Goal: Task Accomplishment & Management: Manage account settings

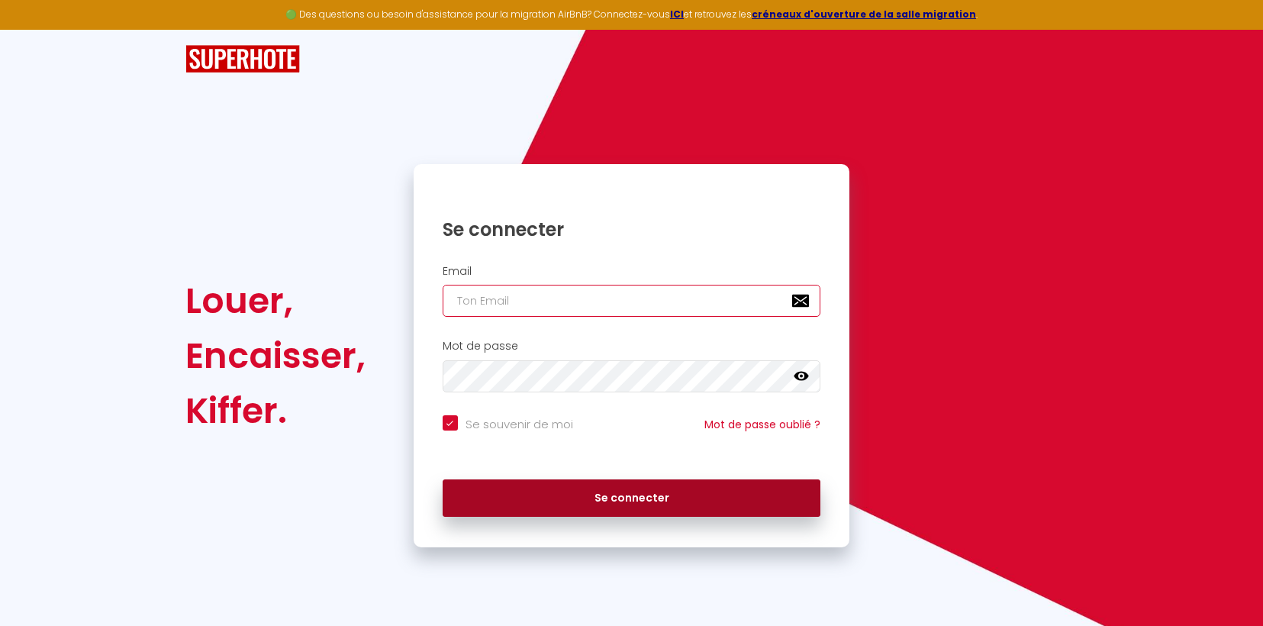
type input "[EMAIL_ADDRESS][DOMAIN_NAME]"
click at [620, 505] on button "Se connecter" at bounding box center [632, 498] width 378 height 38
checkbox input "true"
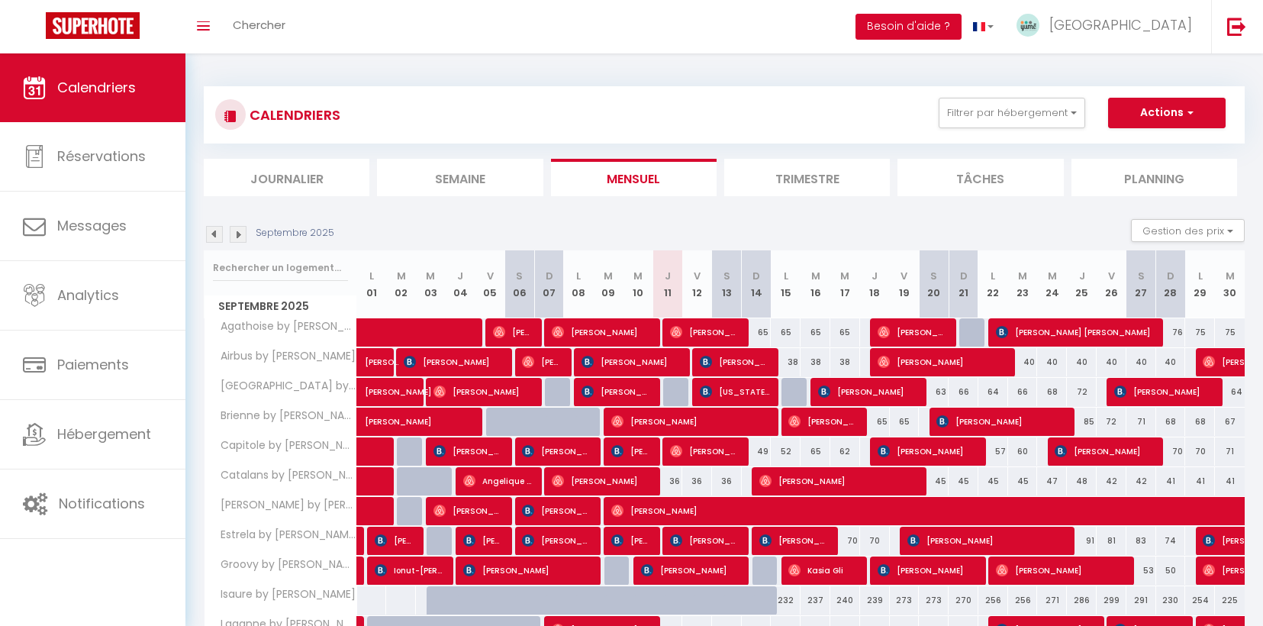
click at [961, 20] on button "Besoin d'aide ?" at bounding box center [908, 27] width 106 height 26
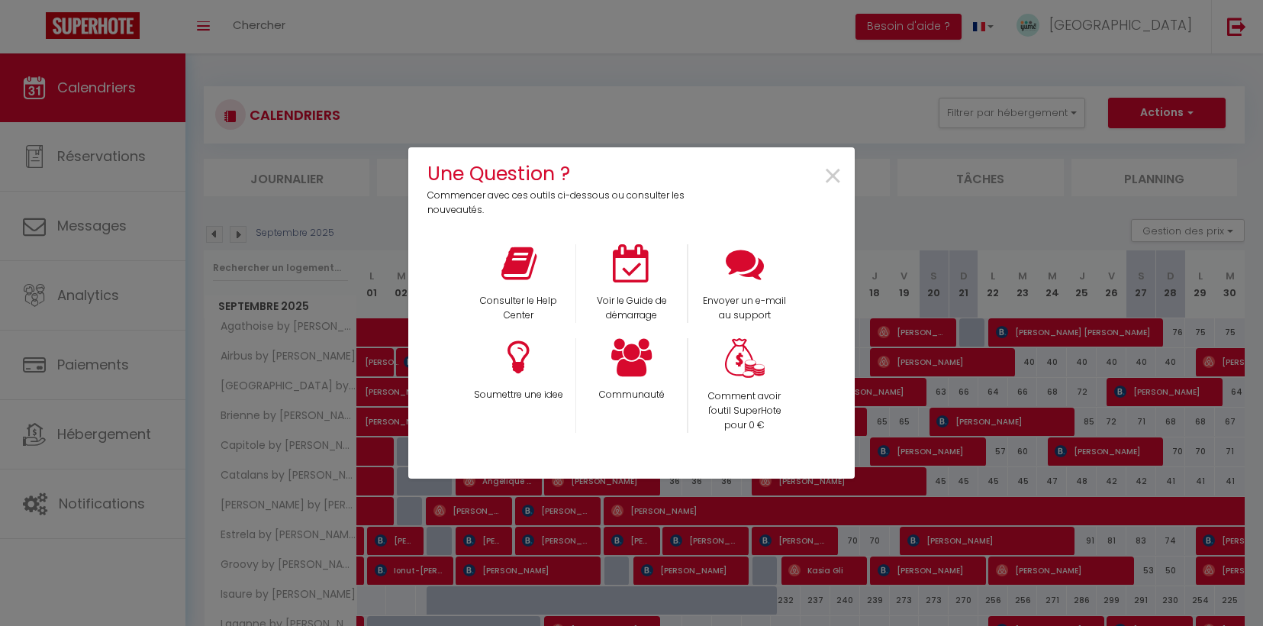
click at [656, 97] on div "Une Question ? Commencer avec ces outils ci-dessous ou consulter les nouveautés…" at bounding box center [631, 313] width 446 height 626
click at [832, 169] on span "×" at bounding box center [833, 177] width 21 height 48
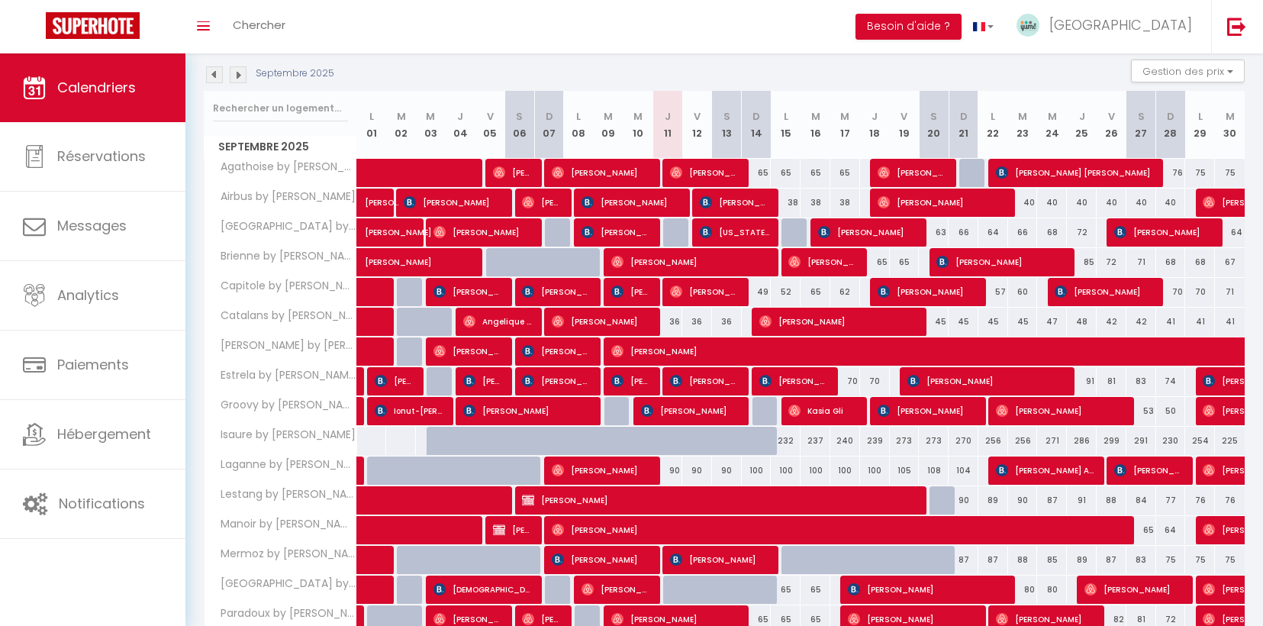
scroll to position [165, 0]
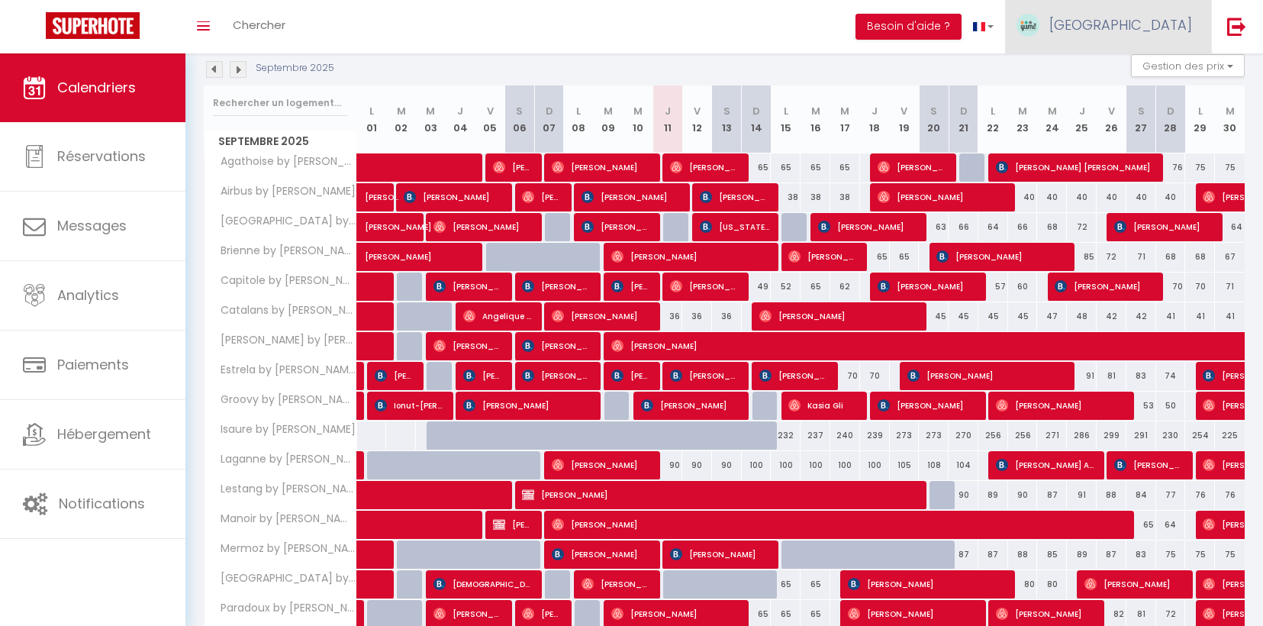
click at [1152, 35] on link "[GEOGRAPHIC_DATA]" at bounding box center [1108, 26] width 206 height 53
click at [1154, 79] on link "Paramètres" at bounding box center [1149, 76] width 113 height 26
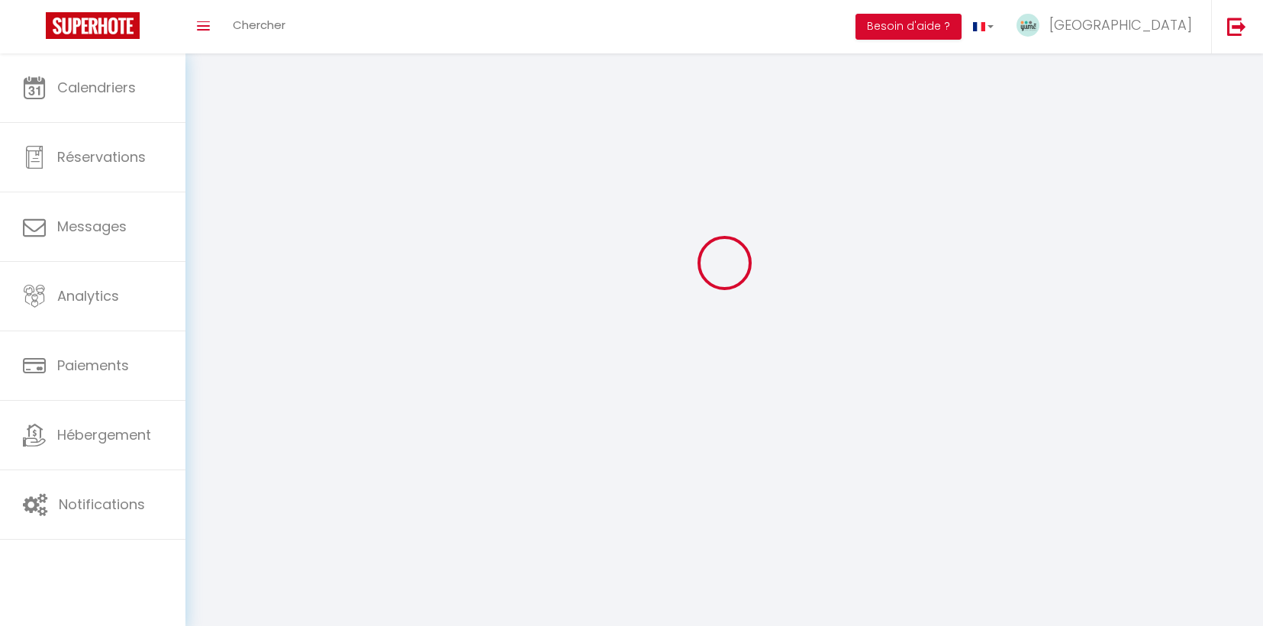
select select
type input "[GEOGRAPHIC_DATA]"
type input "Conciergerie"
type input "[PHONE_NUMBER]"
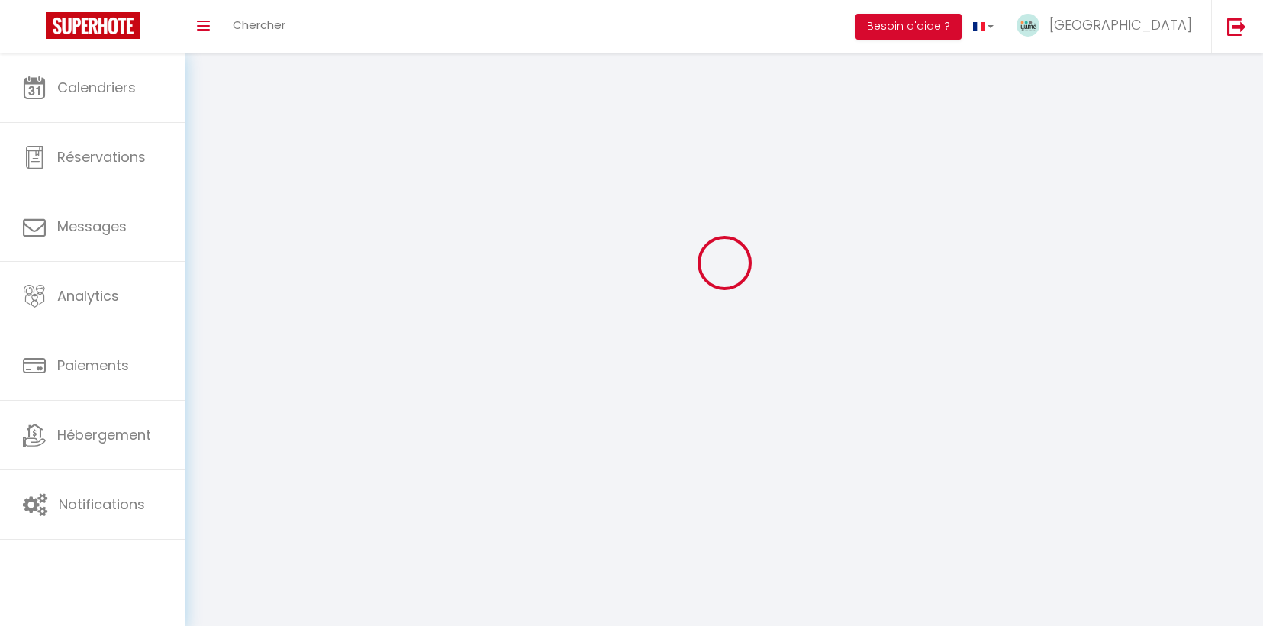
type input "[STREET_ADDRESS]"
type input "31000"
type input "[GEOGRAPHIC_DATA]"
type input "VjEKQUmyYa4JrfEOFK8M7ogM0"
type input "OPCoRxAwWWfYdNTQf9ZNRZK22"
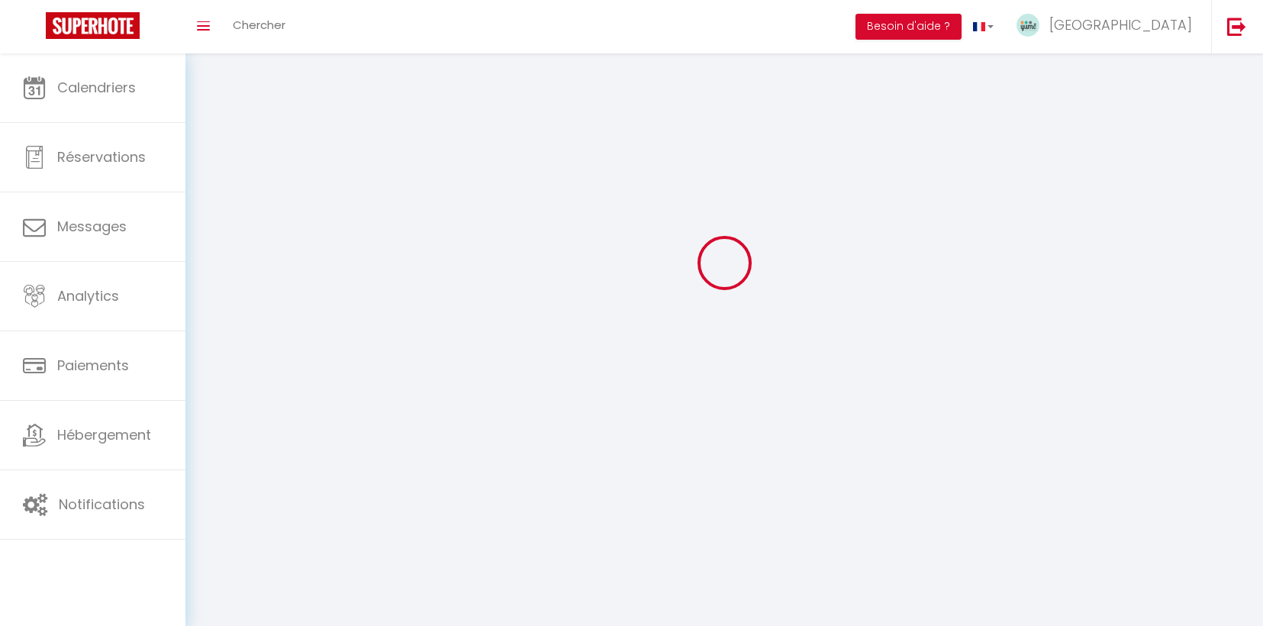
type input "[URL][DOMAIN_NAME]"
select select "28"
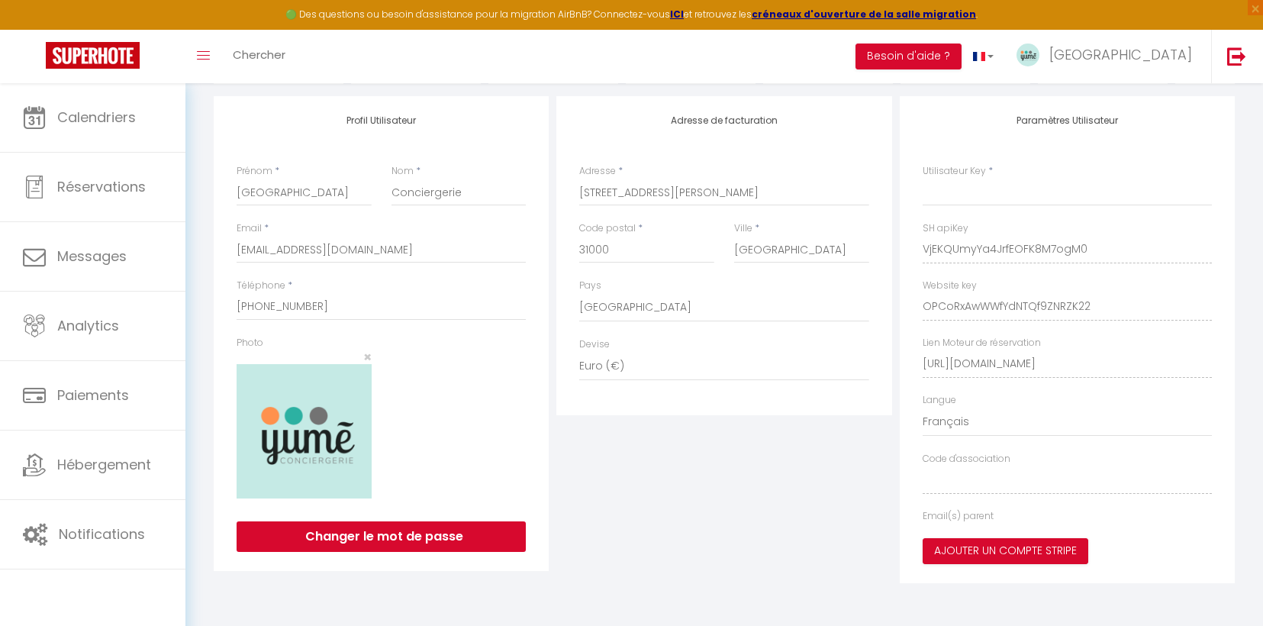
type input "VjEKQUmyYa4JrfEOFK8M7ogM0"
type input "OPCoRxAwWWfYdNTQf9ZNRZK22"
type input "[URL][DOMAIN_NAME]"
select select "fr"
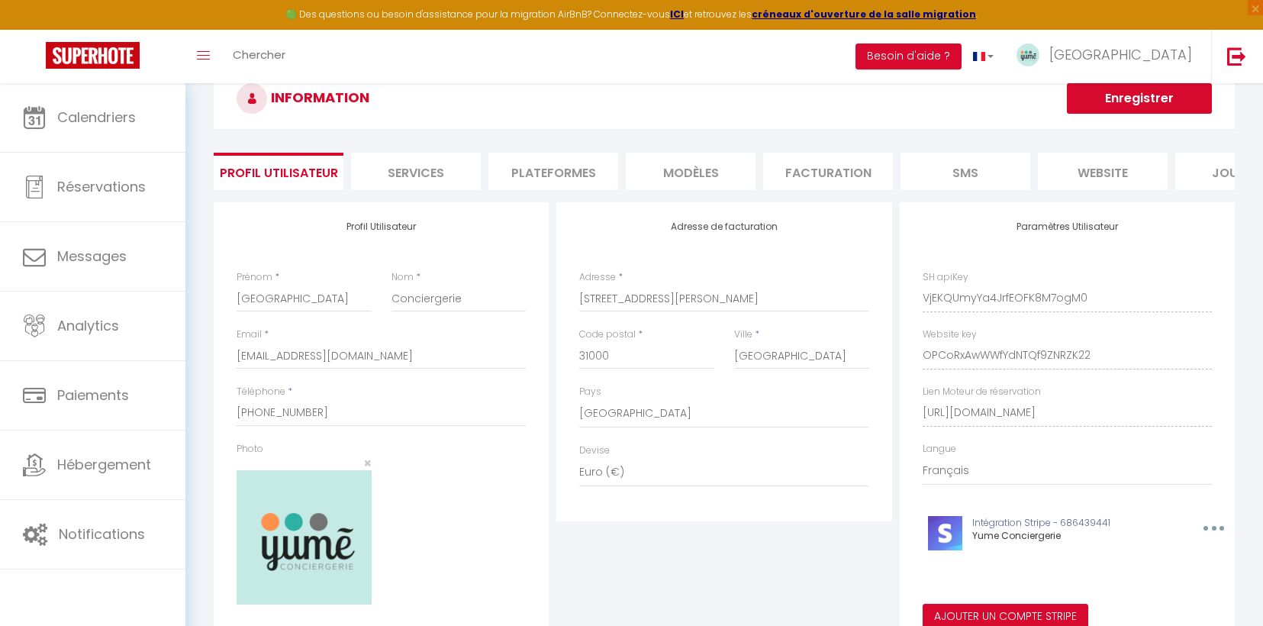
scroll to position [45, 0]
click at [535, 177] on li "Plateformes" at bounding box center [553, 172] width 130 height 37
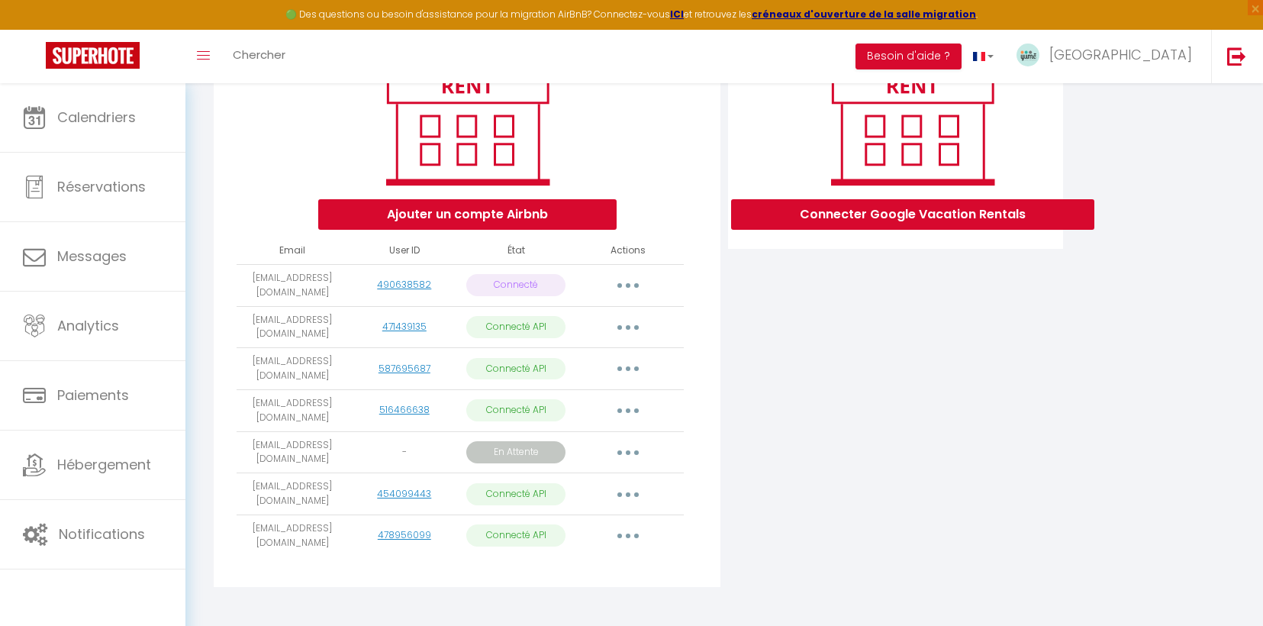
scroll to position [217, 0]
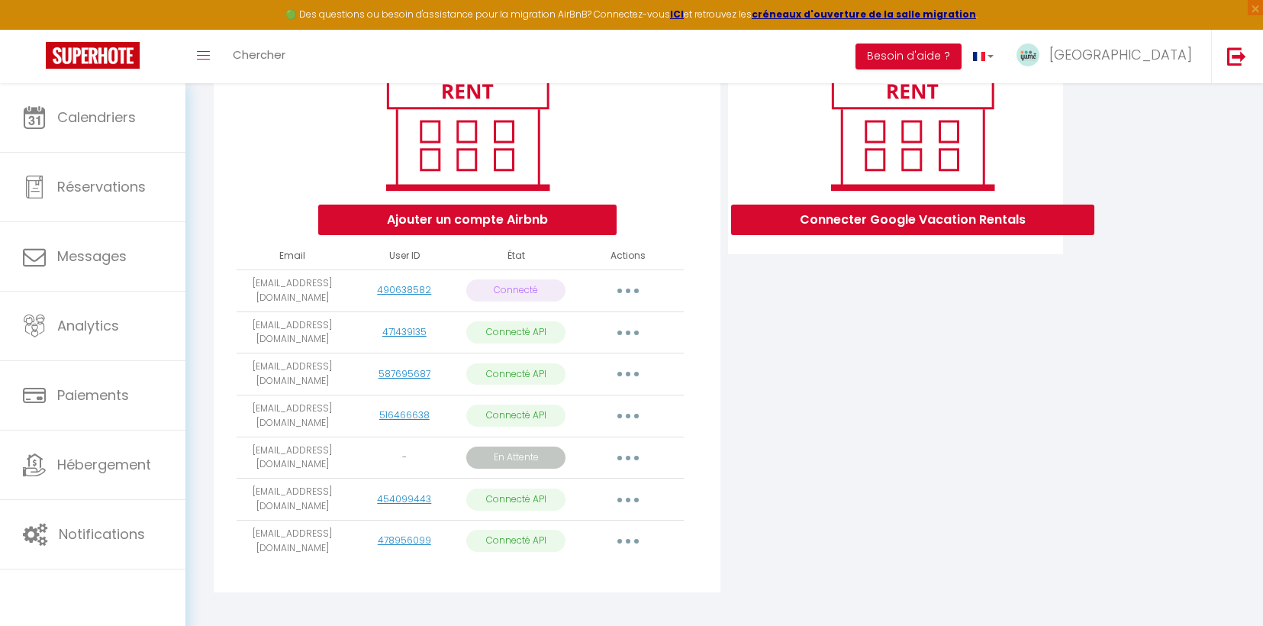
click at [625, 459] on button "button" at bounding box center [628, 458] width 43 height 24
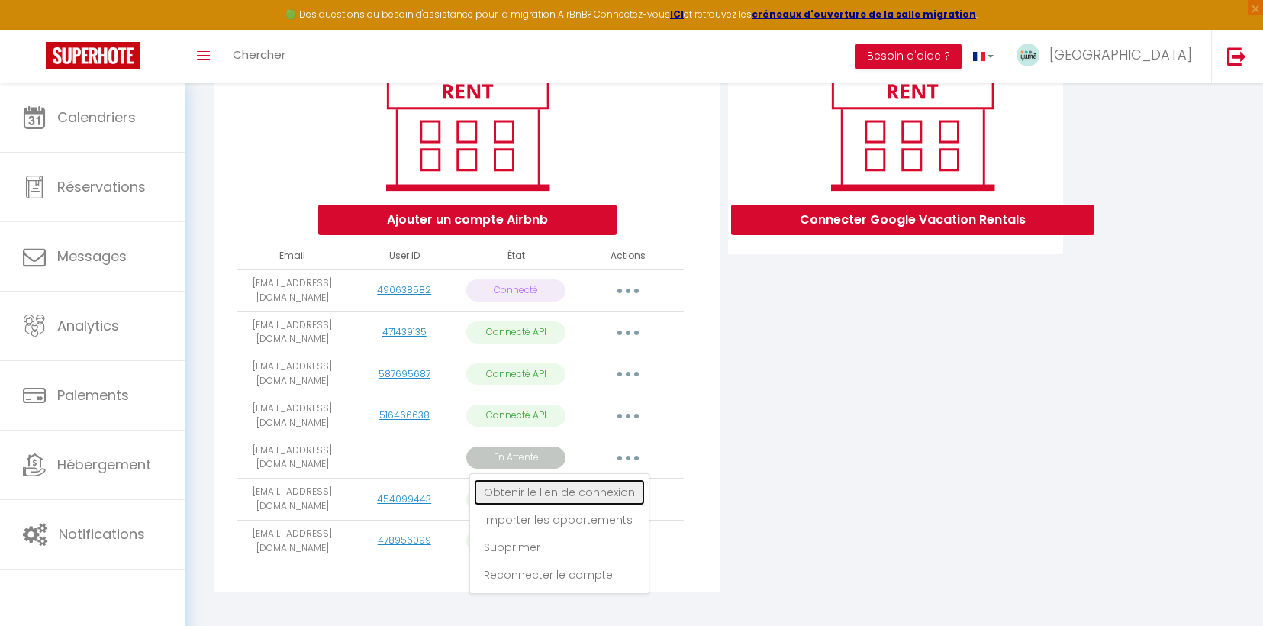
click at [610, 494] on link "Obtenir le lien de connexion" at bounding box center [559, 492] width 171 height 26
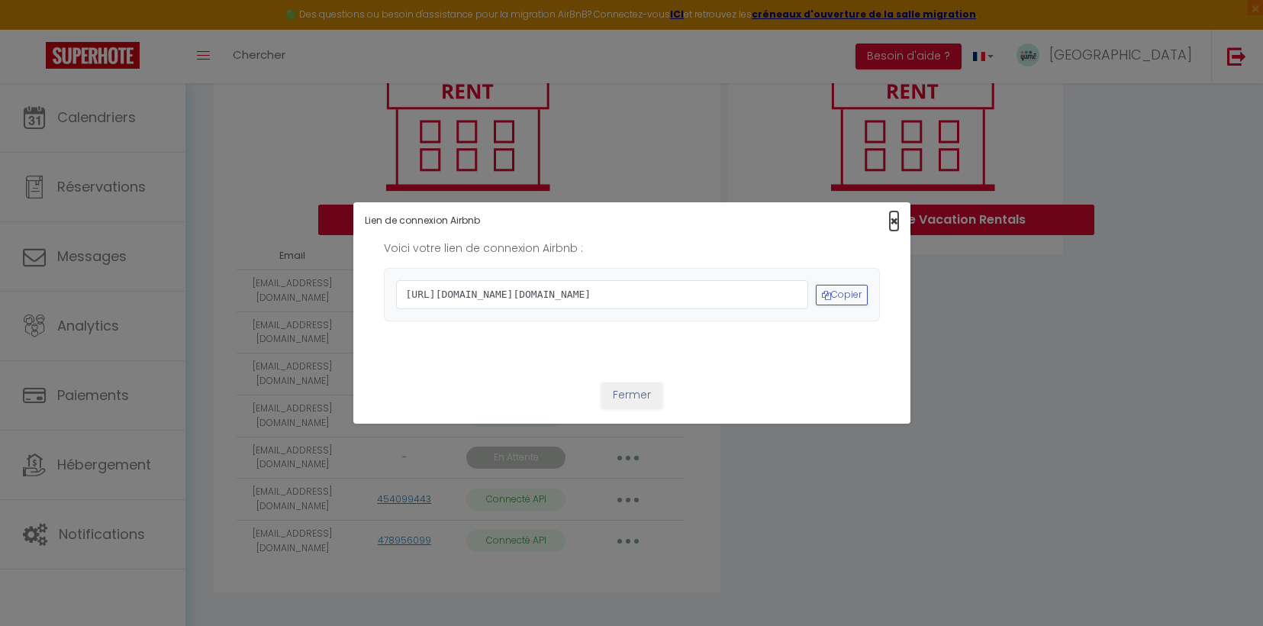
click at [895, 211] on span "×" at bounding box center [894, 220] width 8 height 19
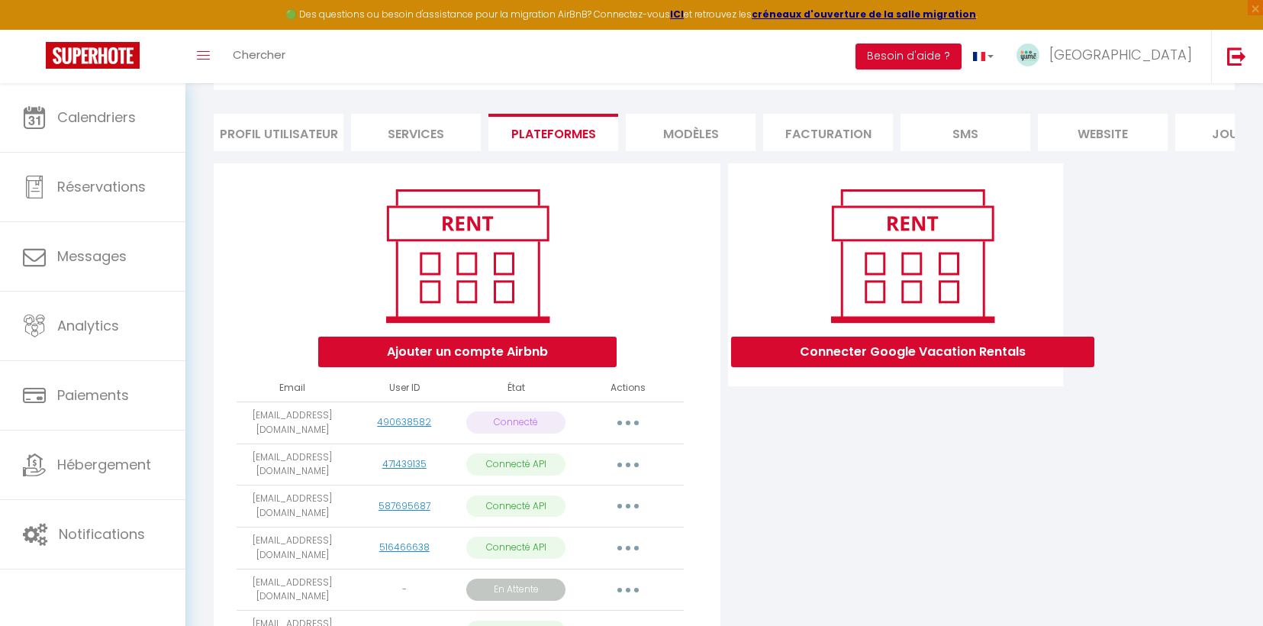
scroll to position [89, 0]
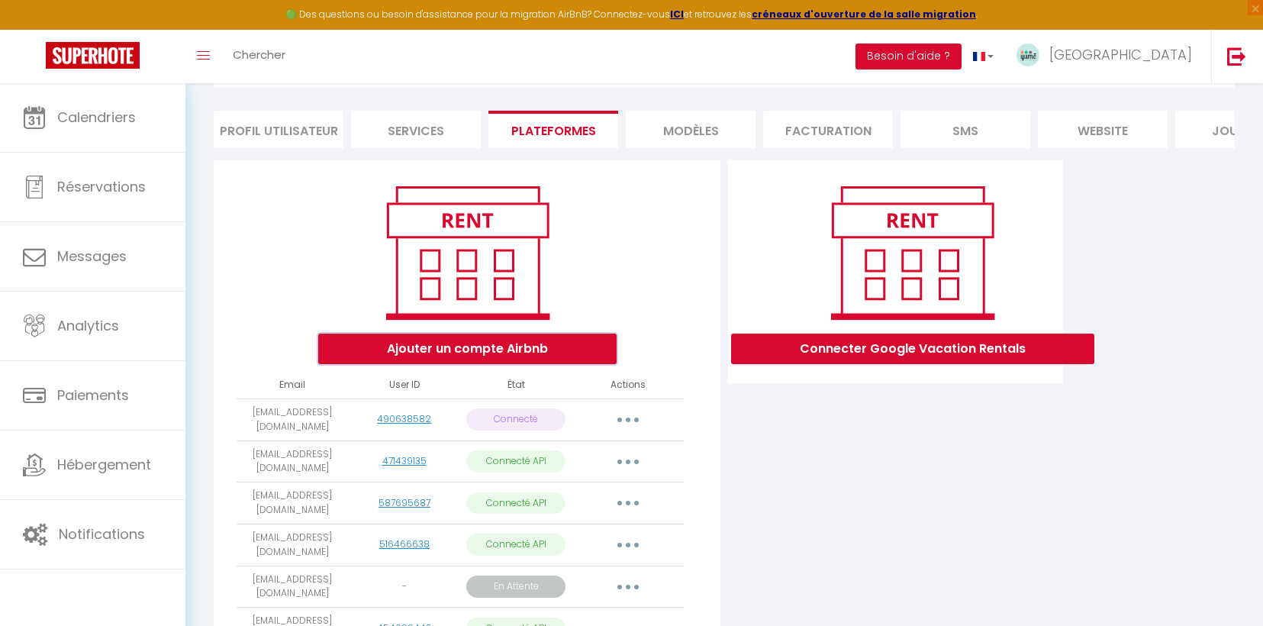
click at [538, 353] on button "Ajouter un compte Airbnb" at bounding box center [467, 348] width 298 height 31
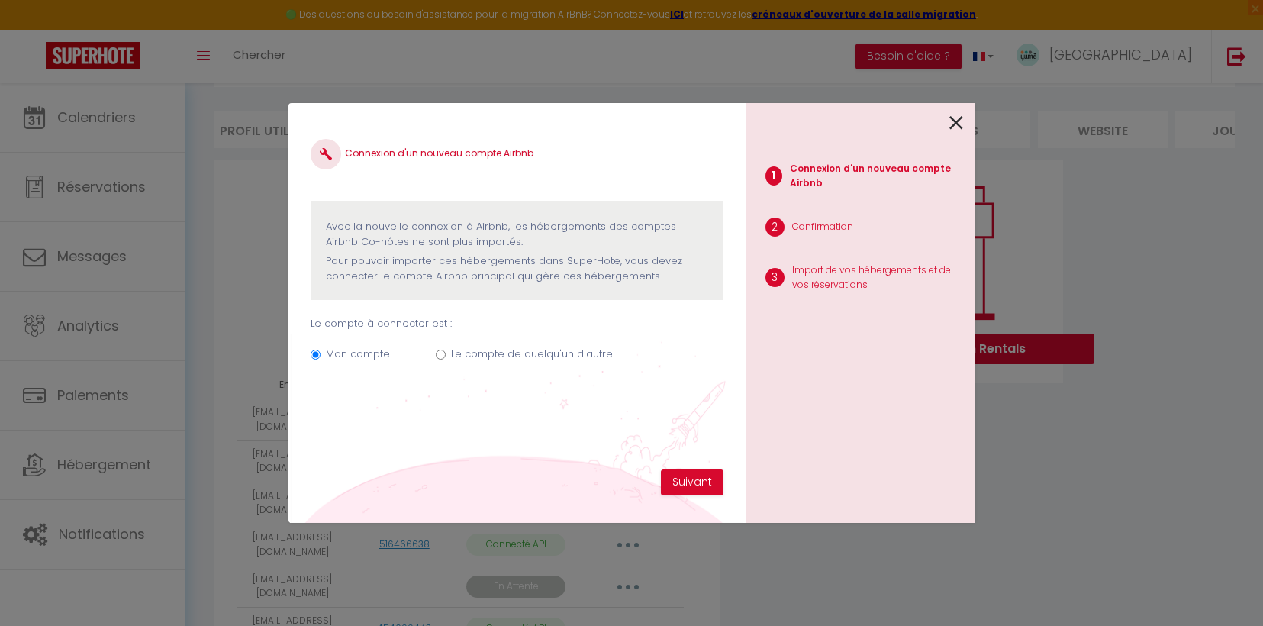
click at [448, 356] on div "Mon compte Le compte de quelqu'un d'autre" at bounding box center [517, 356] width 412 height 51
click at [438, 354] on input "Le compte de quelqu'un d'autre" at bounding box center [441, 354] width 10 height 10
radio input "true"
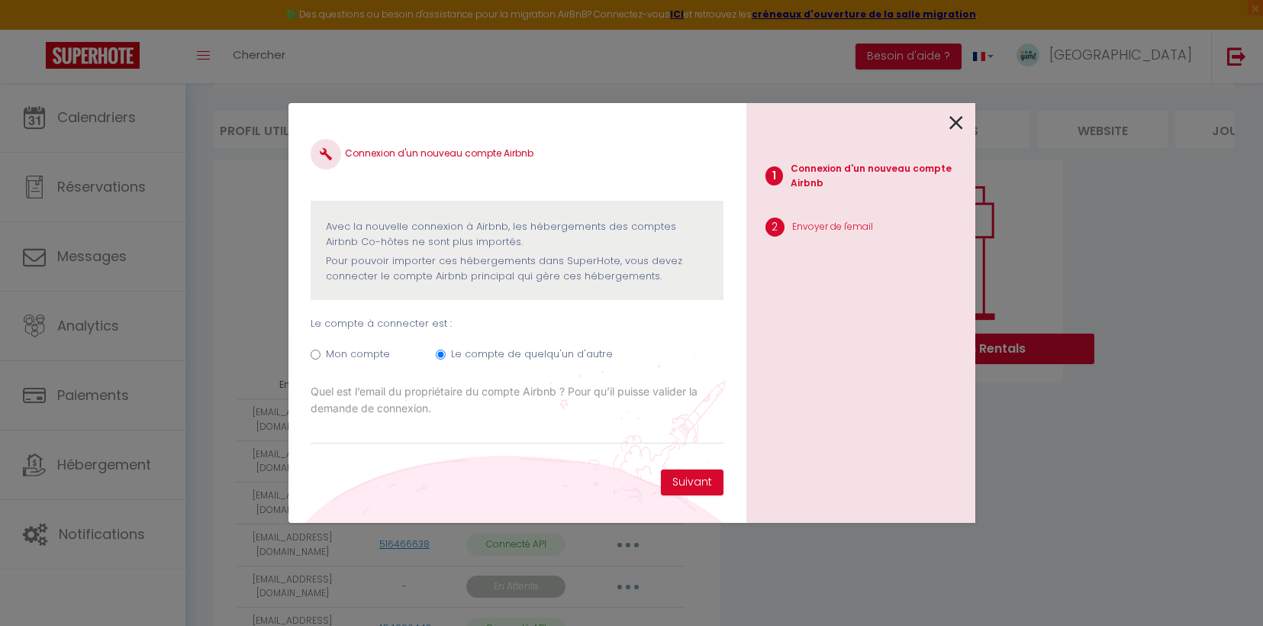
click at [611, 446] on div "Connexion d'un nouveau compte Airbnb Avec la nouvelle connexion à Airbnb, les h…" at bounding box center [517, 297] width 412 height 343
click at [602, 429] on input "Email connexion Airbnb" at bounding box center [517, 430] width 412 height 27
click at [953, 126] on icon at bounding box center [956, 122] width 14 height 23
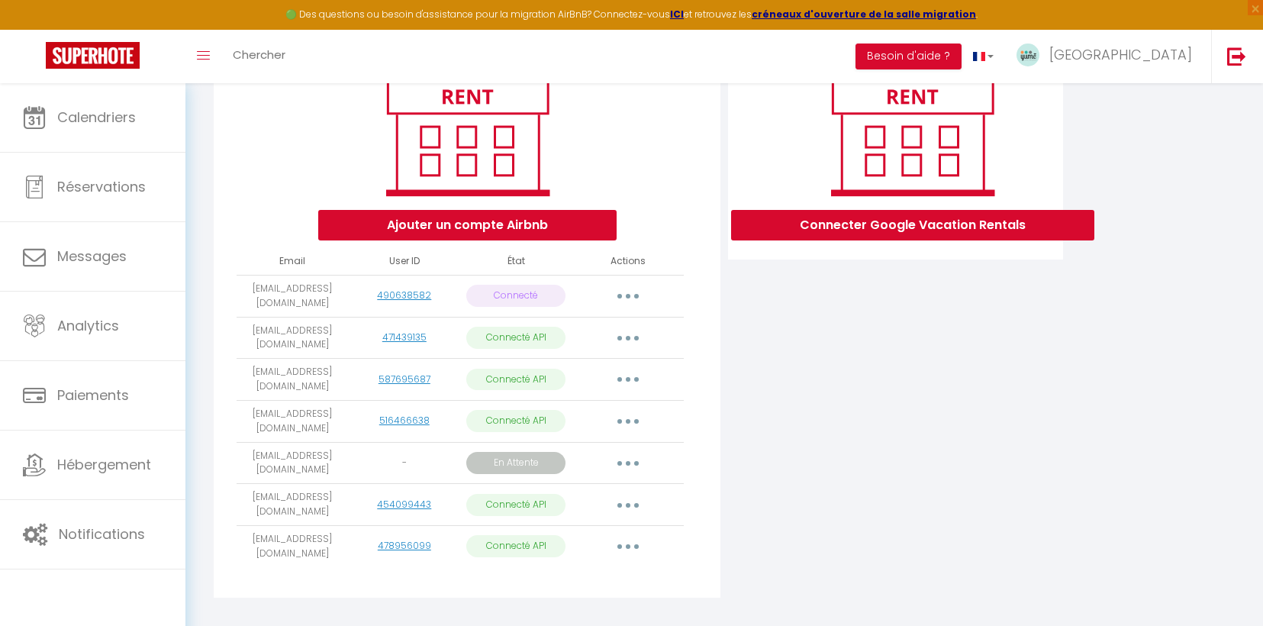
scroll to position [211, 0]
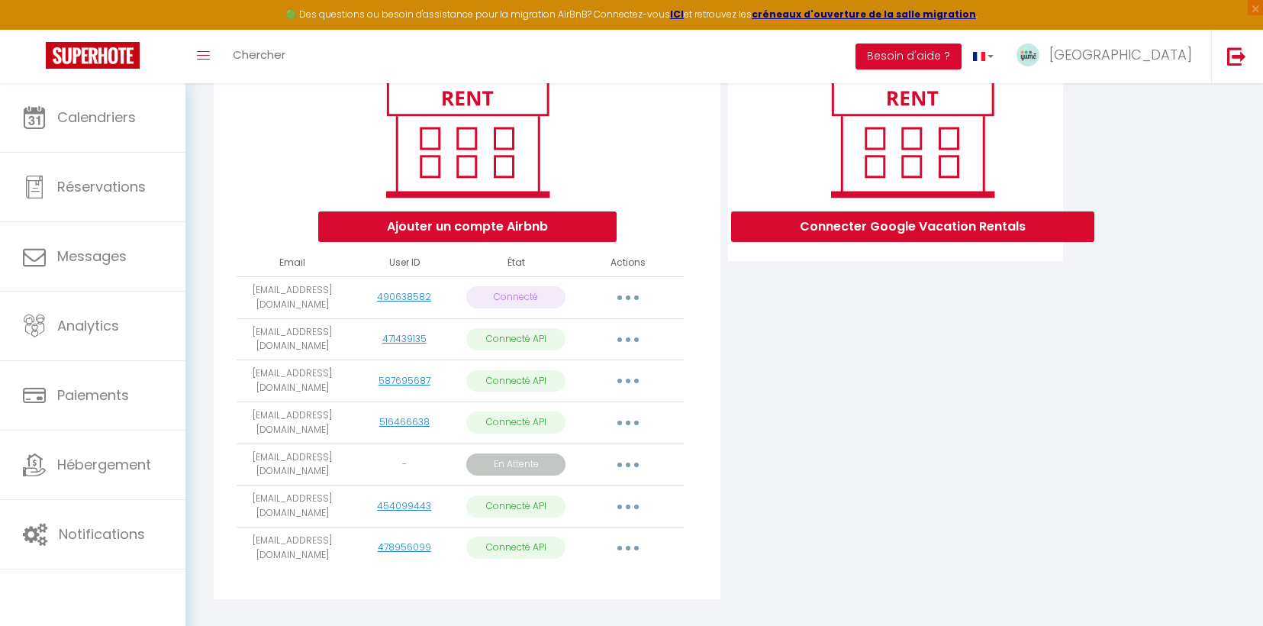
click at [630, 340] on button "button" at bounding box center [628, 339] width 43 height 24
click at [668, 216] on div "Ajouter un compte Airbnb" at bounding box center [467, 149] width 481 height 185
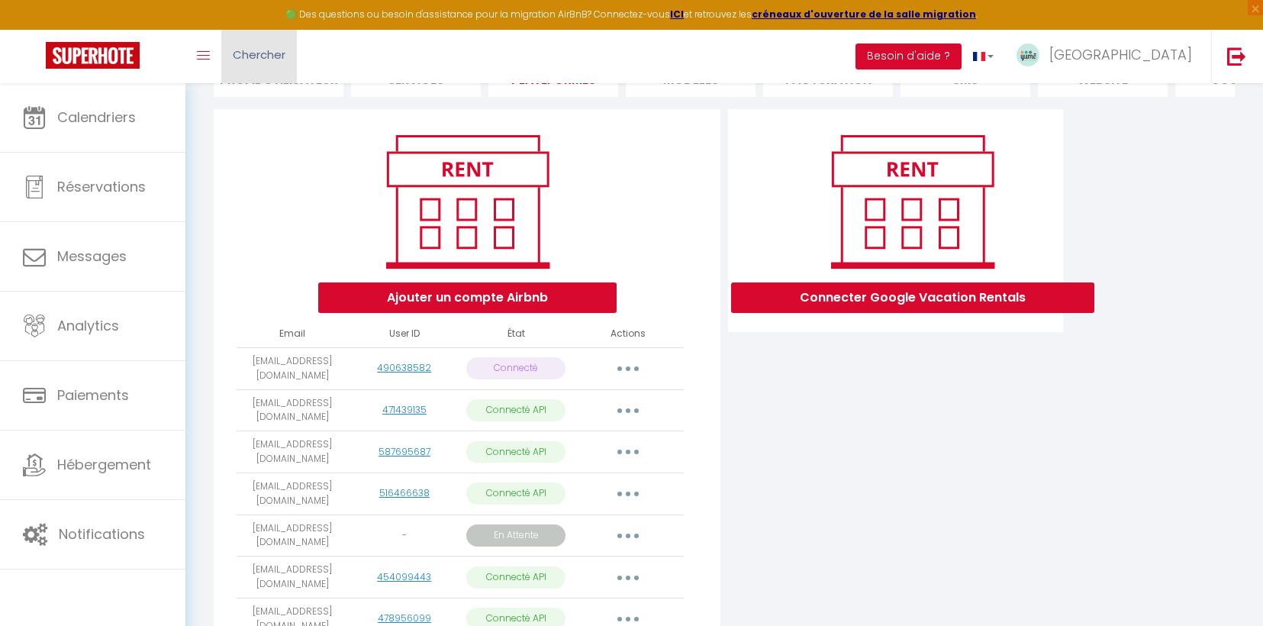
scroll to position [121, 0]
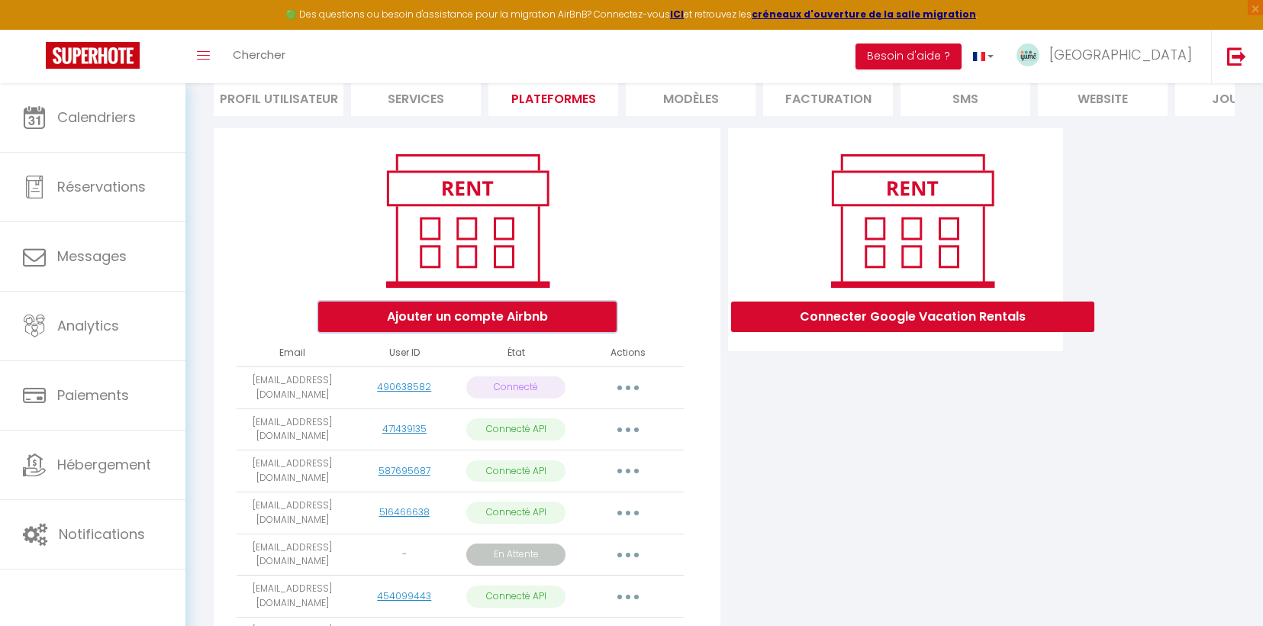
click at [476, 327] on button "Ajouter un compte Airbnb" at bounding box center [467, 316] width 298 height 31
radio input "true"
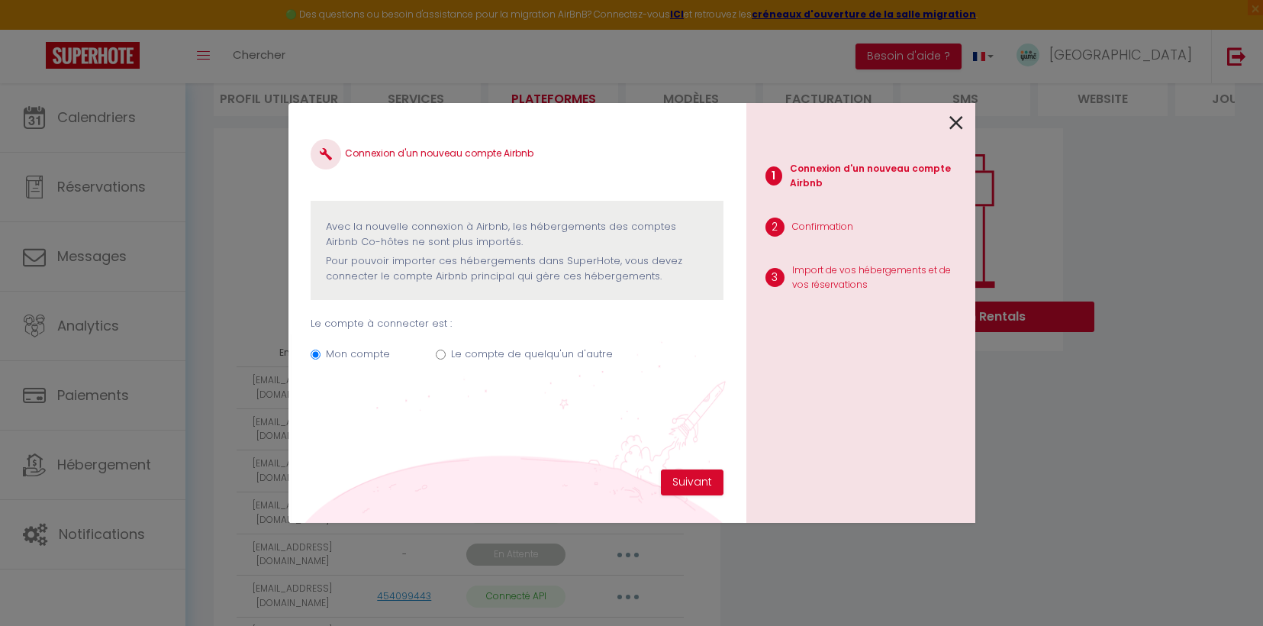
click at [468, 353] on label "Le compte de quelqu'un d'autre" at bounding box center [532, 353] width 162 height 15
click at [446, 353] on input "Le compte de quelqu'un d'autre" at bounding box center [441, 354] width 10 height 10
radio input "true"
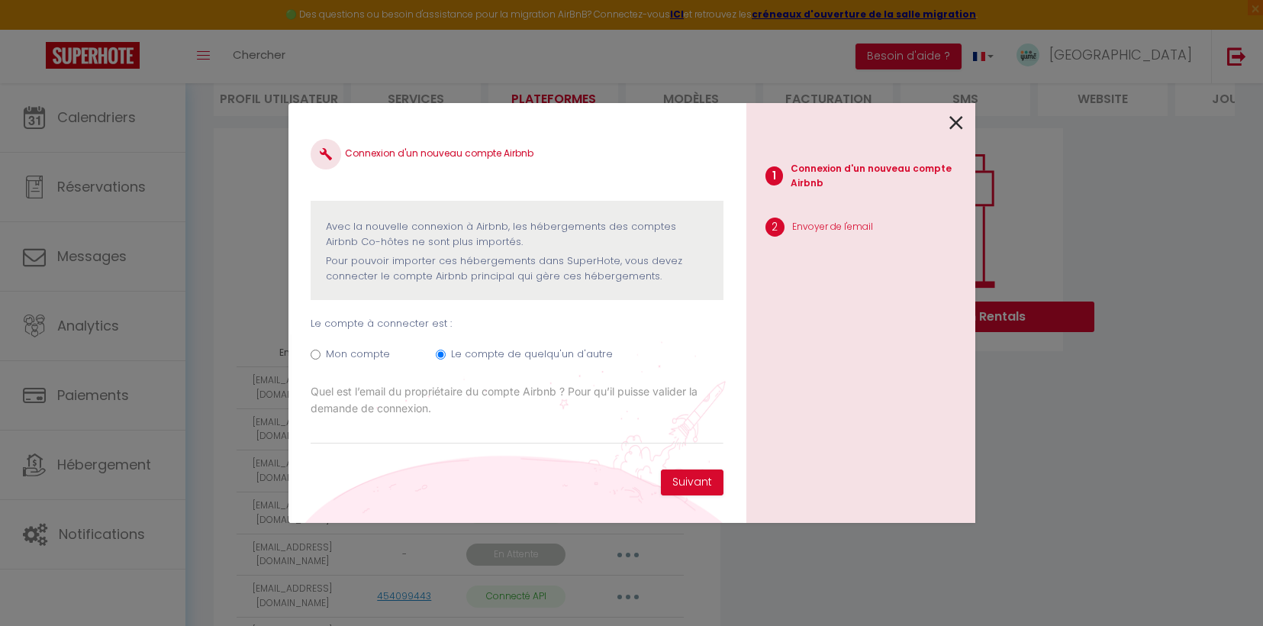
click at [955, 121] on icon at bounding box center [956, 122] width 14 height 23
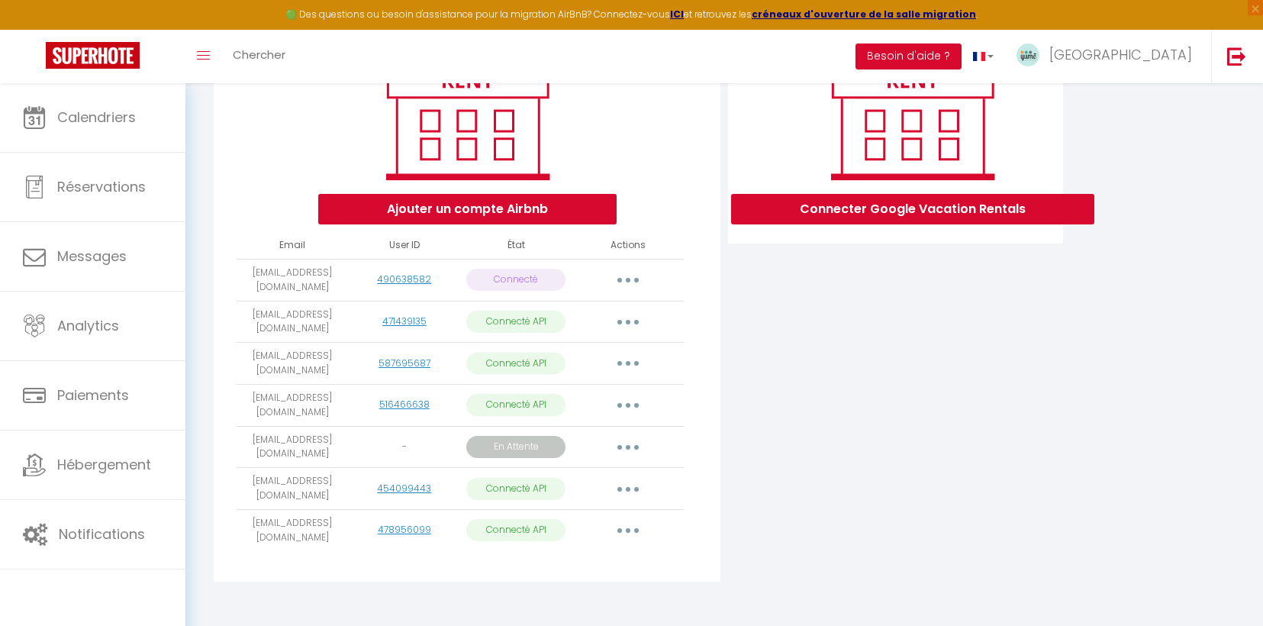
scroll to position [224, 0]
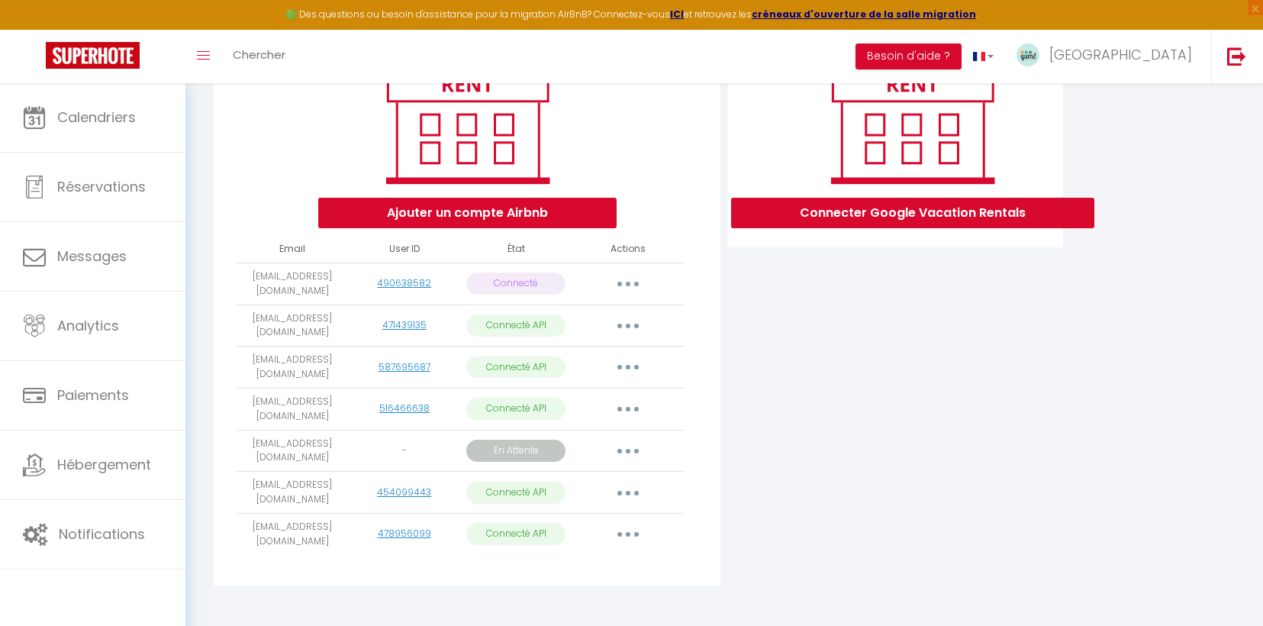
click at [630, 289] on button "button" at bounding box center [628, 284] width 43 height 24
click at [674, 375] on div "Importer les appartements Supprimer Reconnecter le compte" at bounding box center [627, 367] width 99 height 24
click at [625, 459] on button "button" at bounding box center [628, 451] width 43 height 24
click at [744, 409] on div "Connecter Google Vacation Rentals" at bounding box center [895, 309] width 343 height 570
click at [575, 221] on button "Ajouter un compte Airbnb" at bounding box center [467, 213] width 298 height 31
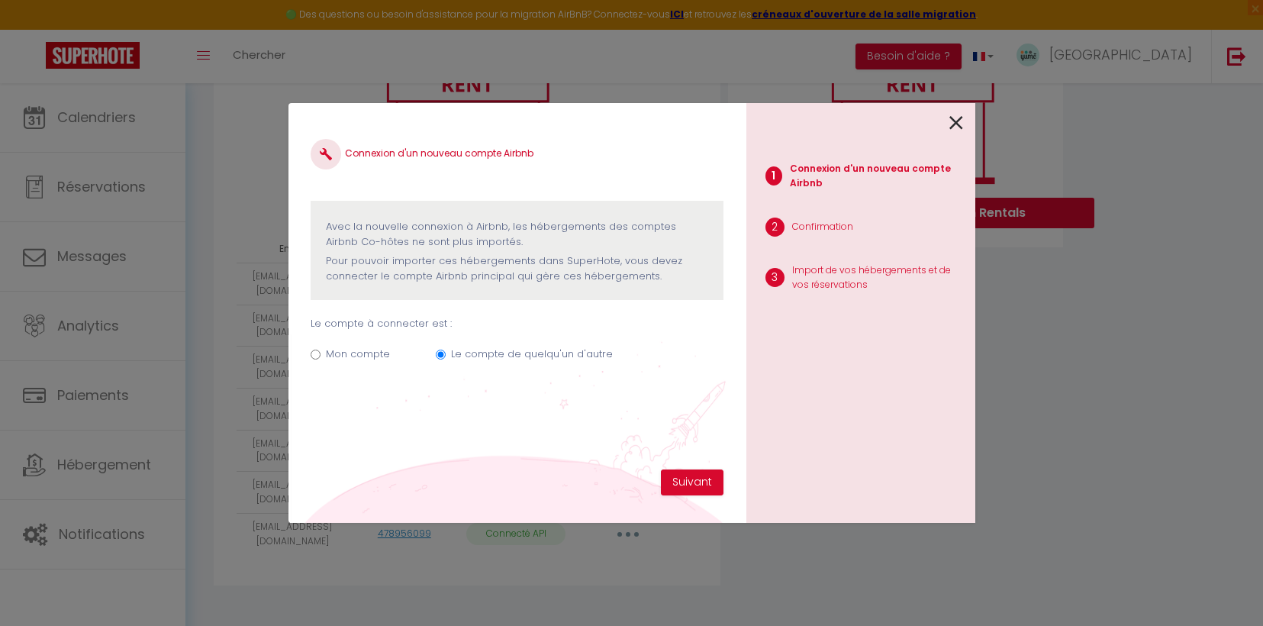
radio input "true"
click at [500, 356] on label "Le compte de quelqu'un d'autre" at bounding box center [532, 353] width 162 height 15
click at [446, 356] on input "Le compte de quelqu'un d'autre" at bounding box center [441, 354] width 10 height 10
radio input "true"
radio input "false"
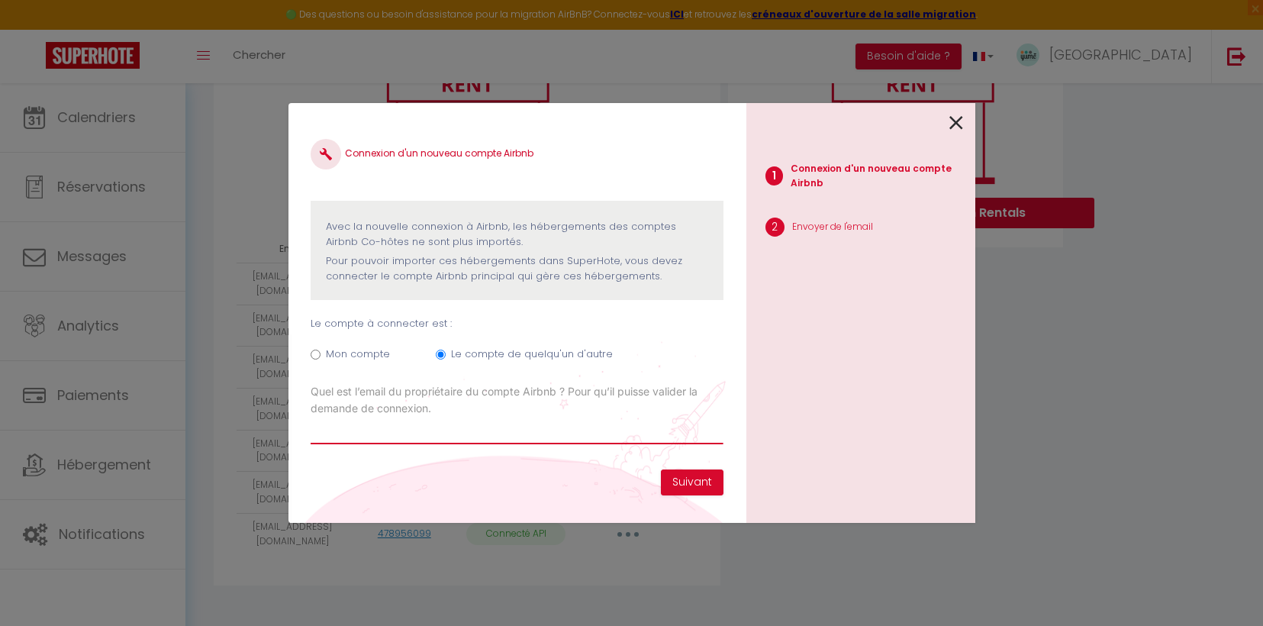
click at [490, 422] on input "Email connexion Airbnb" at bounding box center [517, 430] width 412 height 27
paste input "gounod71@gmail.com"
type input "[EMAIL_ADDRESS][DOMAIN_NAME]"
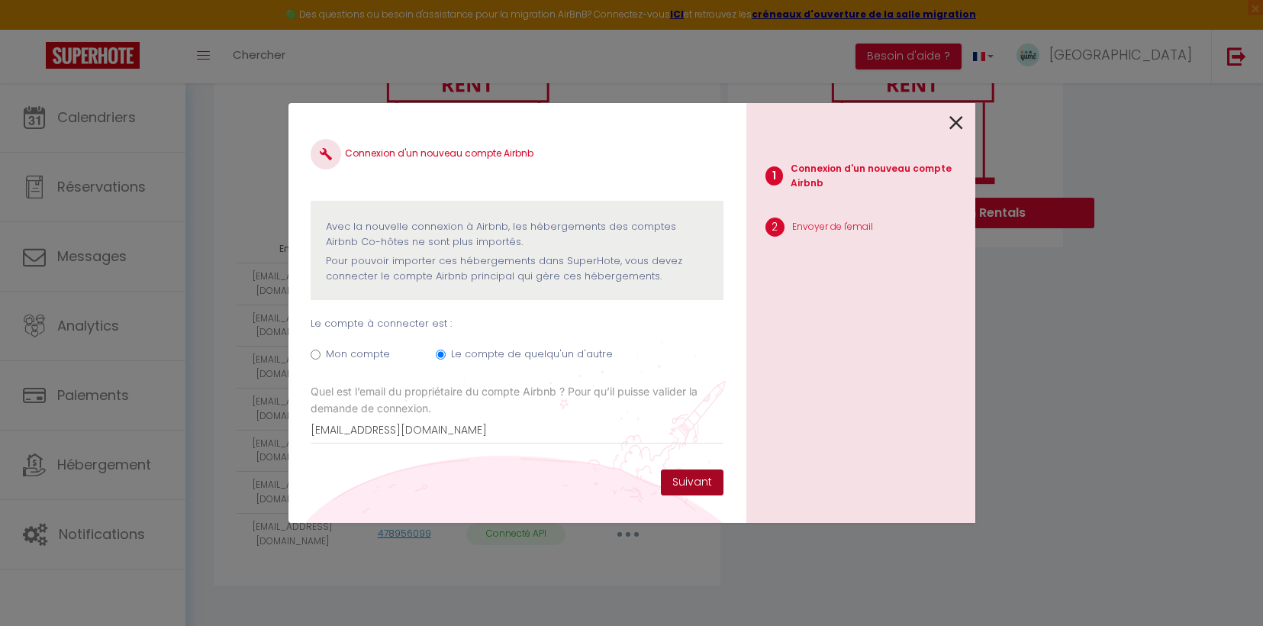
click at [686, 491] on button "Suivant" at bounding box center [692, 482] width 63 height 26
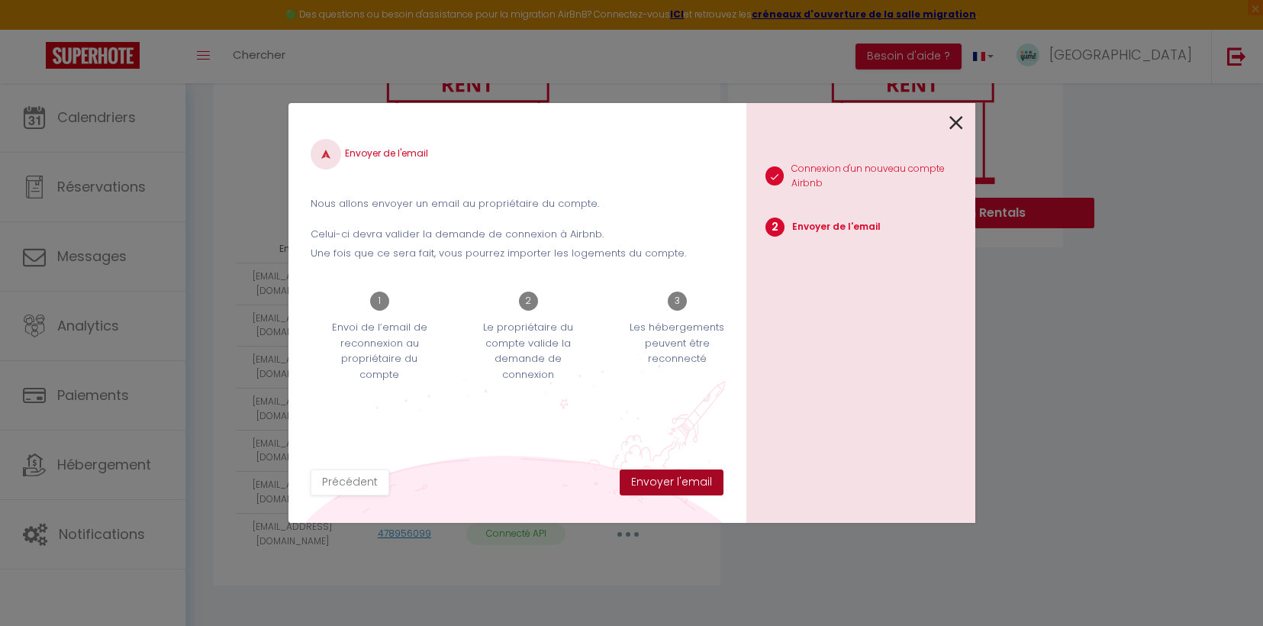
click at [687, 491] on button "Envoyer l'email" at bounding box center [672, 482] width 104 height 26
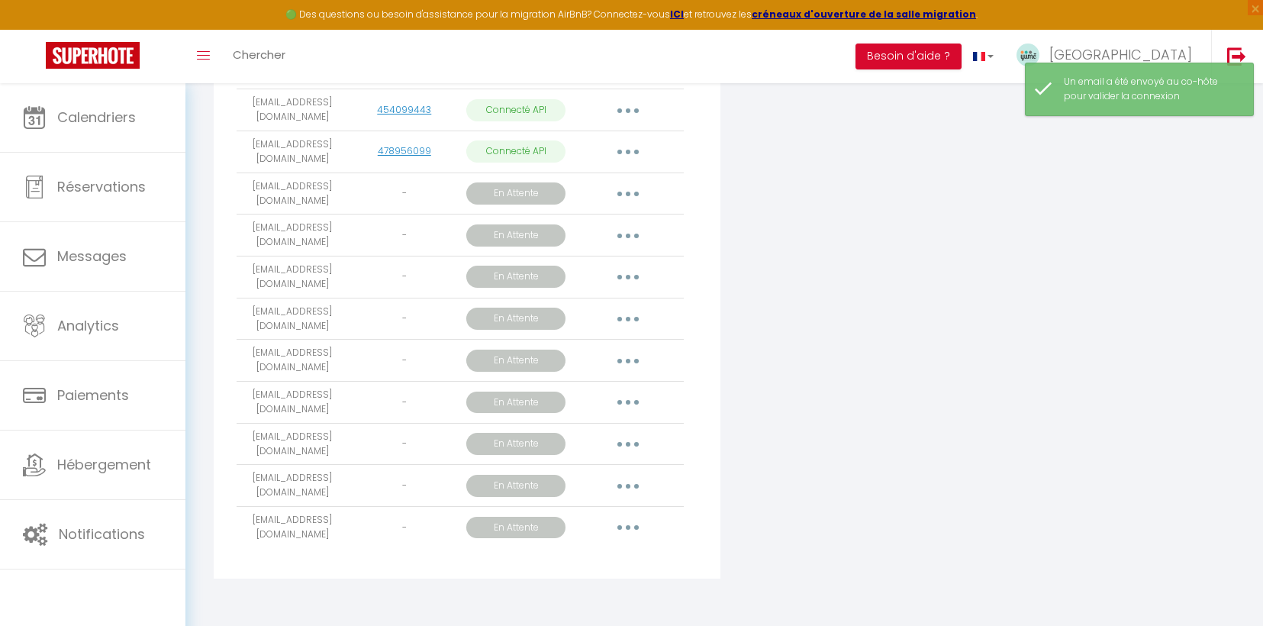
scroll to position [605, 0]
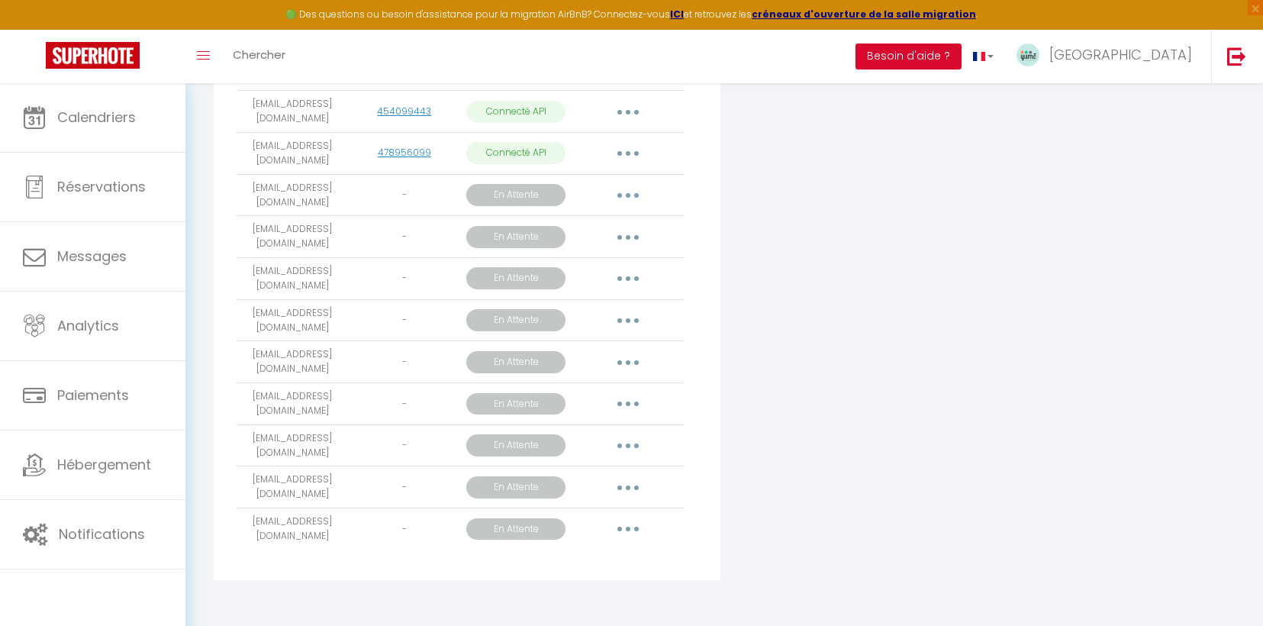
click at [631, 203] on button "button" at bounding box center [628, 195] width 43 height 24
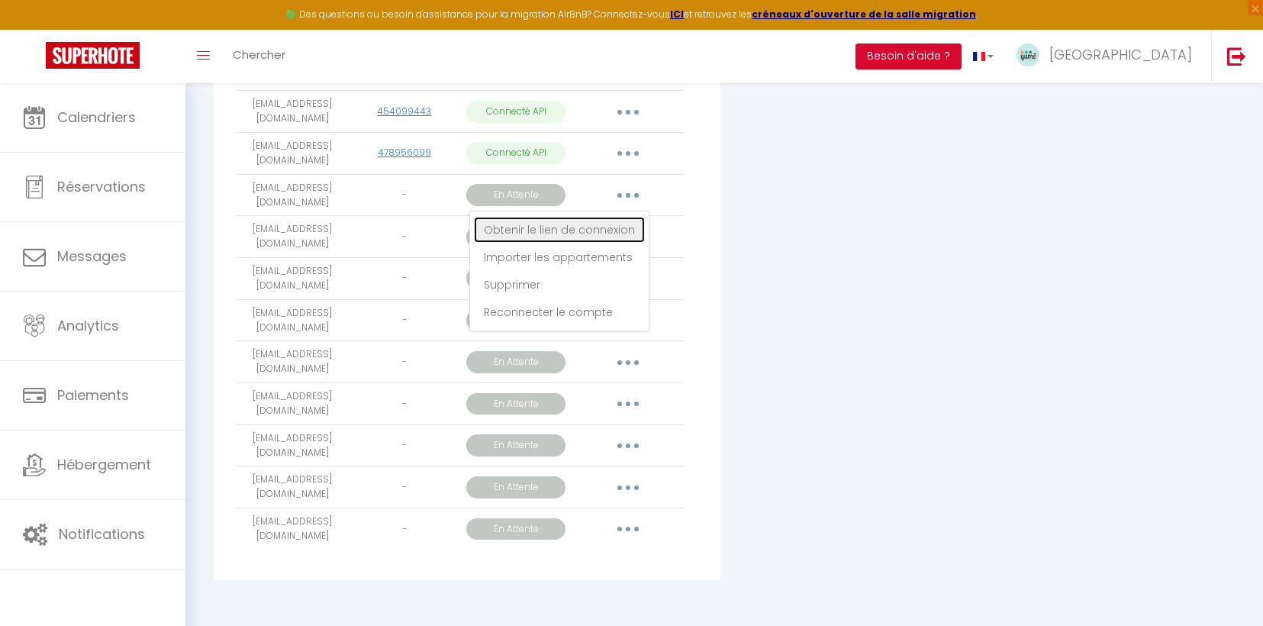
click at [610, 234] on link "Obtenir le lien de connexion" at bounding box center [559, 230] width 171 height 26
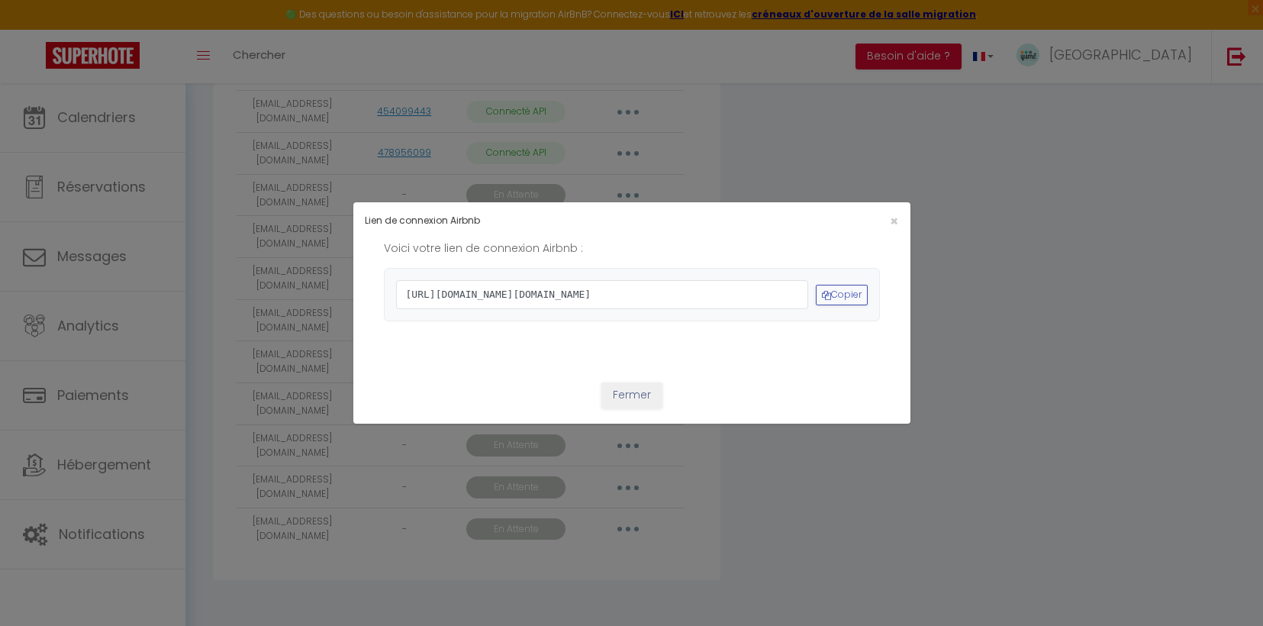
drag, startPoint x: 601, startPoint y: 339, endPoint x: 431, endPoint y: 221, distance: 207.2
click at [432, 240] on div "Voici votre lien de connexion Airbnb : https://www.airbnb.com/oauth2/auth?clien…" at bounding box center [632, 281] width 496 height 82
click at [854, 299] on button "Copier" at bounding box center [842, 295] width 52 height 21
click at [895, 211] on span "×" at bounding box center [894, 220] width 8 height 19
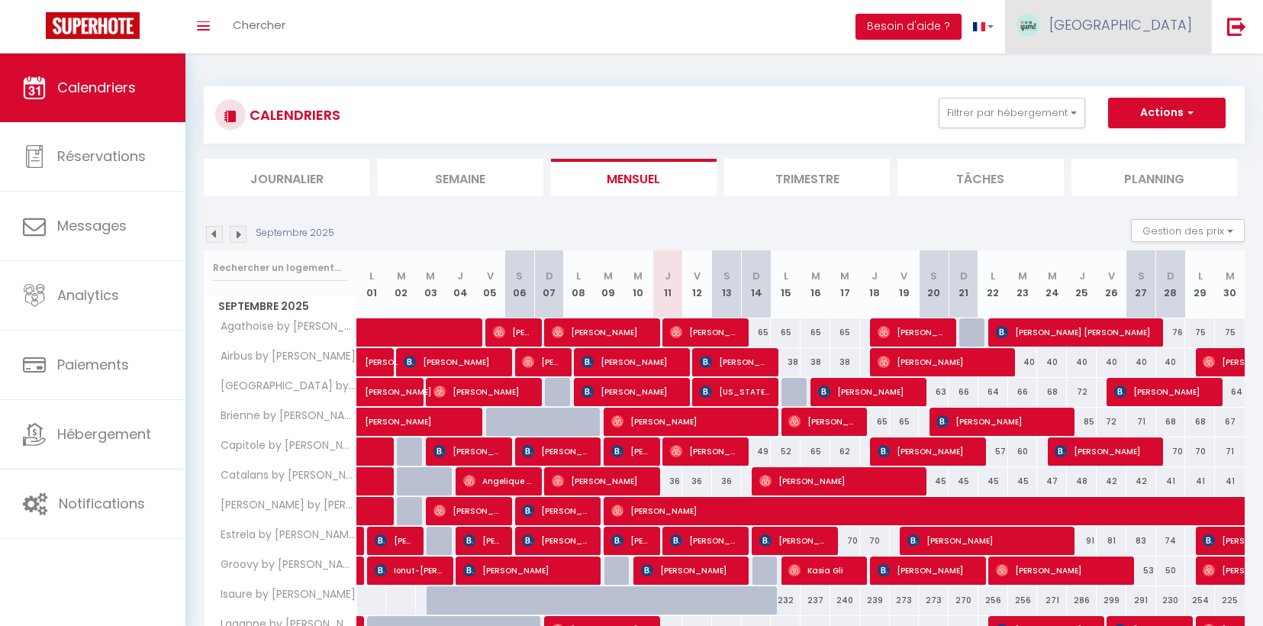
click at [1171, 21] on span "[GEOGRAPHIC_DATA]" at bounding box center [1120, 24] width 143 height 19
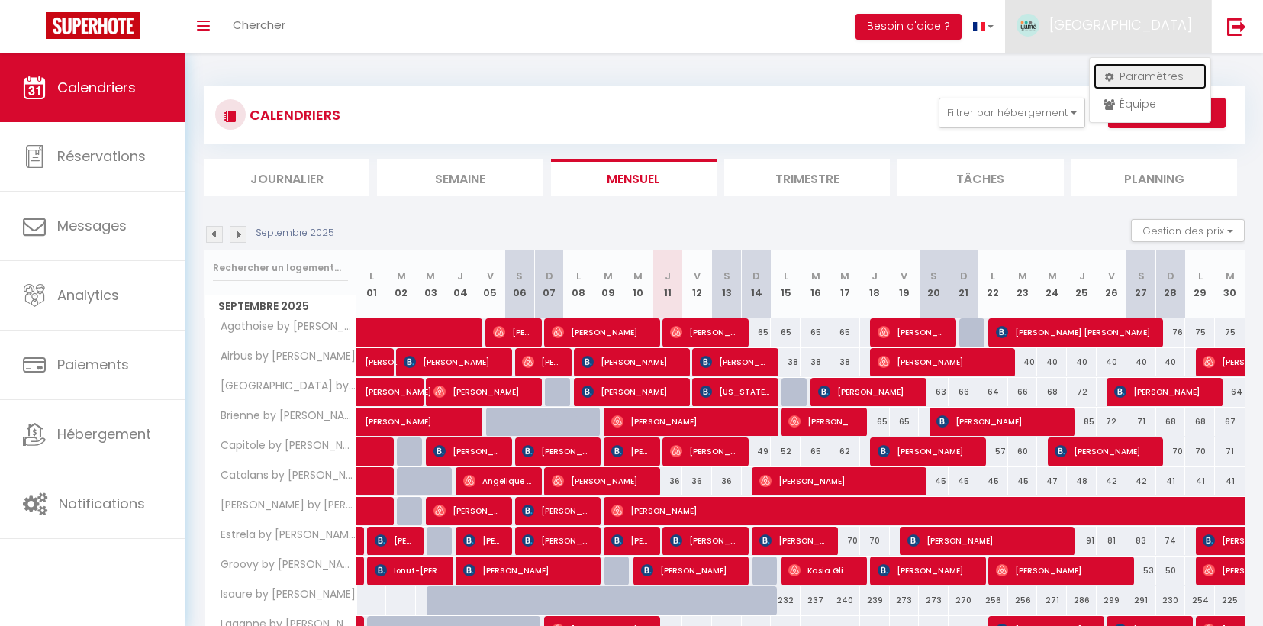
click at [1150, 78] on link "Paramètres" at bounding box center [1149, 76] width 113 height 26
select select "28"
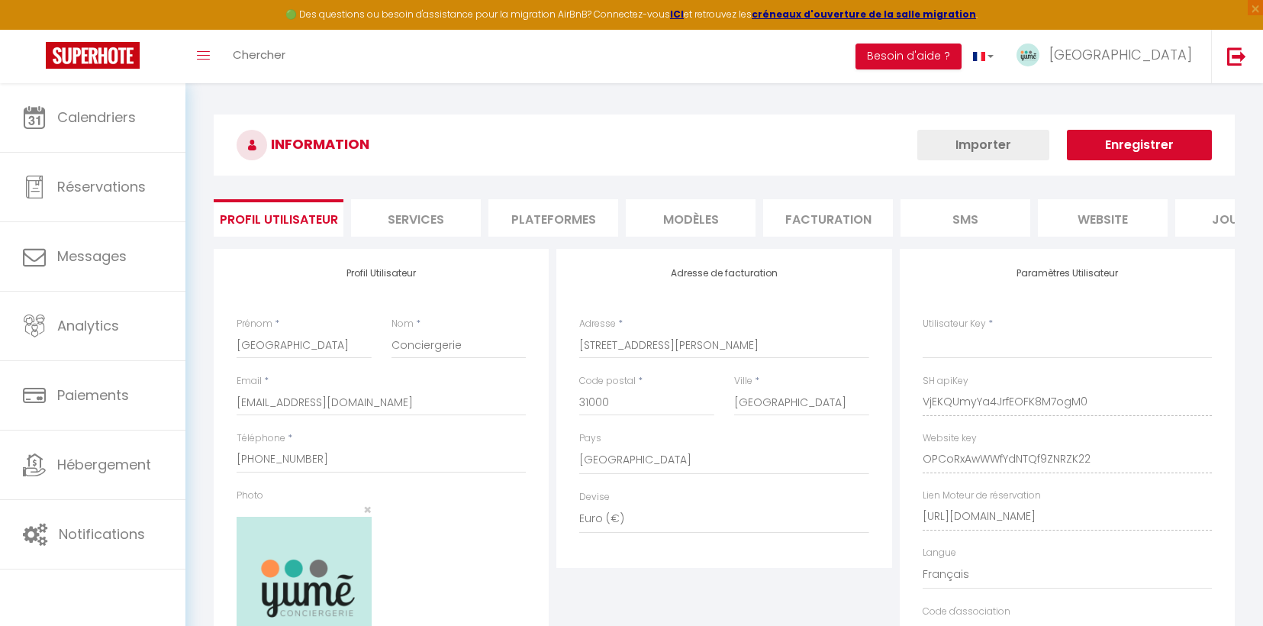
type input "VjEKQUmyYa4JrfEOFK8M7ogM0"
type input "OPCoRxAwWWfYdNTQf9ZNRZK22"
type input "[URL][DOMAIN_NAME]"
select select "fr"
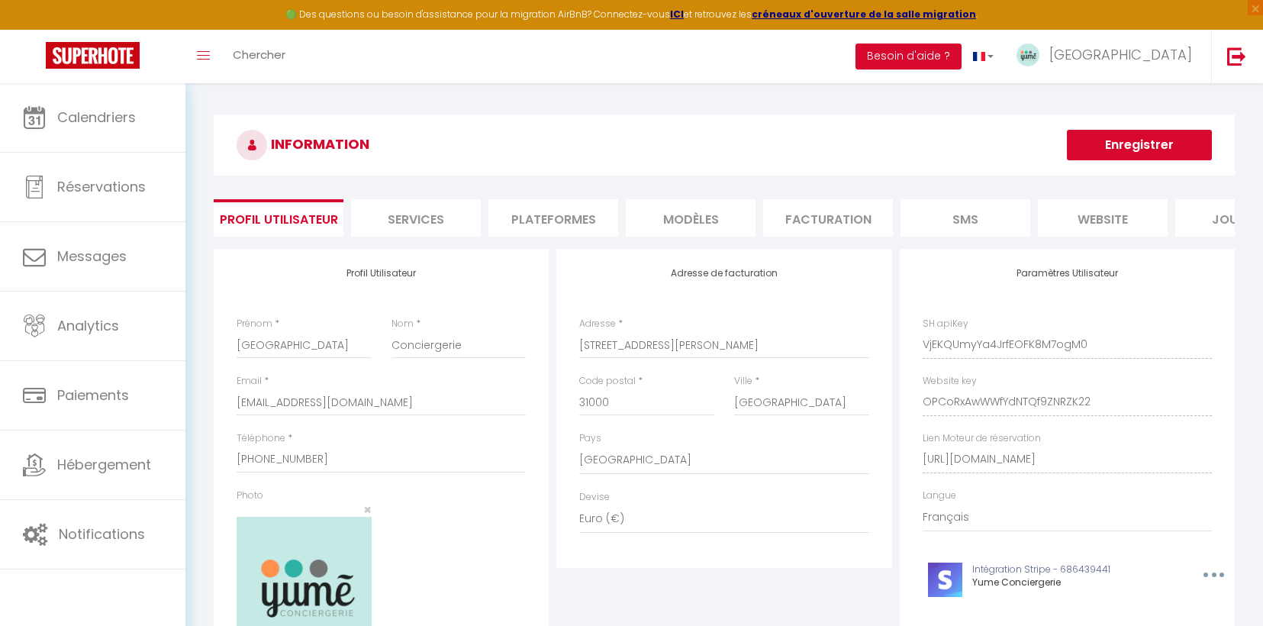
click at [537, 217] on li "Plateformes" at bounding box center [553, 217] width 130 height 37
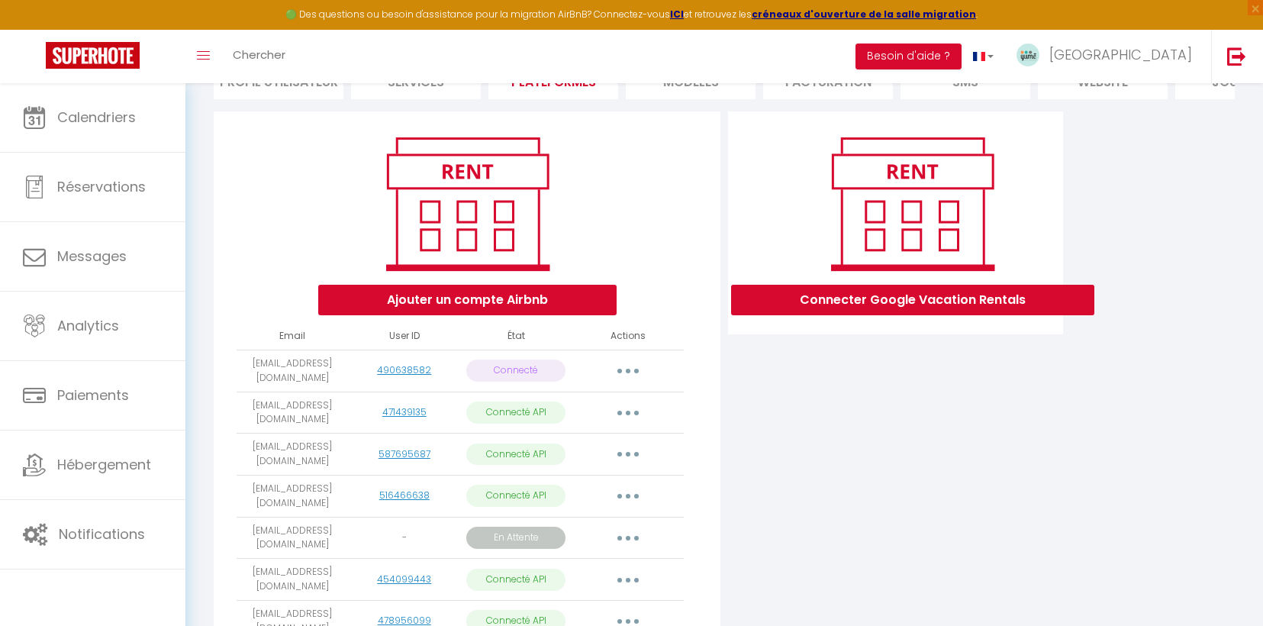
scroll to position [171, 0]
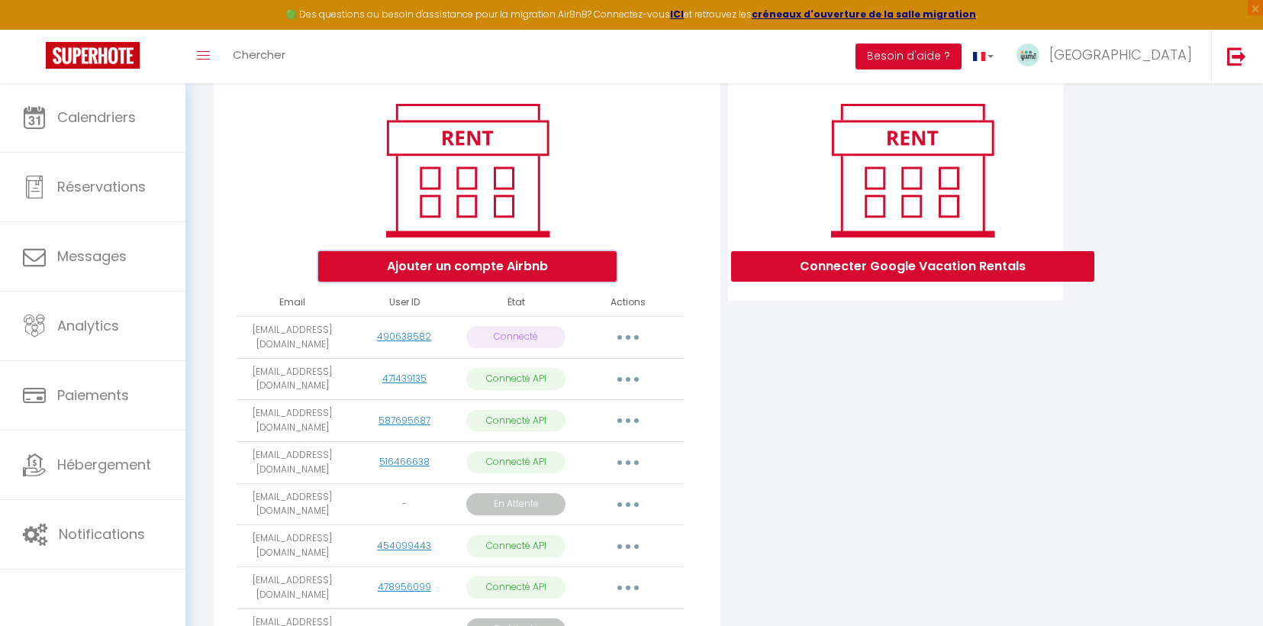
click at [491, 271] on button "Ajouter un compte Airbnb" at bounding box center [467, 266] width 298 height 31
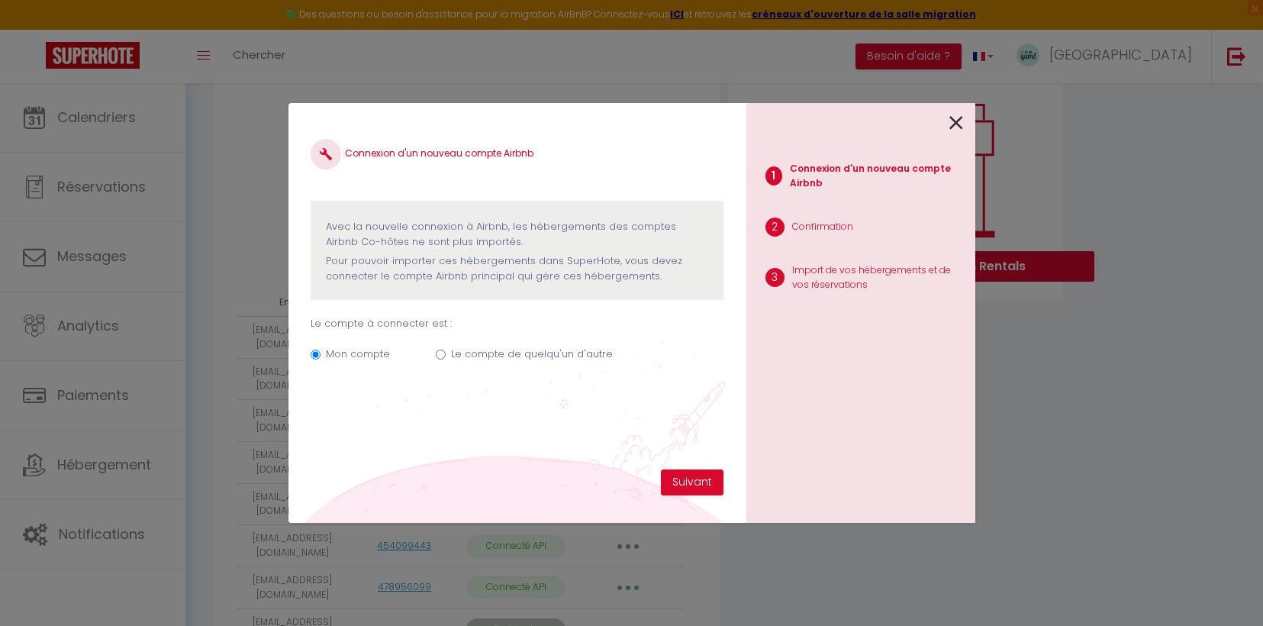
click at [509, 357] on label "Le compte de quelqu'un d'autre" at bounding box center [532, 353] width 162 height 15
click at [446, 357] on input "Le compte de quelqu'un d'autre" at bounding box center [441, 354] width 10 height 10
radio input "true"
radio input "false"
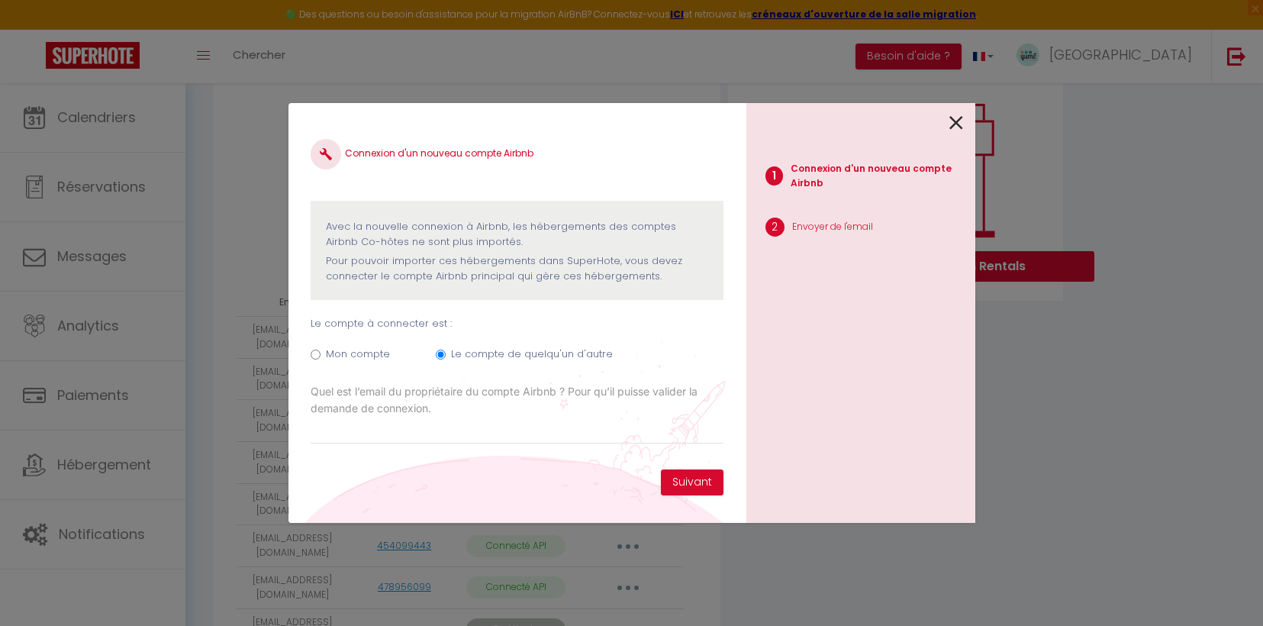
click at [610, 411] on label "Quel est l’email du propriétaire du compte Airbnb ? Pour qu’il puisse valider l…" at bounding box center [517, 400] width 412 height 34
click at [0, 0] on input "Email connexion Airbnb" at bounding box center [0, 0] width 0 height 0
click at [610, 433] on input "Email connexion Airbnb" at bounding box center [517, 430] width 412 height 27
paste input "[EMAIL_ADDRESS][DOMAIN_NAME]"
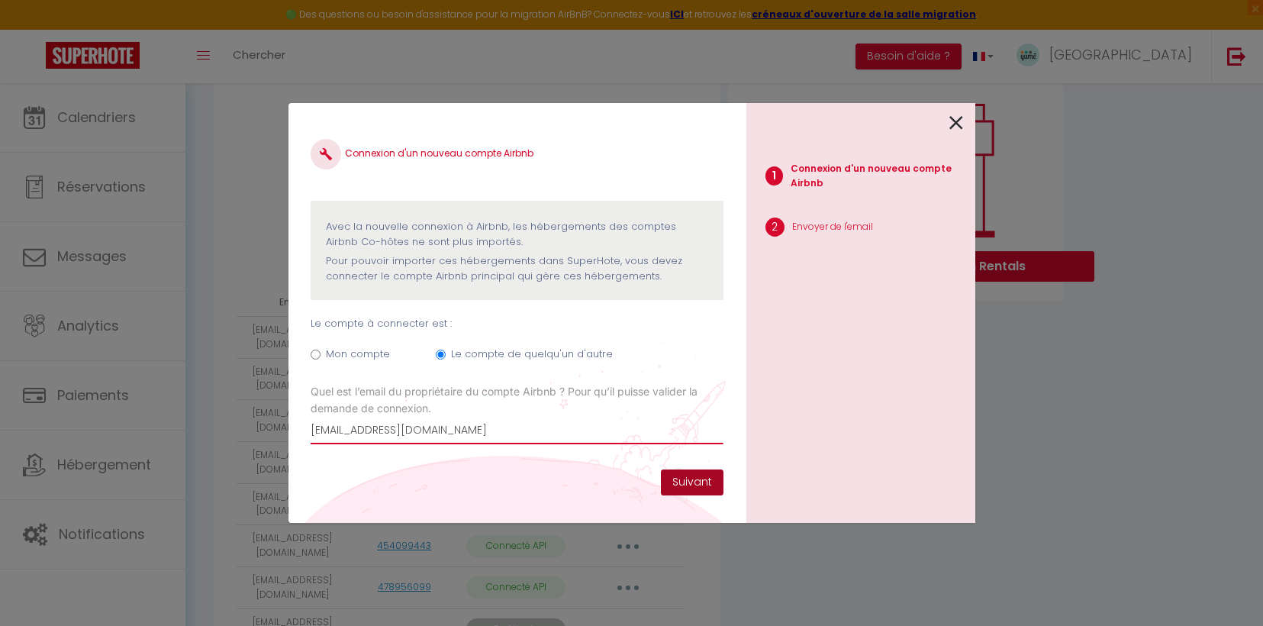
type input "[EMAIL_ADDRESS][DOMAIN_NAME]"
click at [685, 480] on button "Suivant" at bounding box center [692, 482] width 63 height 26
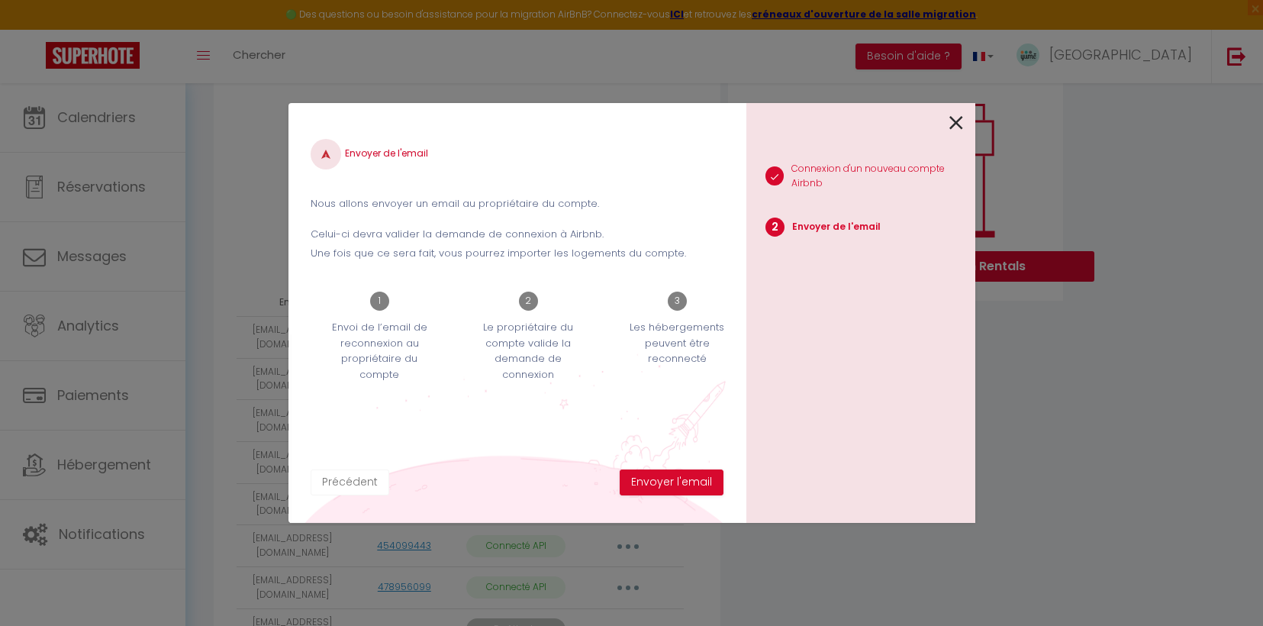
click at [343, 488] on button "Précédent" at bounding box center [350, 482] width 79 height 26
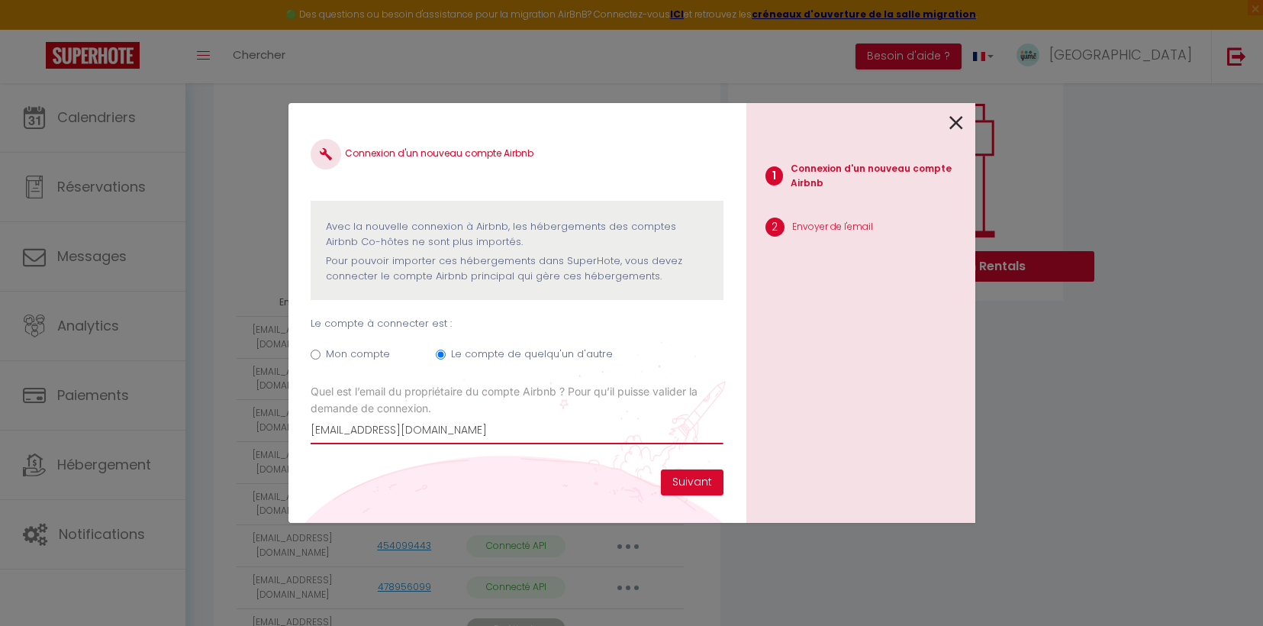
click at [464, 438] on input "charlesgounod71@gmail.com" at bounding box center [517, 430] width 412 height 27
click at [465, 437] on input "charlesgounod71@gmail.com" at bounding box center [517, 430] width 412 height 27
click at [467, 436] on input "charlesgounod71@gmail.com" at bounding box center [517, 430] width 412 height 27
click at [467, 436] on input "[EMAIL_ADDRESS][DOMAIN_NAME]" at bounding box center [517, 430] width 412 height 27
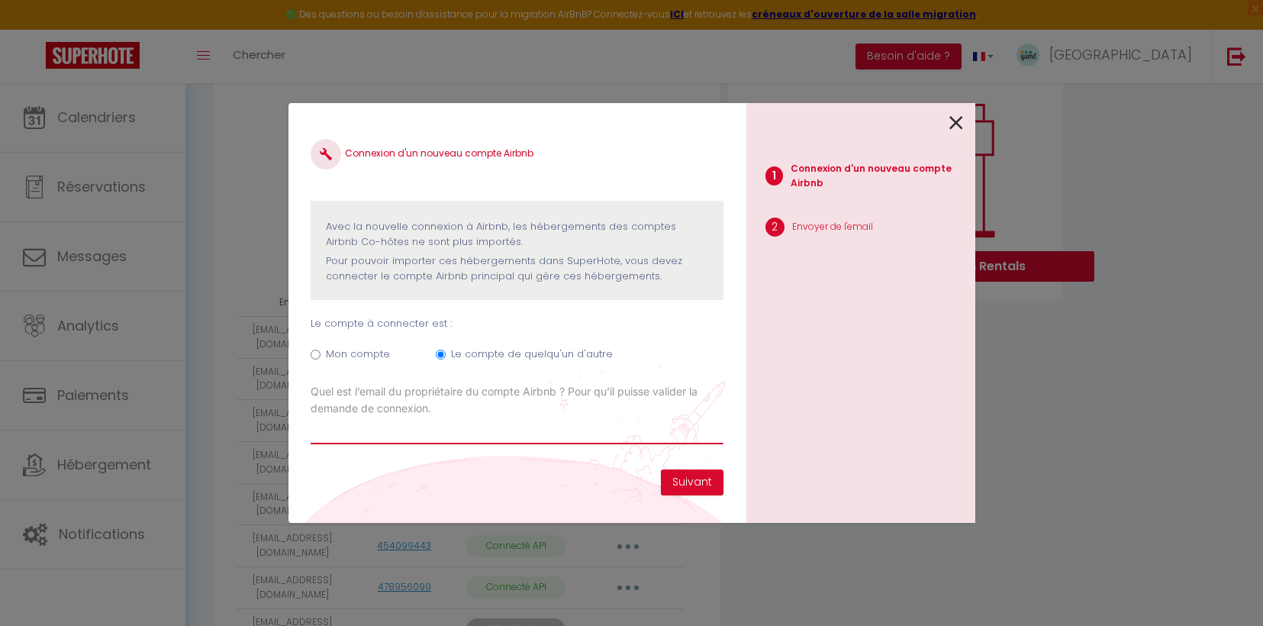
paste input "larreybologne11@gmail.com"
type input "larreybologne11@gmail.com"
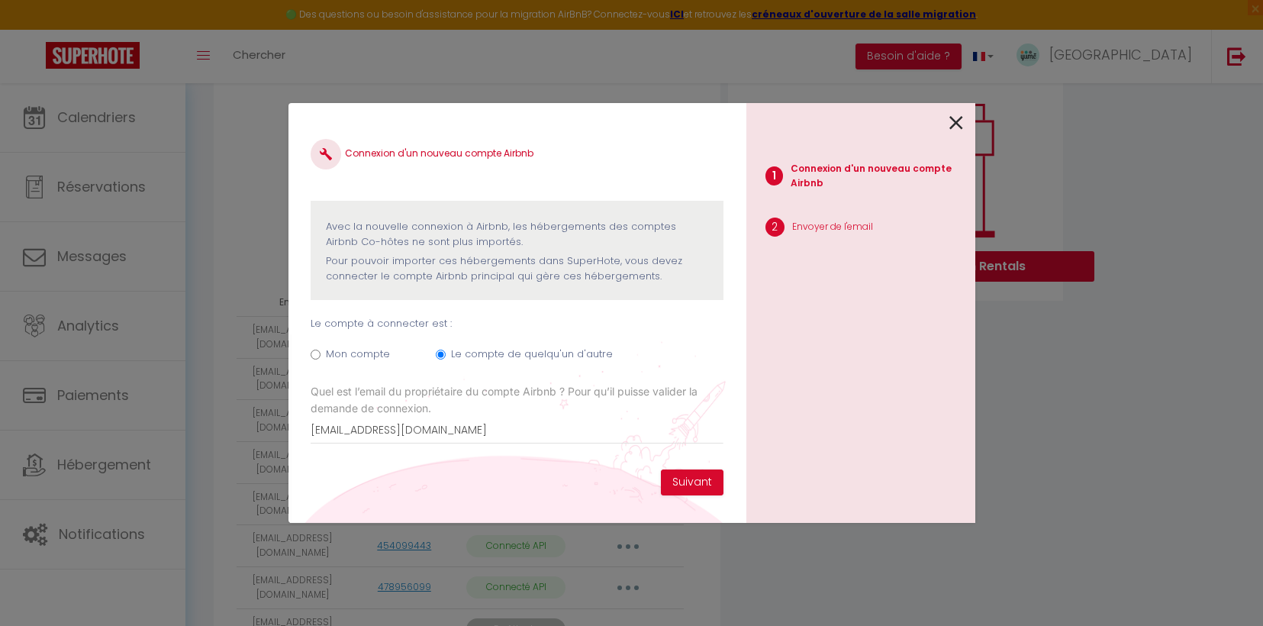
click at [958, 124] on icon at bounding box center [956, 122] width 14 height 23
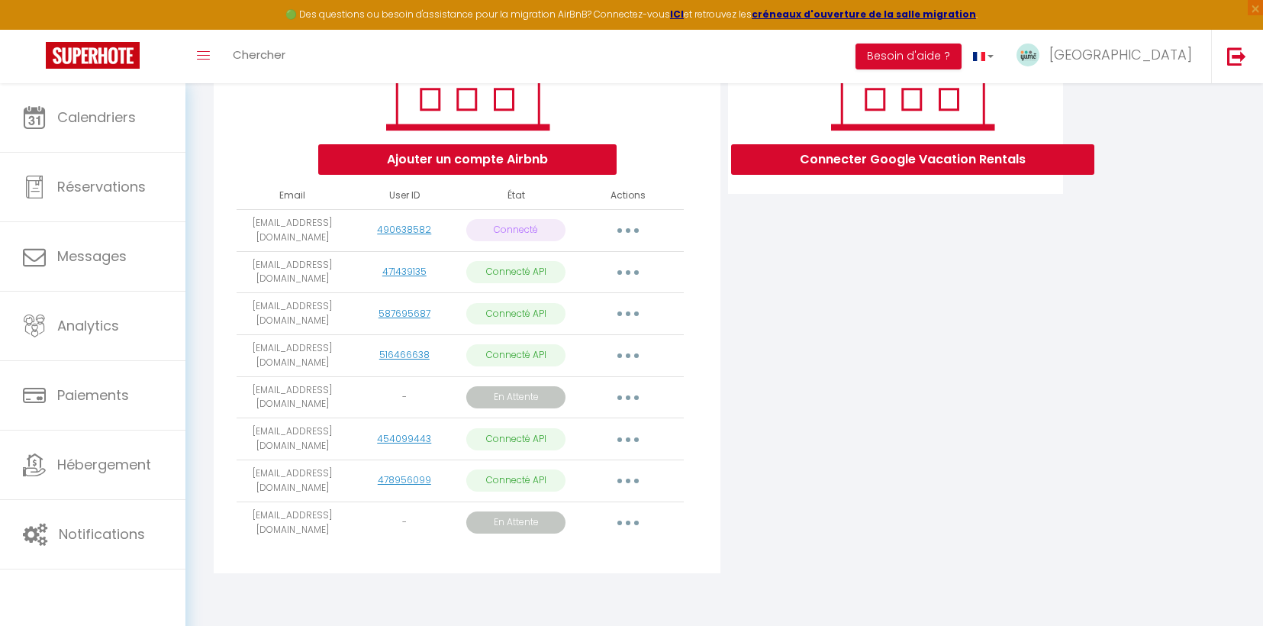
scroll to position [277, 0]
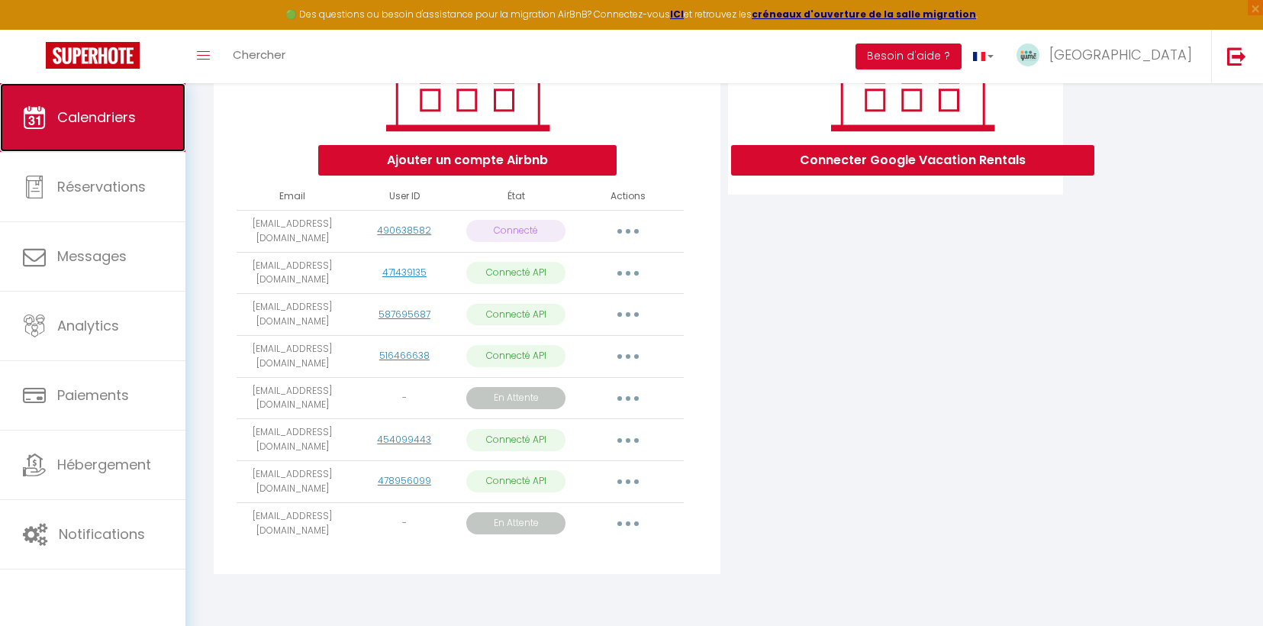
click at [95, 140] on link "Calendriers" at bounding box center [92, 117] width 185 height 69
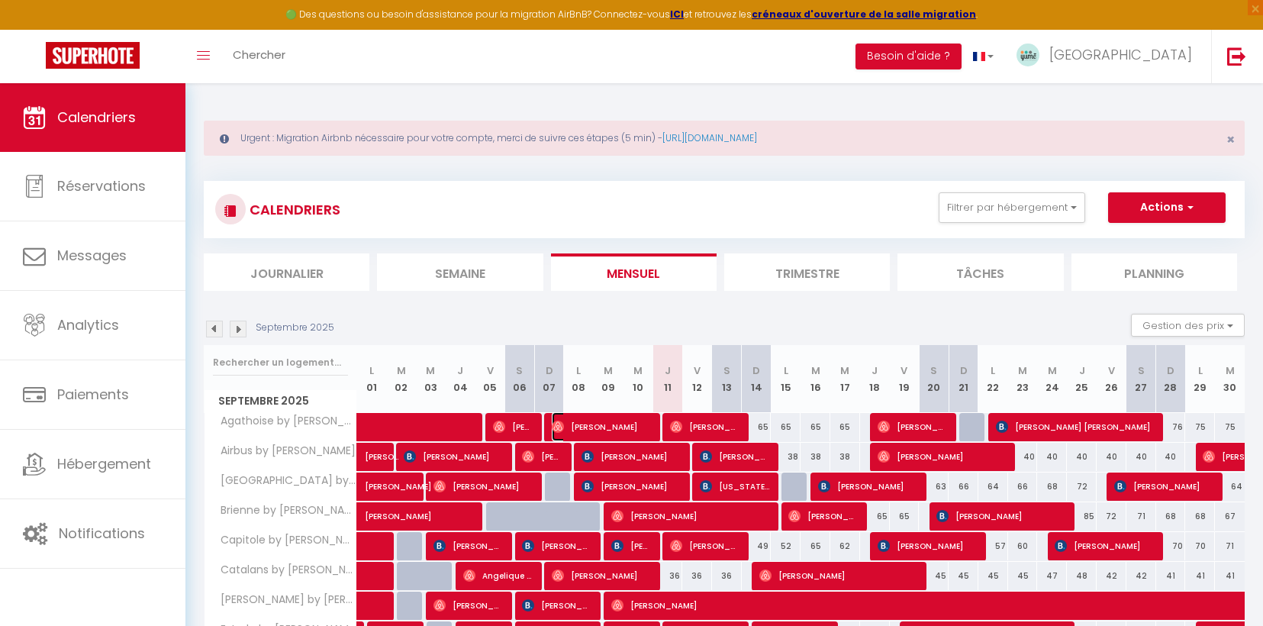
click at [590, 428] on span "Barbara Mascia" at bounding box center [601, 426] width 99 height 29
select select "OK"
select select "1"
select select "0"
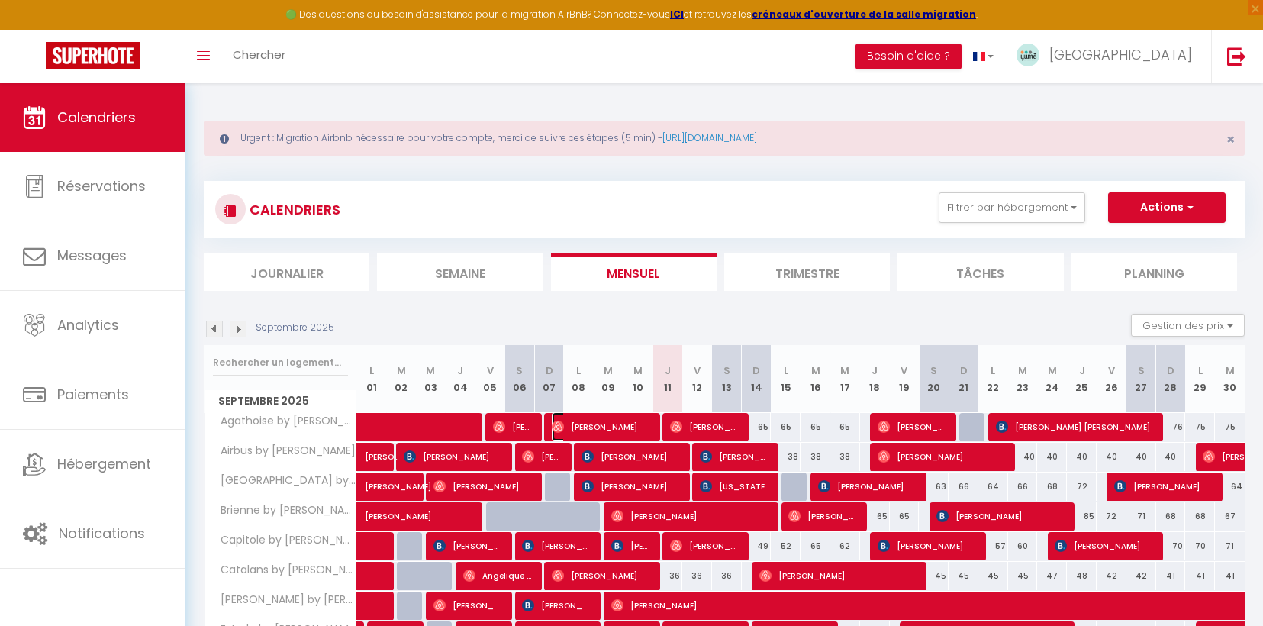
select select "1"
select select
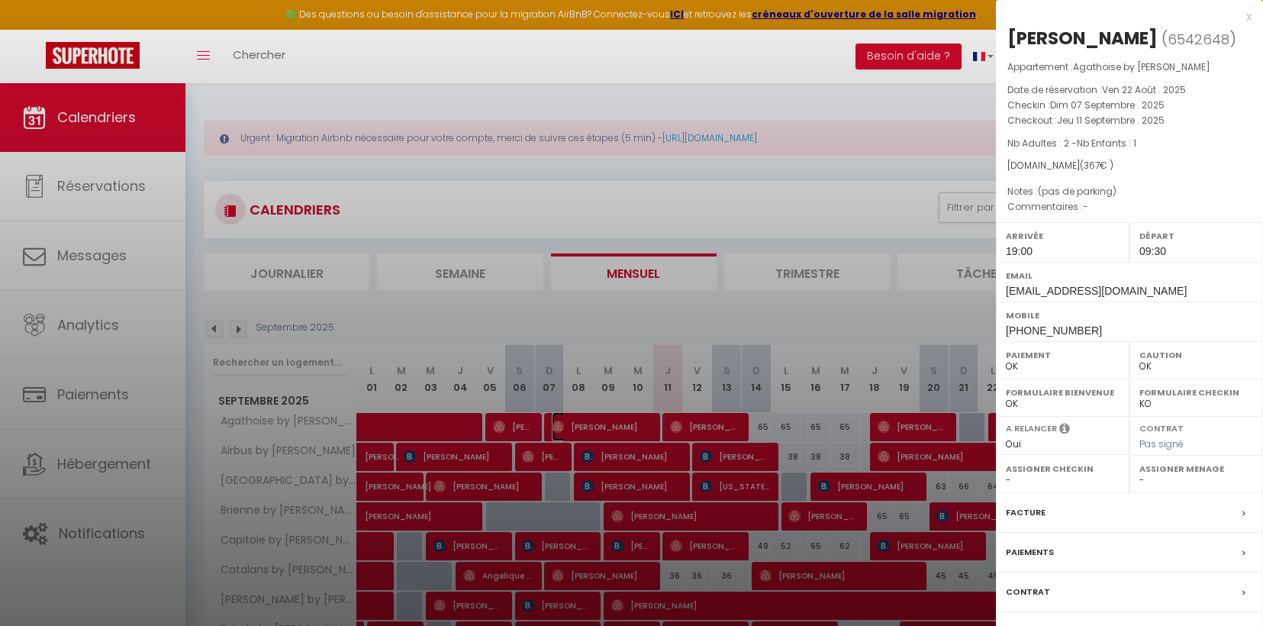
select select "27584"
select select "2060"
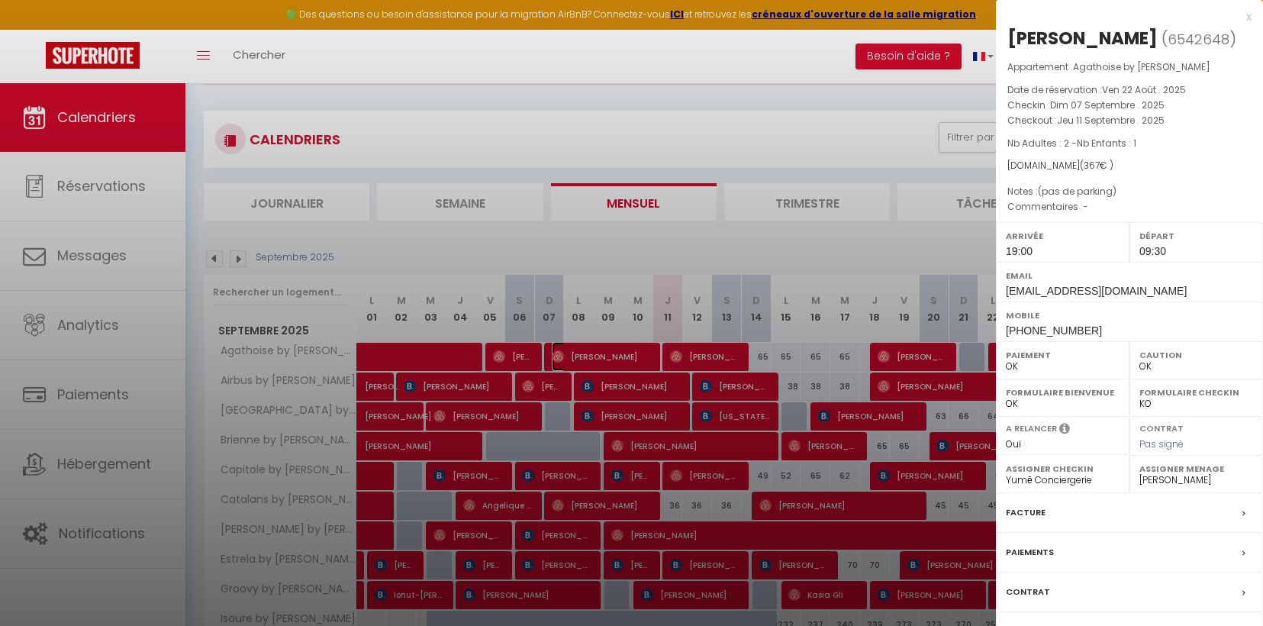
scroll to position [78, 0]
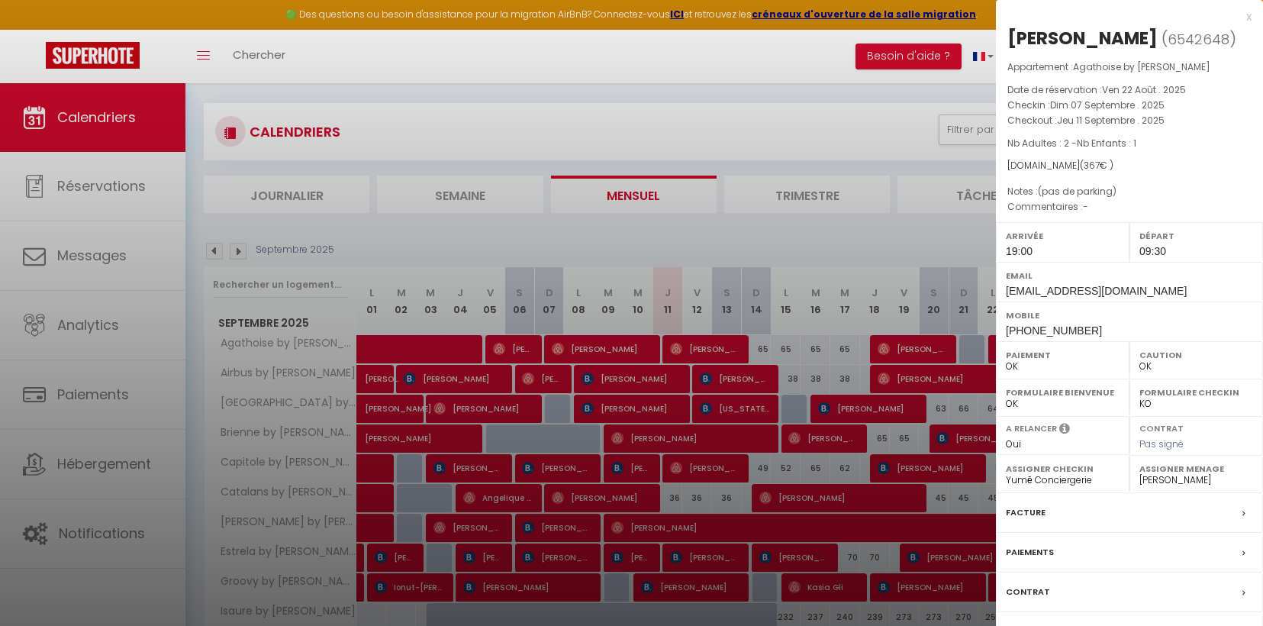
click at [1051, 548] on div "Paiements" at bounding box center [1129, 553] width 267 height 40
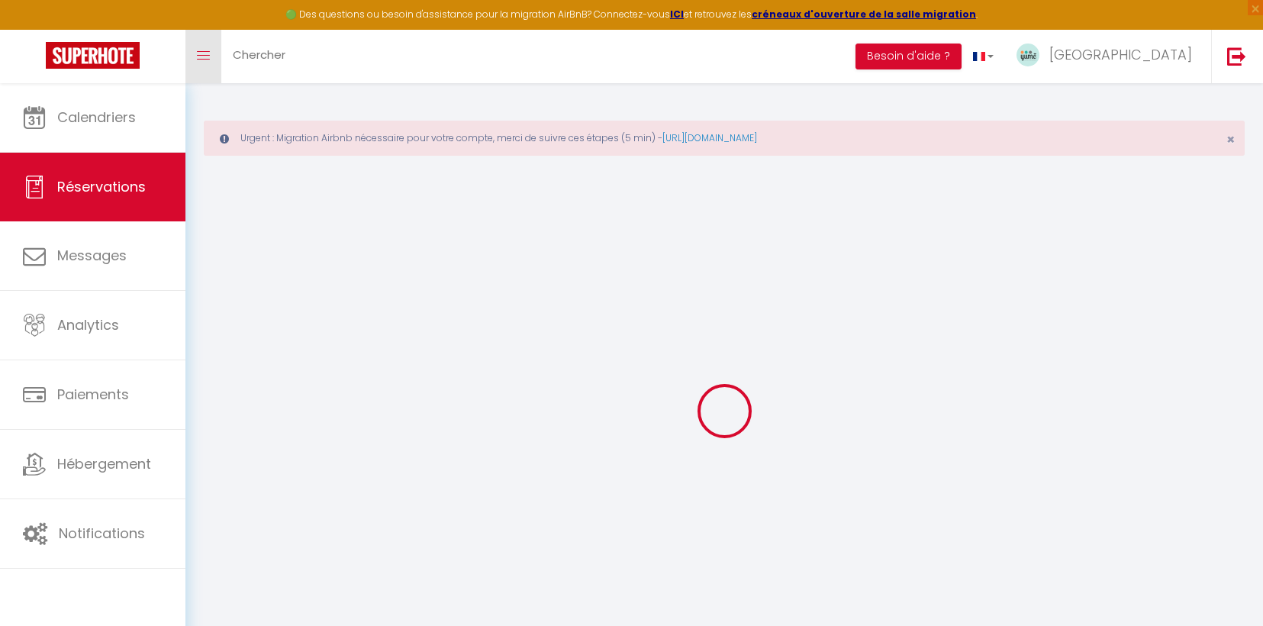
select select
checkbox input "false"
type \?0 "(pas de parking)"
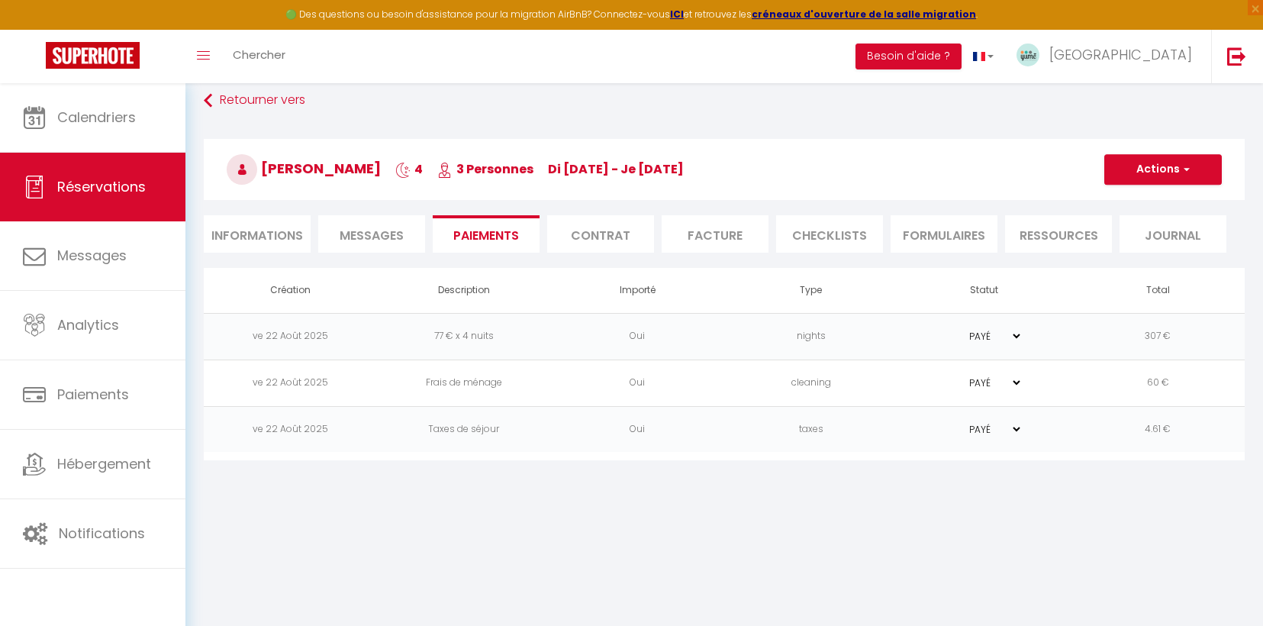
scroll to position [83, 0]
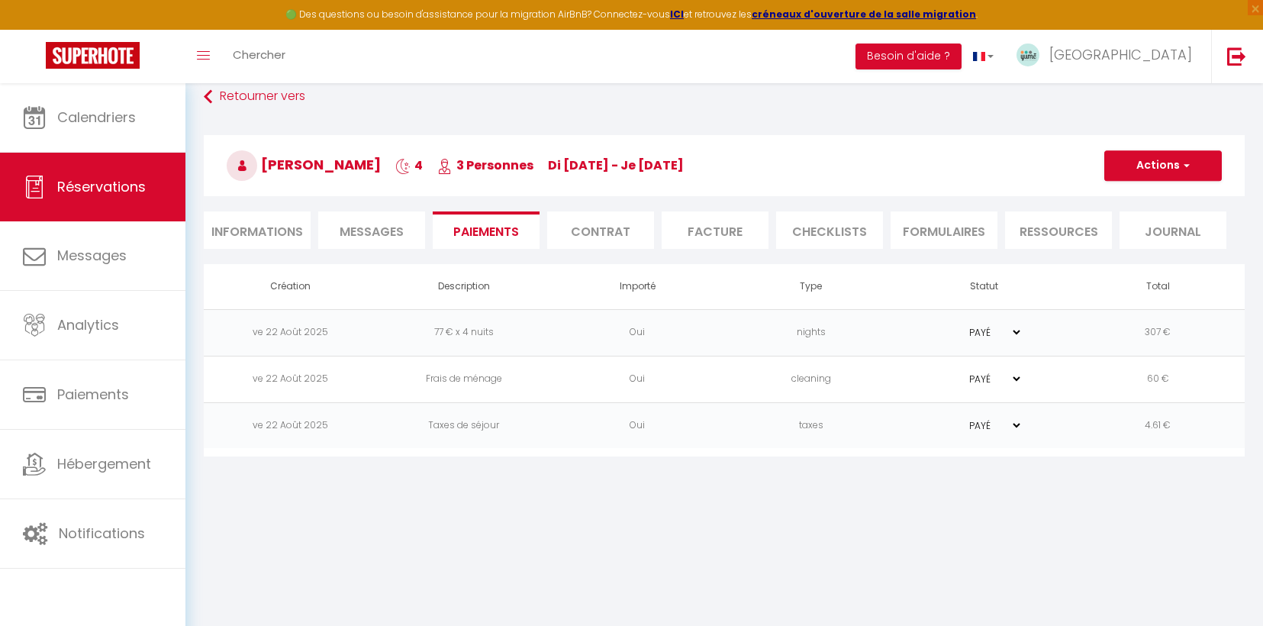
click at [259, 229] on li "Informations" at bounding box center [257, 229] width 107 height 37
select select
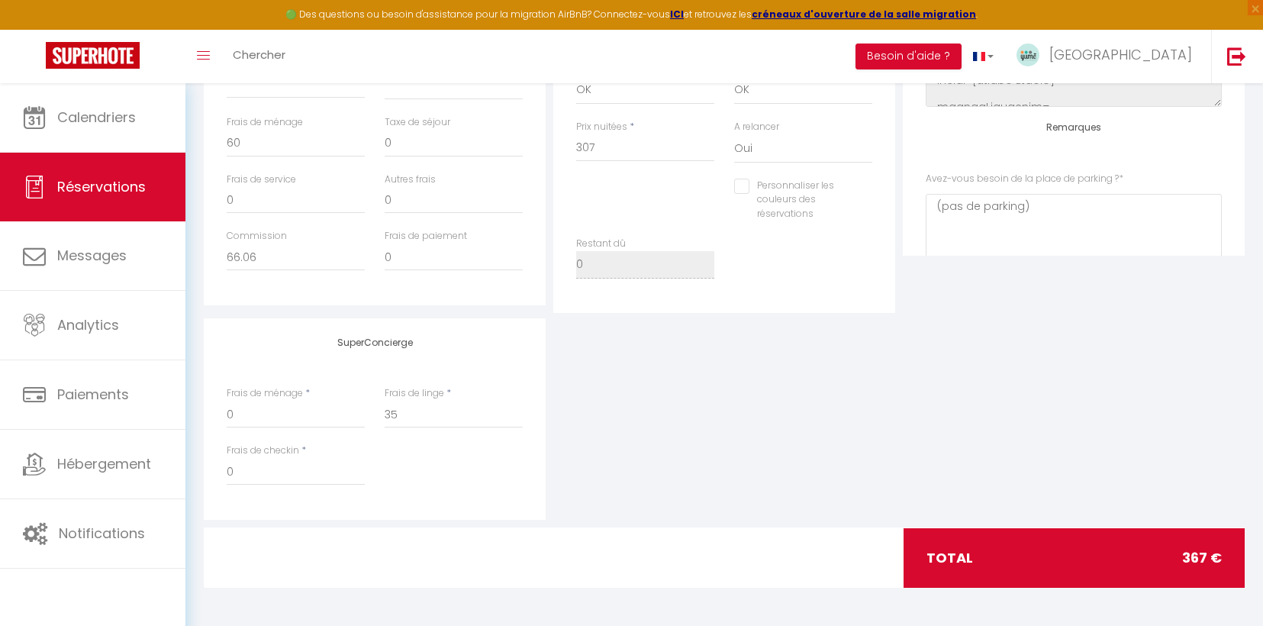
scroll to position [83, 0]
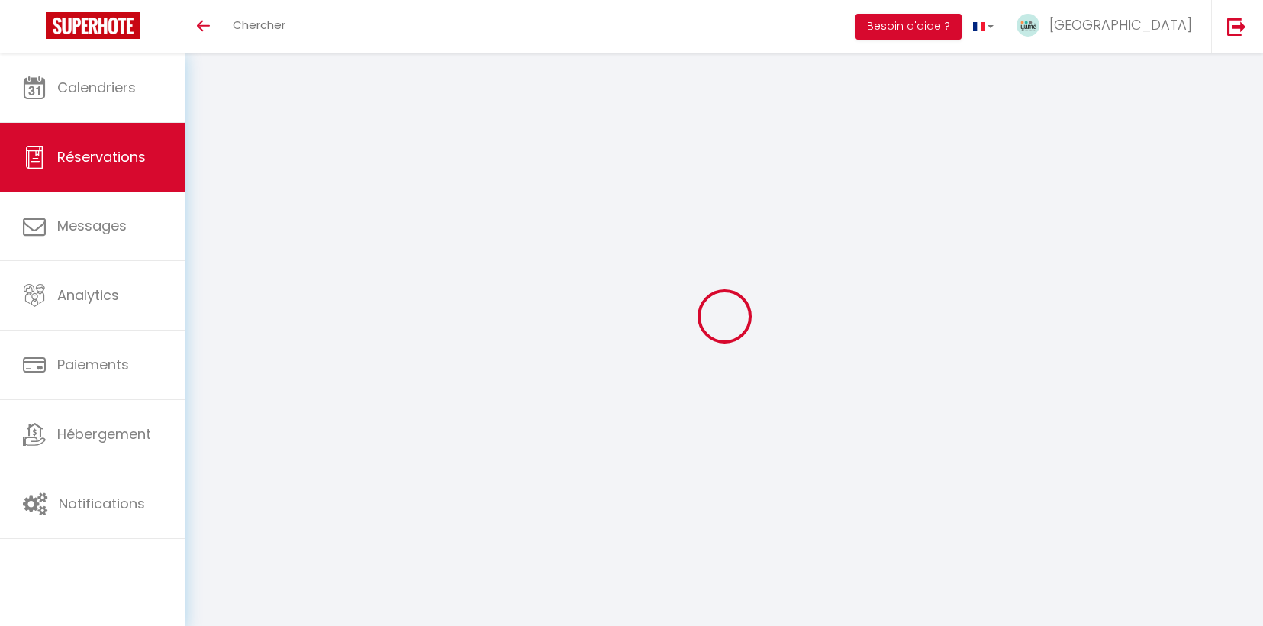
scroll to position [53, 0]
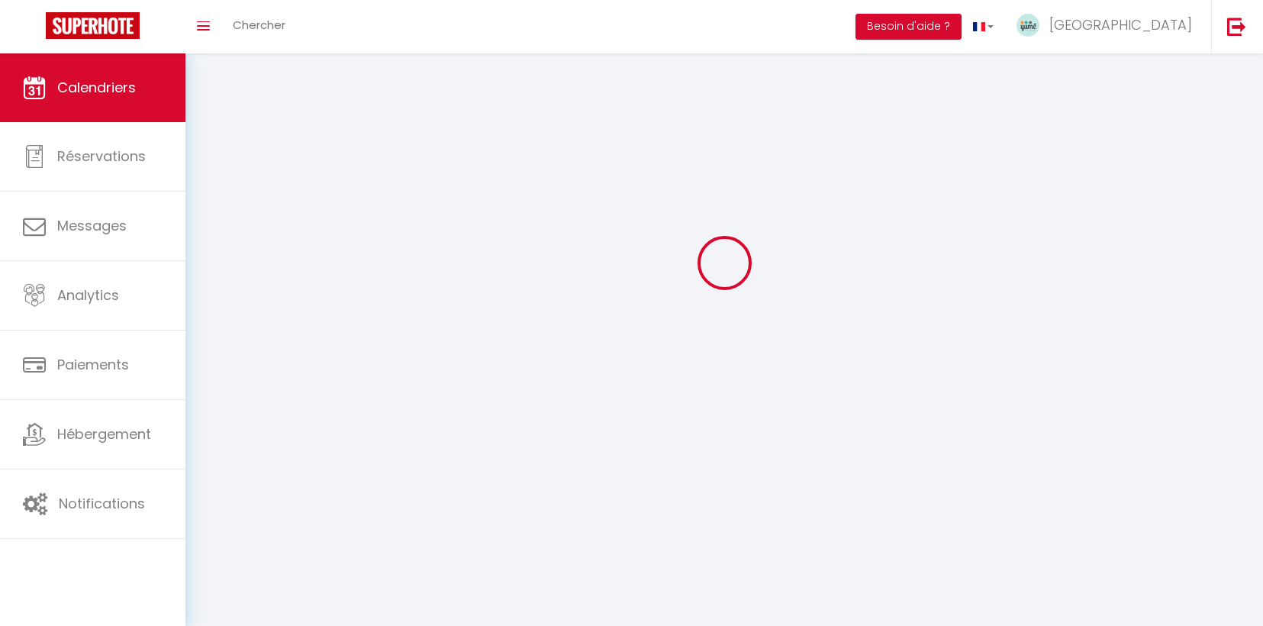
scroll to position [83, 0]
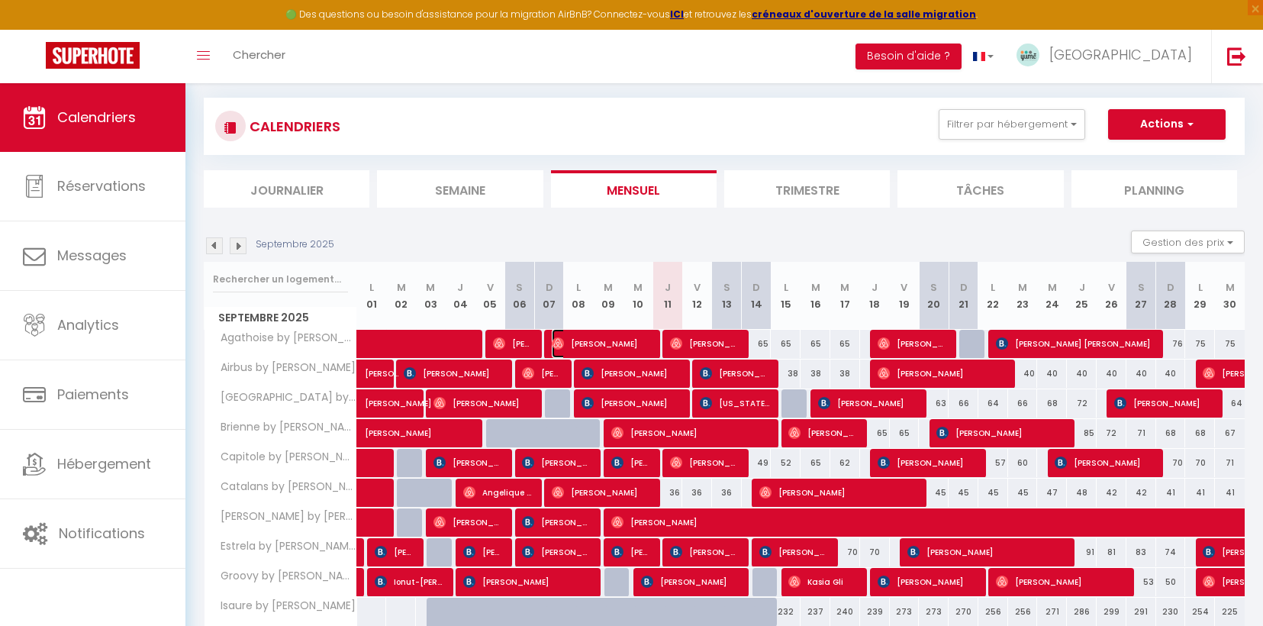
click at [595, 349] on span "[PERSON_NAME]" at bounding box center [601, 343] width 99 height 29
select select "OK"
select select "1"
select select "0"
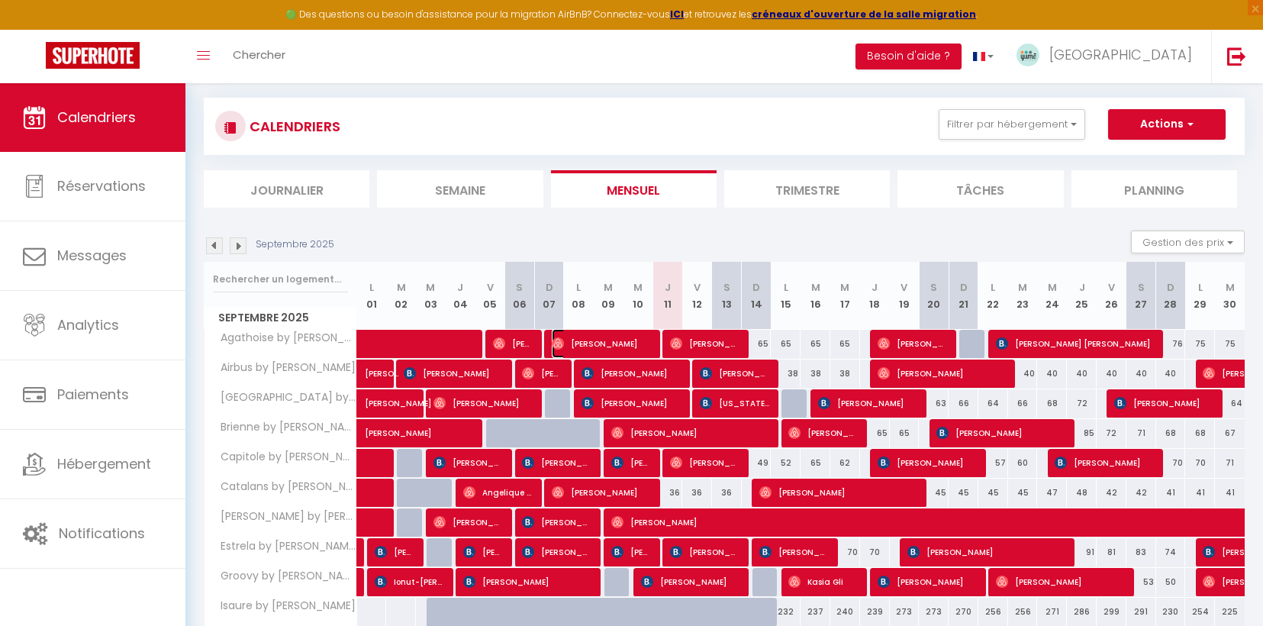
select select "1"
select select
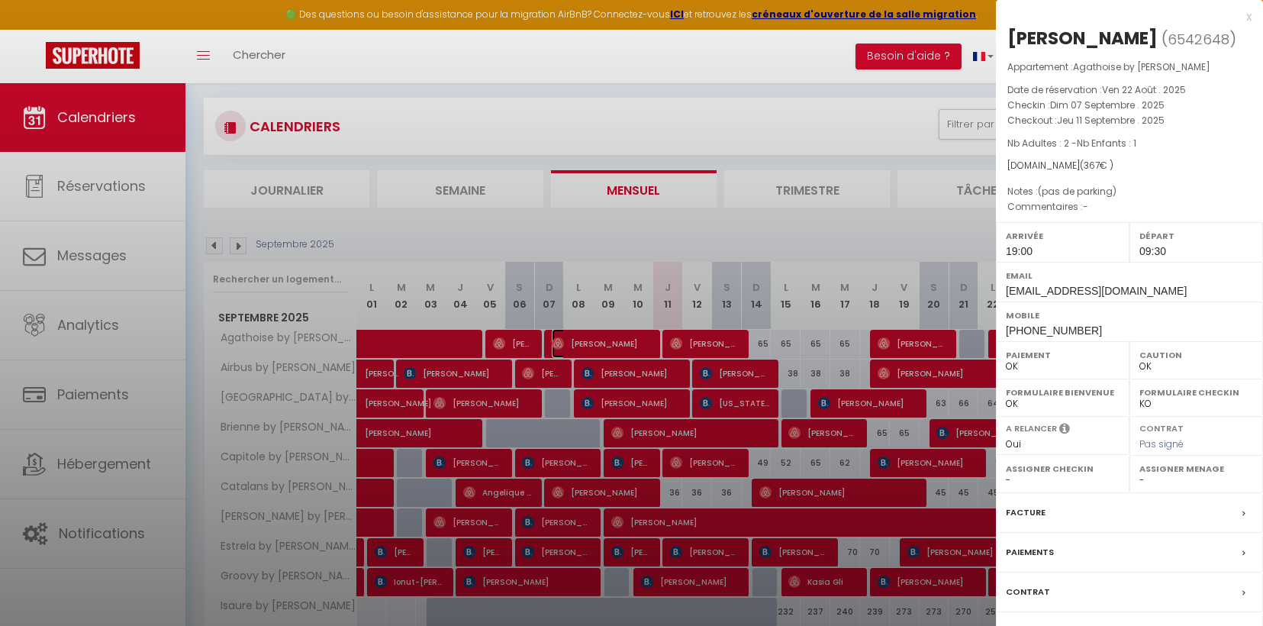
select select "27584"
select select "2060"
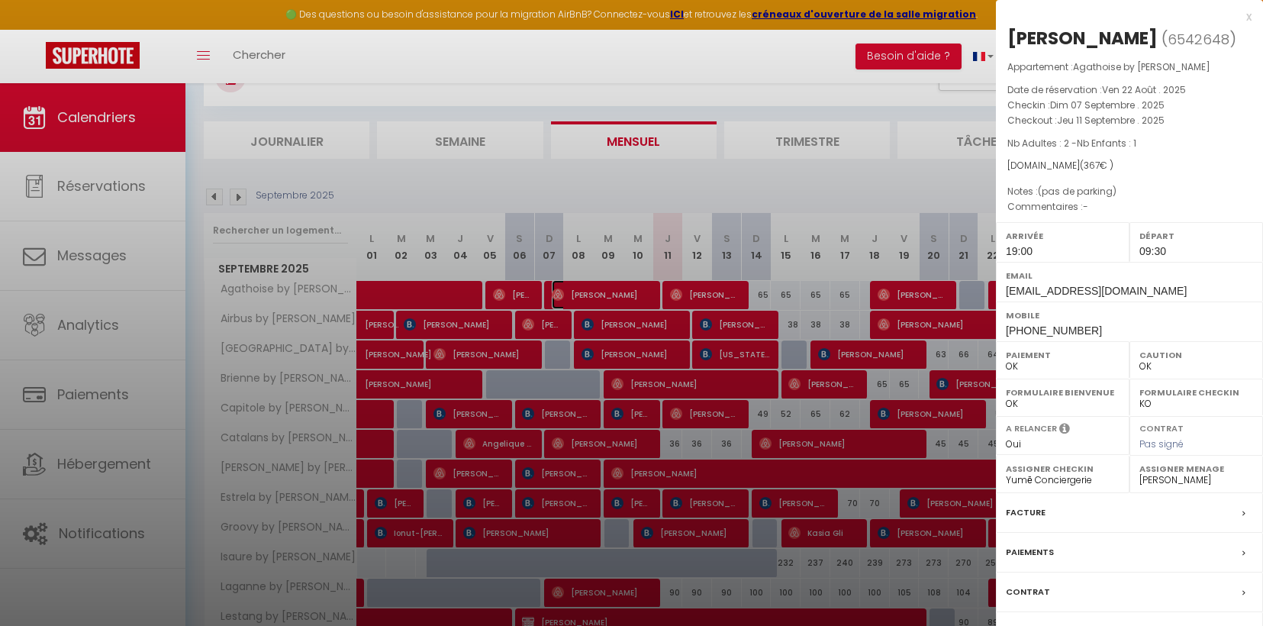
scroll to position [137, 0]
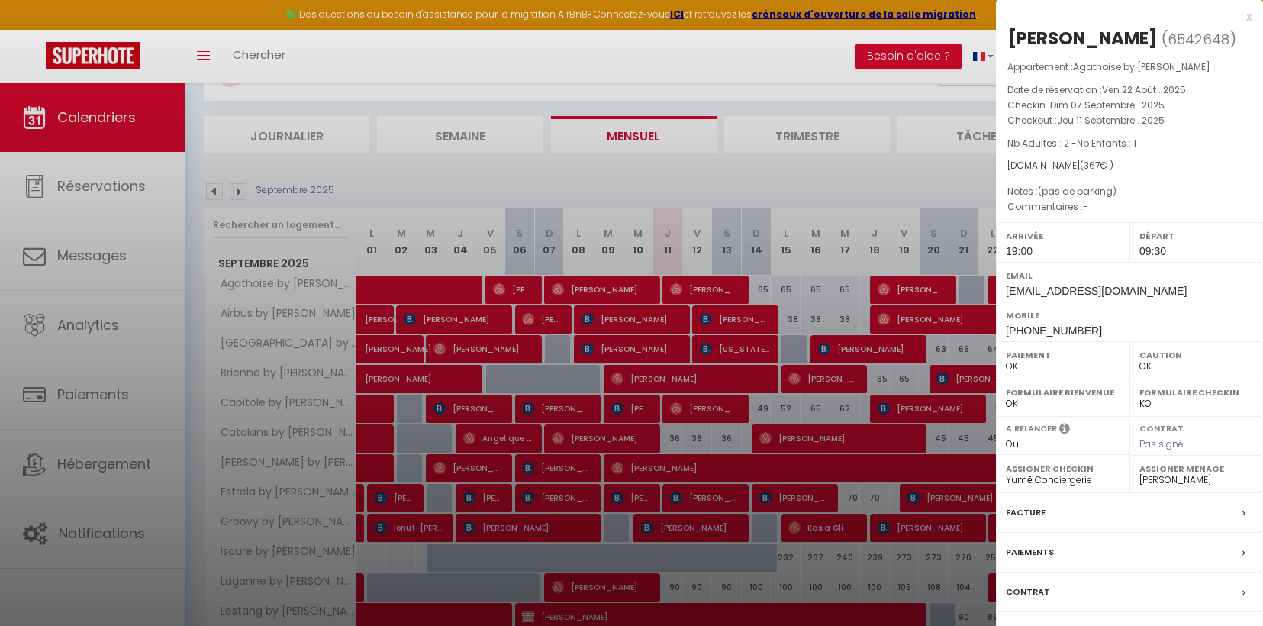
click at [1048, 549] on label "Paiements" at bounding box center [1030, 552] width 48 height 16
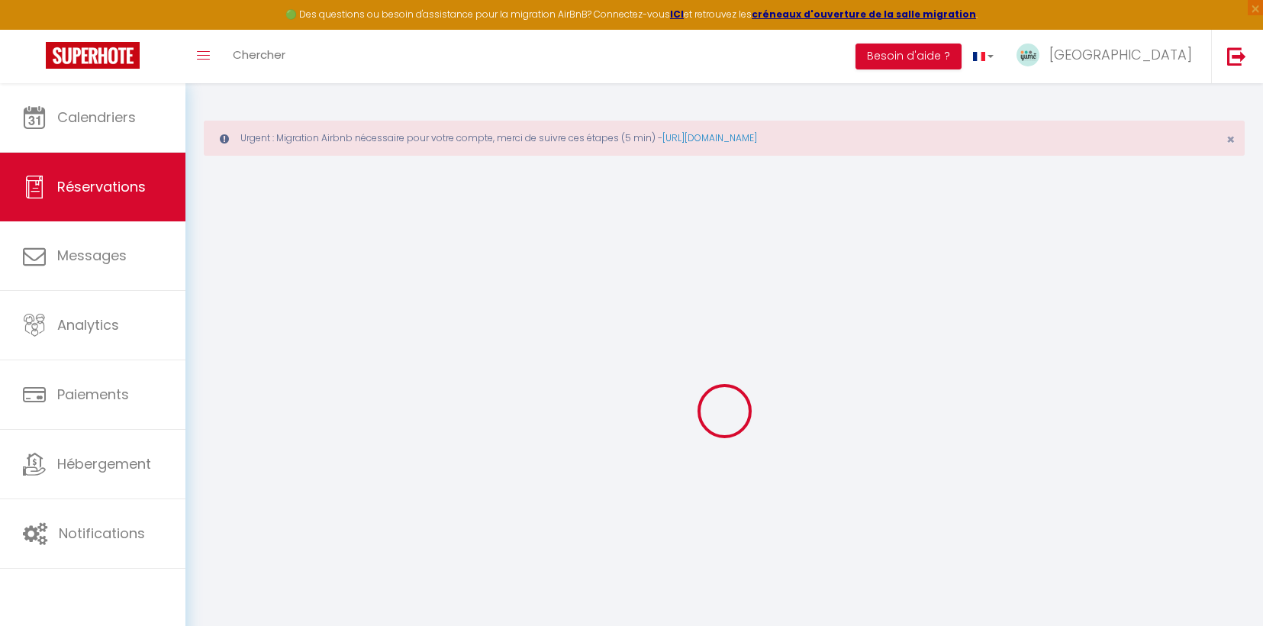
type input "[PERSON_NAME]"
type input "[EMAIL_ADDRESS][DOMAIN_NAME]"
type input "[PERSON_NAME][EMAIL_ADDRESS][PERSON_NAME][DOMAIN_NAME]"
type input "[PHONE_NUMBER]"
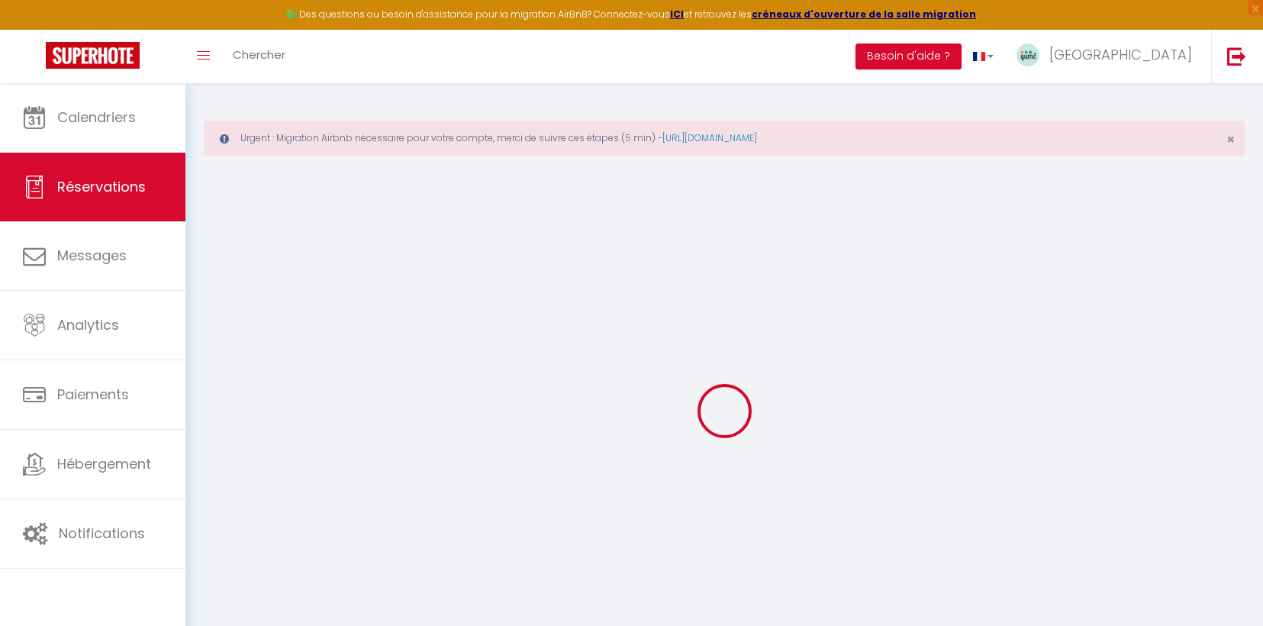
type input "[PHONE_NUMBER]"
select select
type input "66.06"
select select "46333"
select select "1"
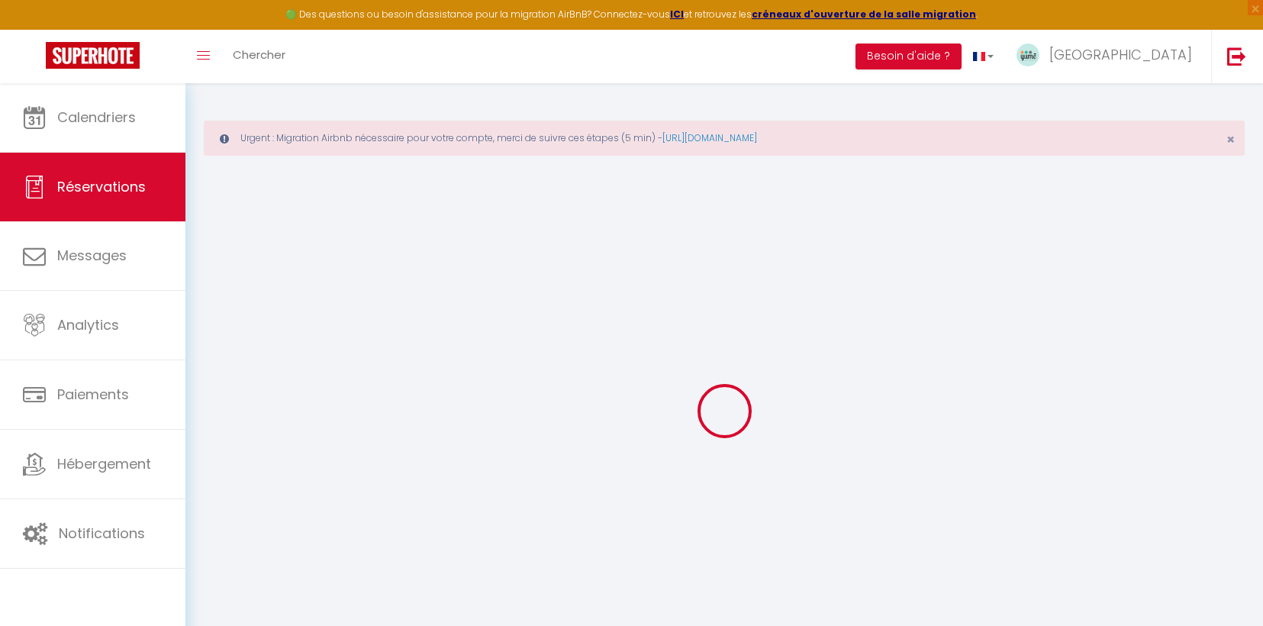
select select
type input "2"
type input "1"
select select "12"
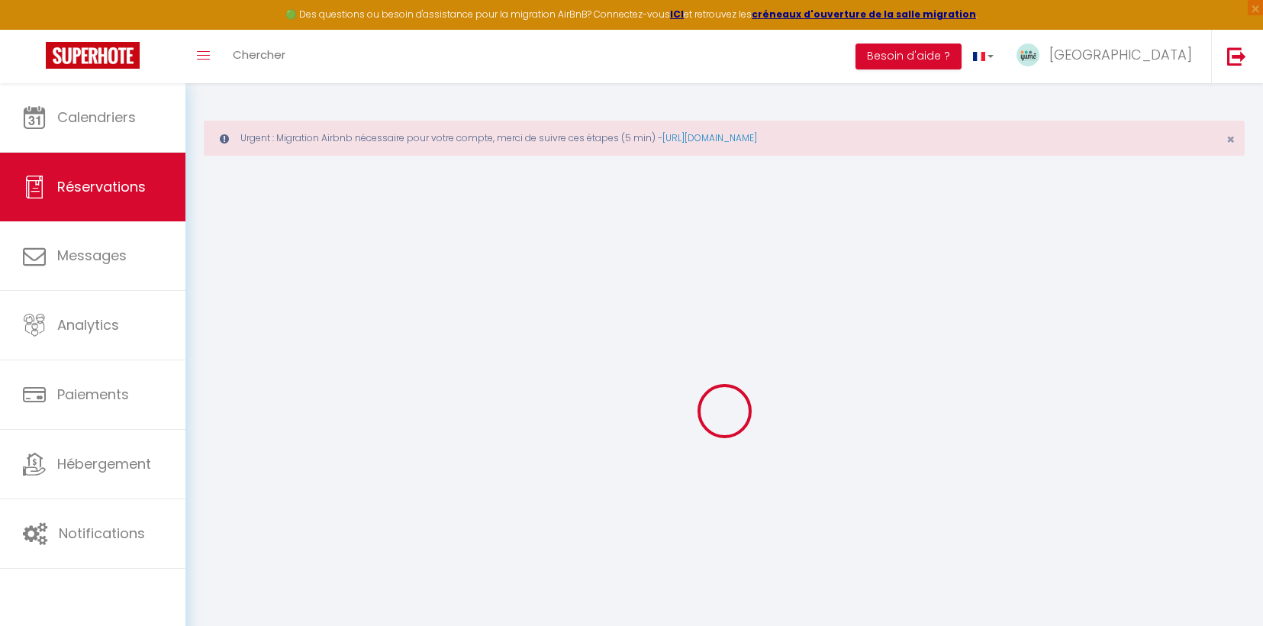
select select
type input "307"
checkbox input "false"
type input "0"
select select "1"
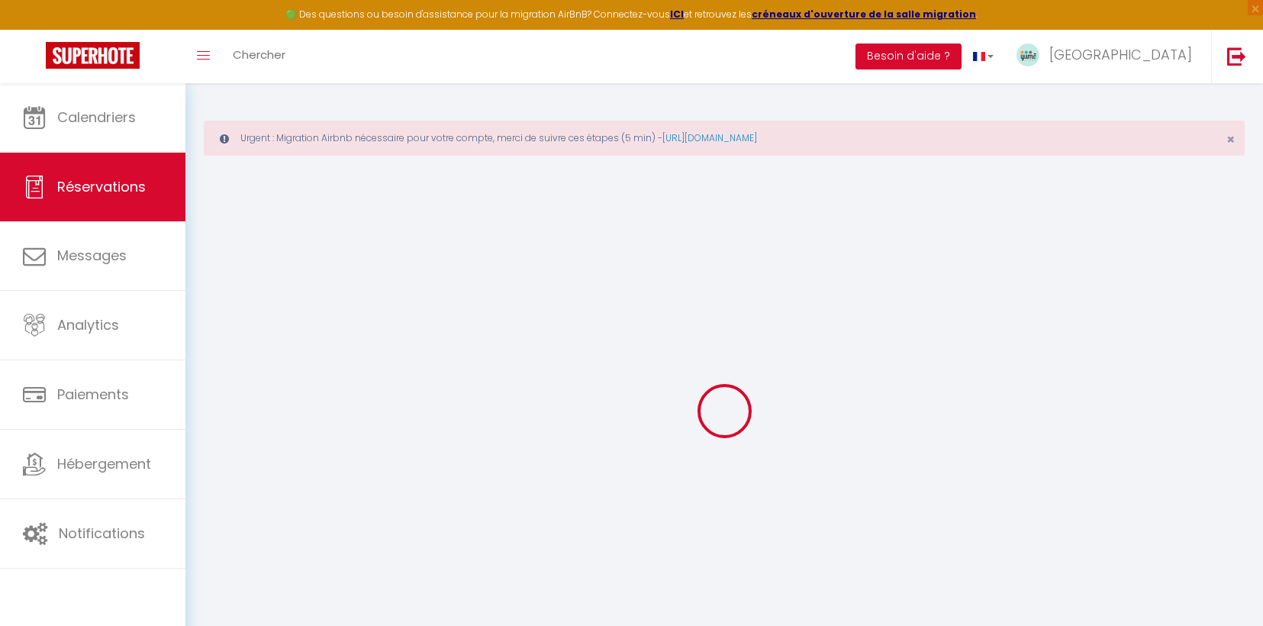
type input "0"
type input "35"
type input "0"
select select
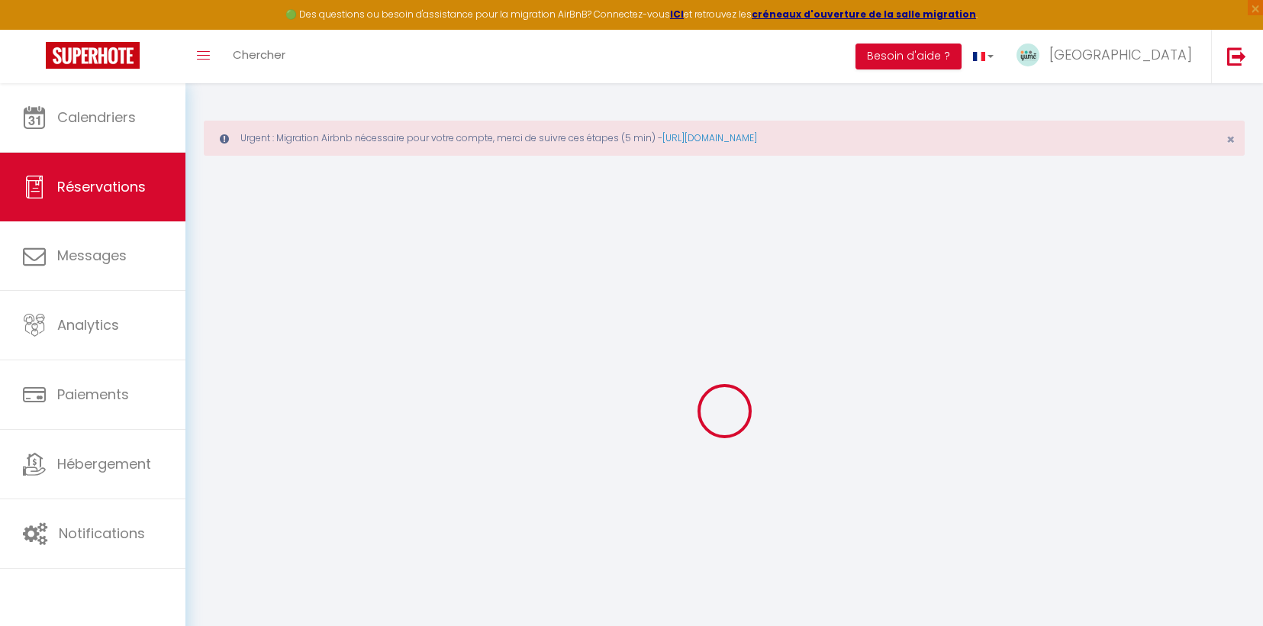
select select
select select "15"
checkbox input "false"
select select
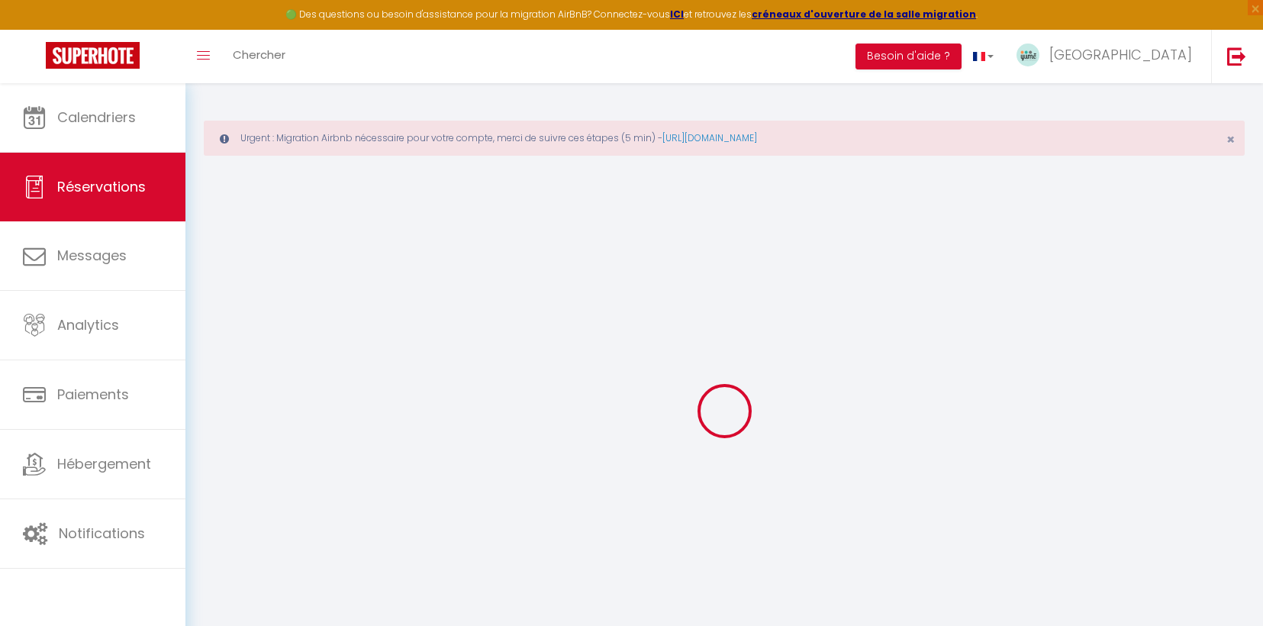
select select
checkbox input "false"
select select
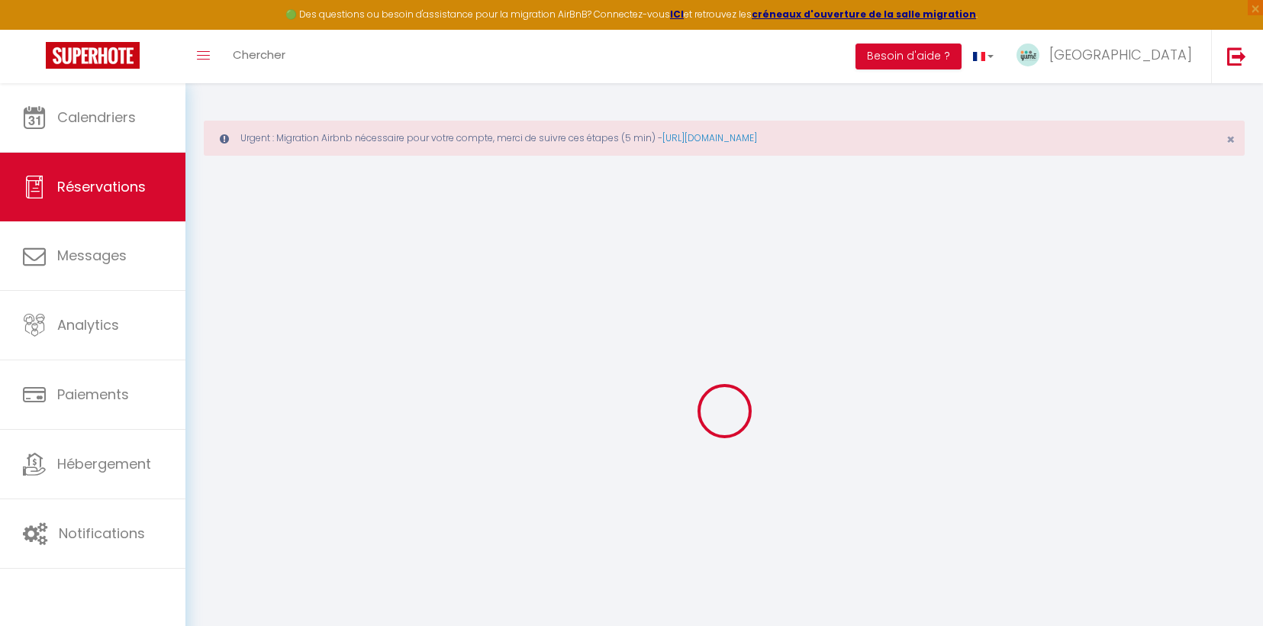
checkbox input "false"
type \?0 "(pas de parking)"
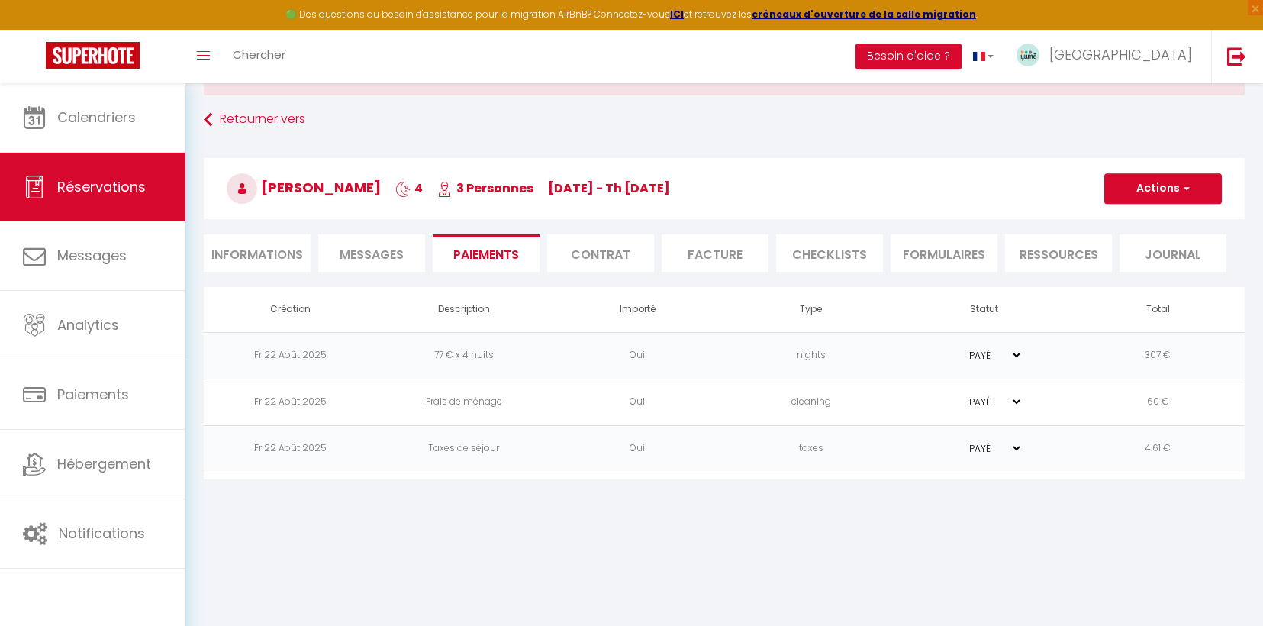
scroll to position [83, 0]
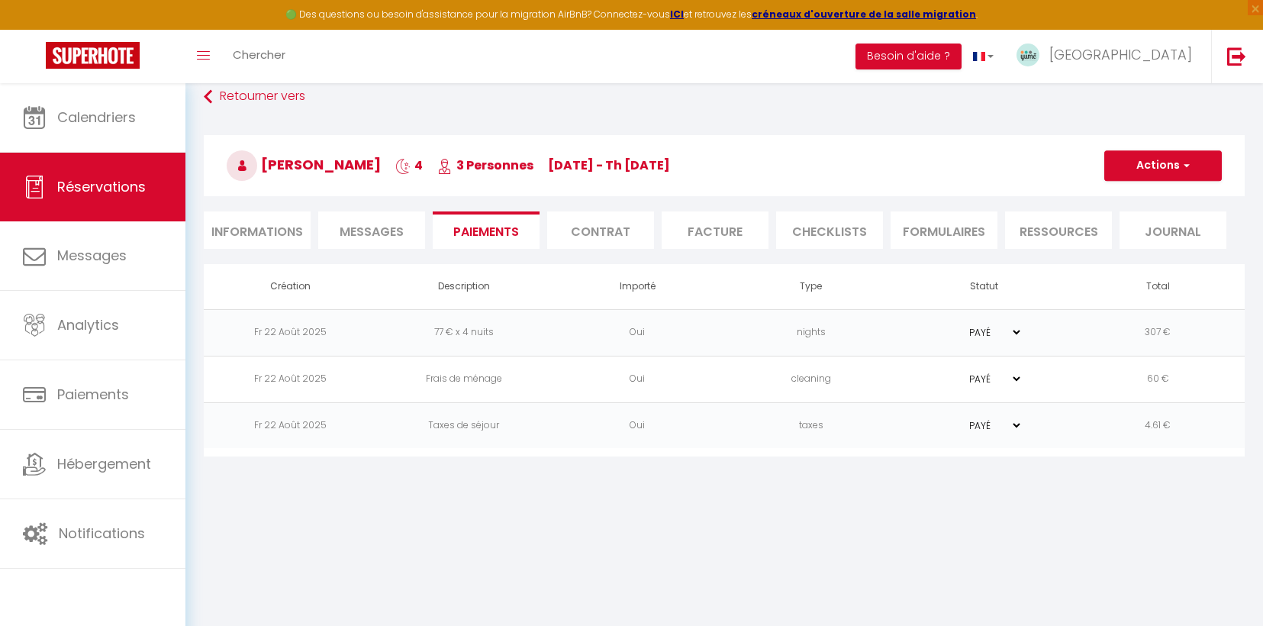
click at [275, 229] on li "Informations" at bounding box center [257, 229] width 107 height 37
select select
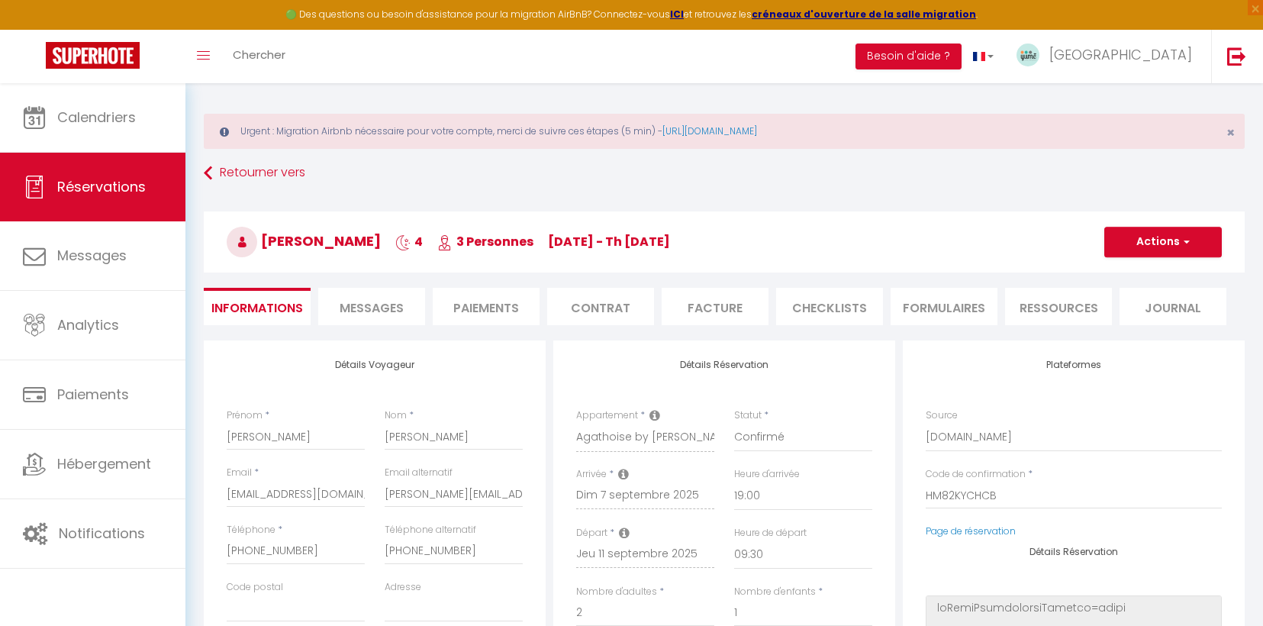
scroll to position [12, 0]
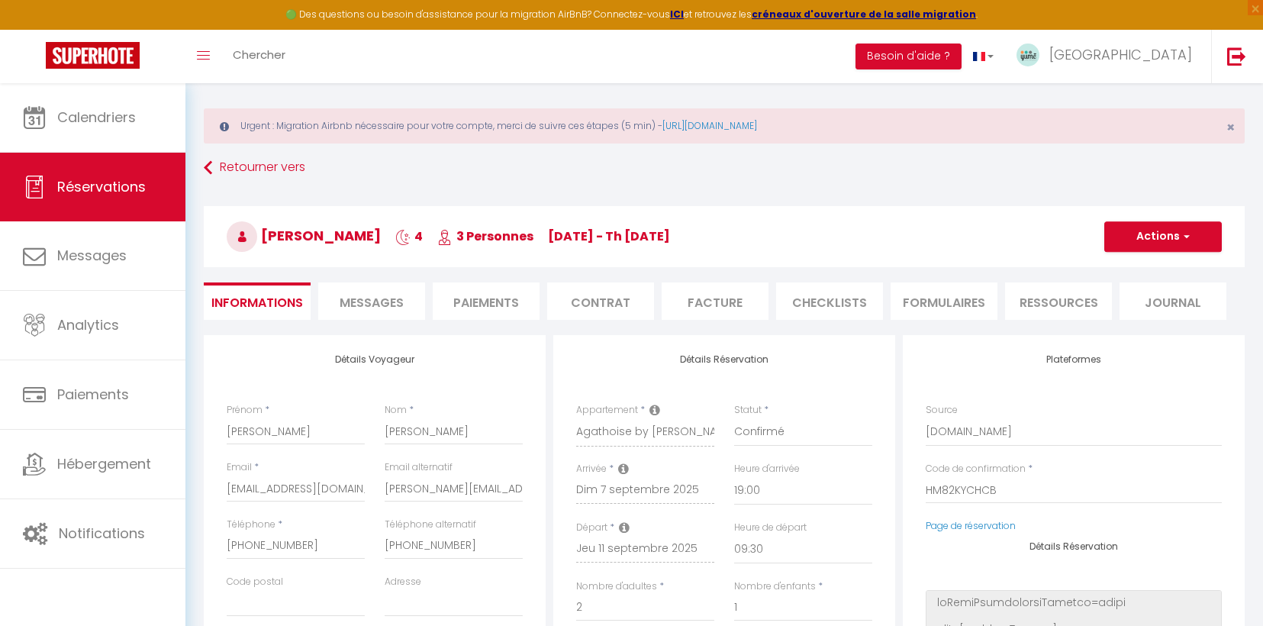
click at [488, 307] on li "Paiements" at bounding box center [486, 300] width 107 height 37
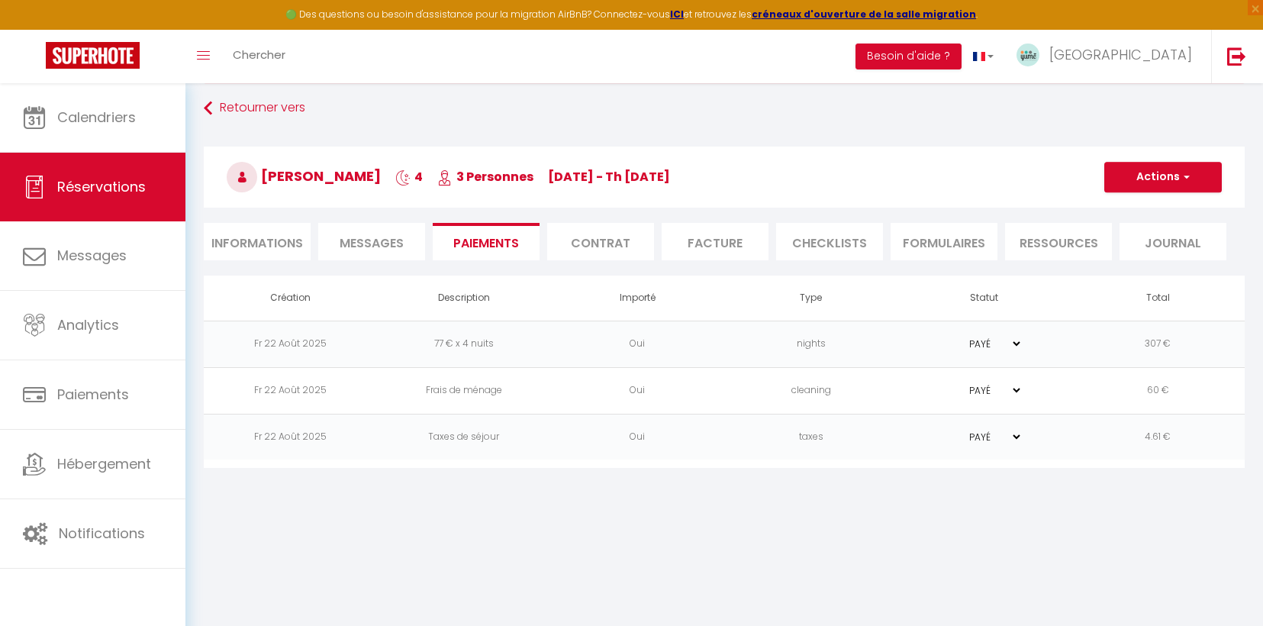
scroll to position [83, 0]
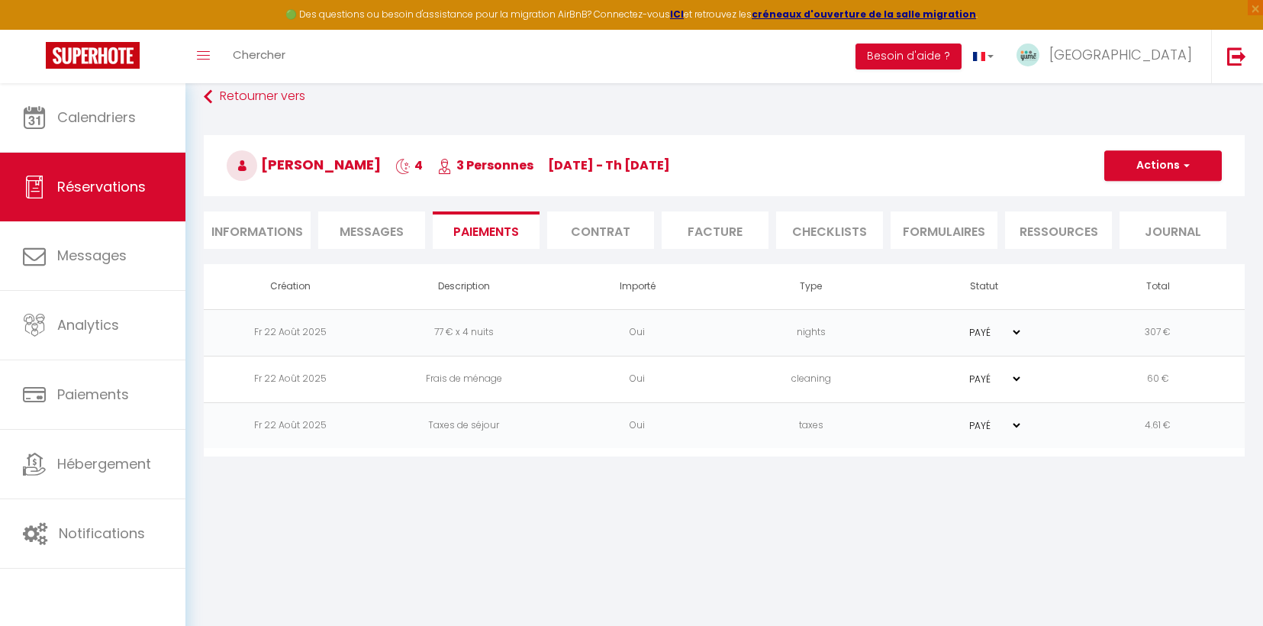
click at [1015, 424] on select "PAYÉ EN ATTENTE" at bounding box center [984, 425] width 76 height 14
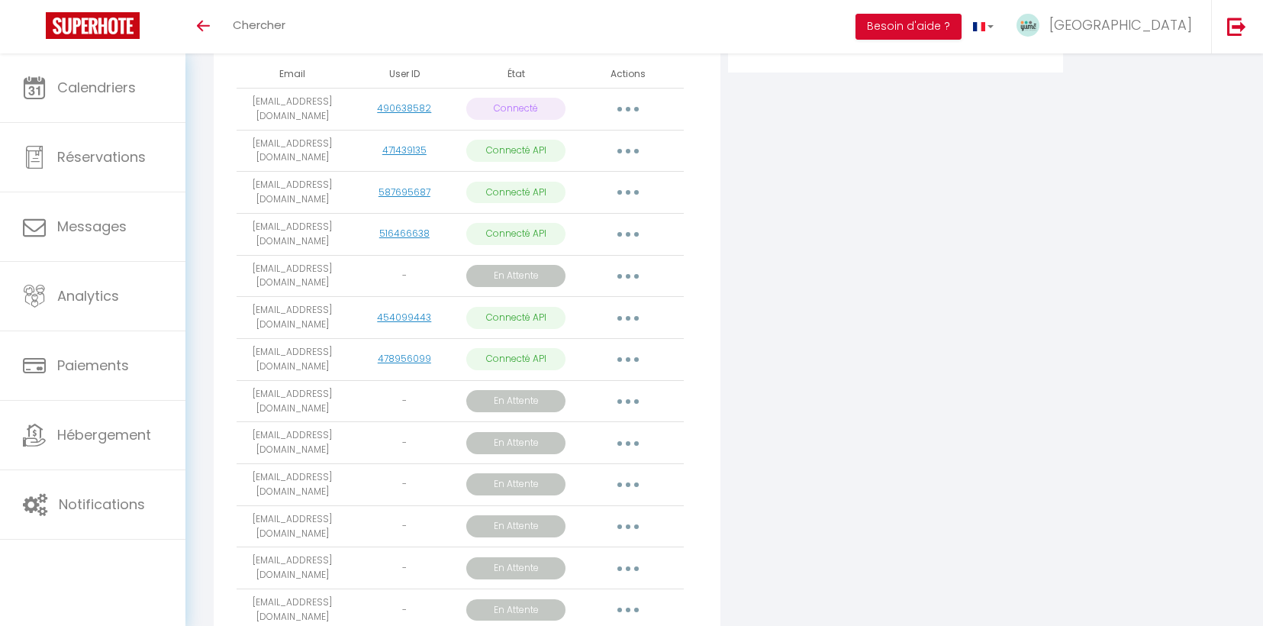
scroll to position [577, 0]
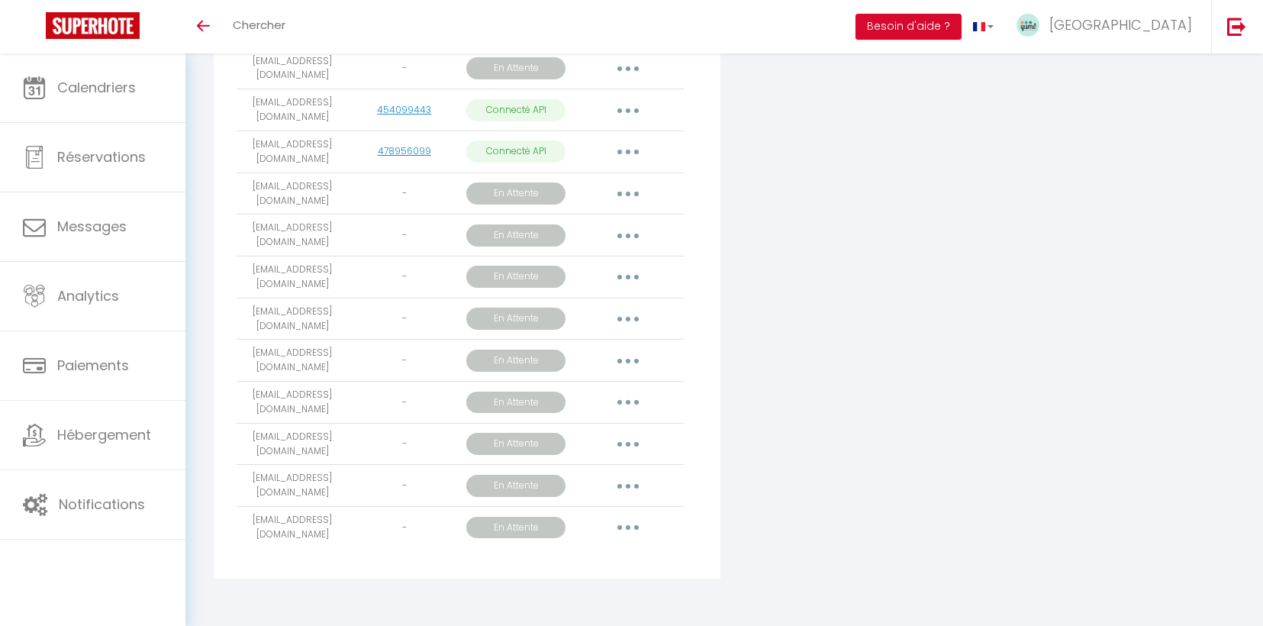
drag, startPoint x: 238, startPoint y: 269, endPoint x: 325, endPoint y: 288, distance: 89.1
click at [325, 288] on td "xavierclopet38@gmail.com" at bounding box center [292, 277] width 111 height 42
copy td "xavierclopet38@gmail.com"
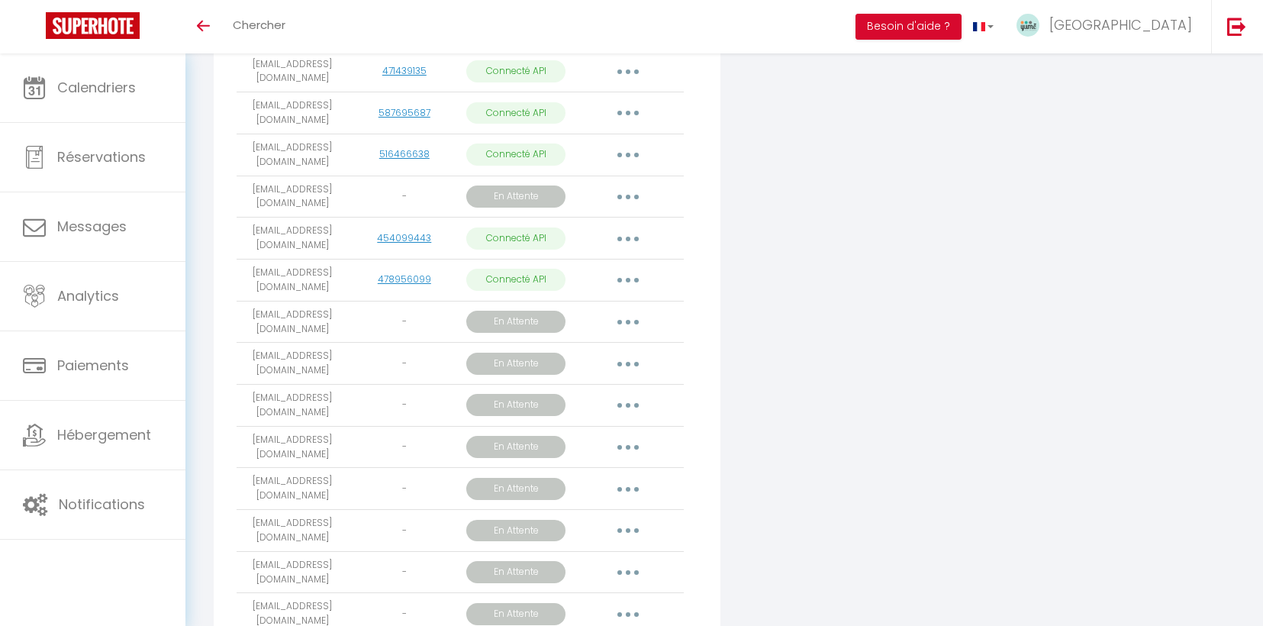
scroll to position [430, 0]
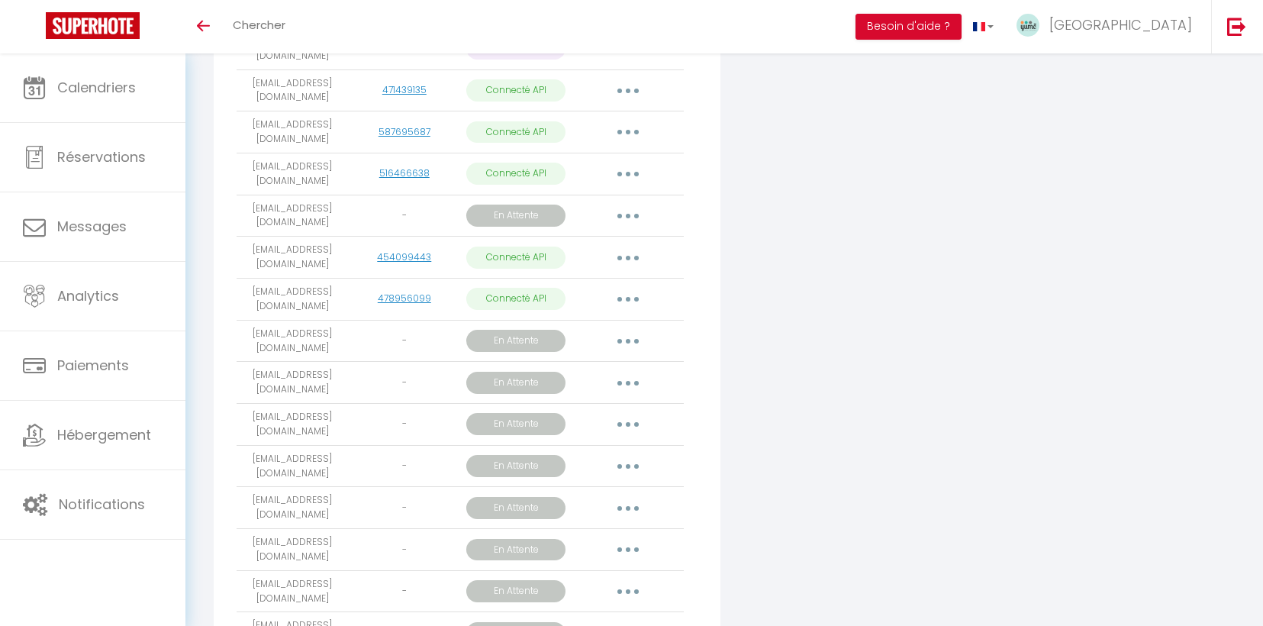
click at [625, 345] on button "button" at bounding box center [628, 341] width 43 height 24
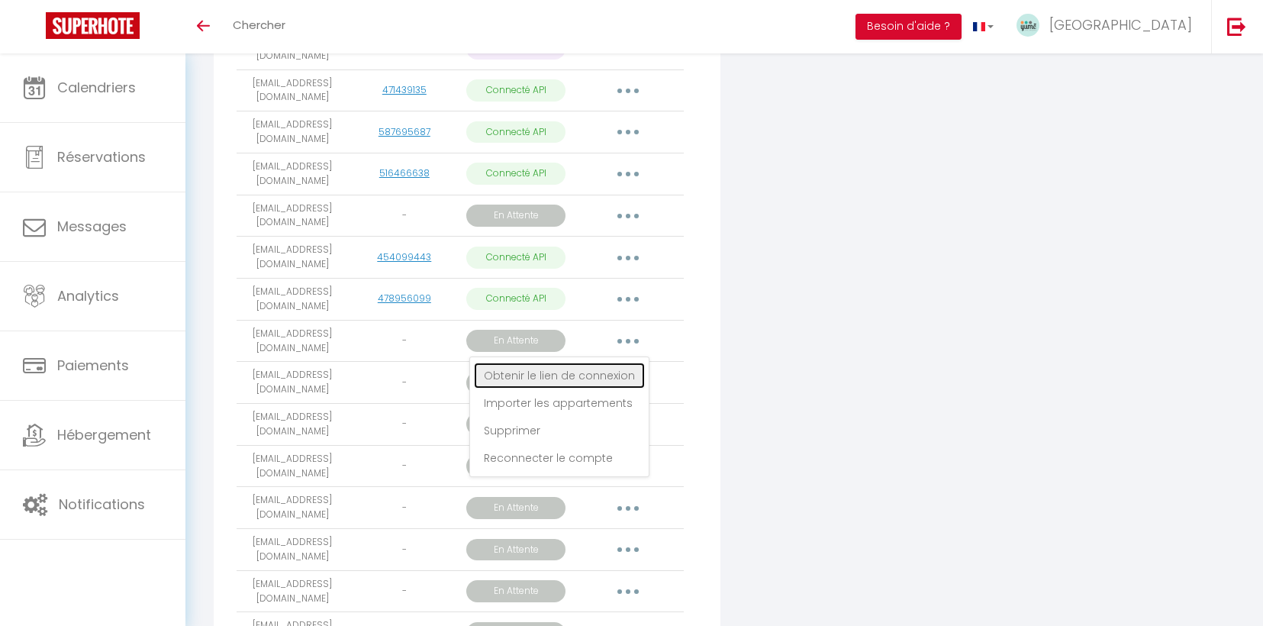
click at [593, 378] on link "Obtenir le lien de connexion" at bounding box center [559, 375] width 171 height 26
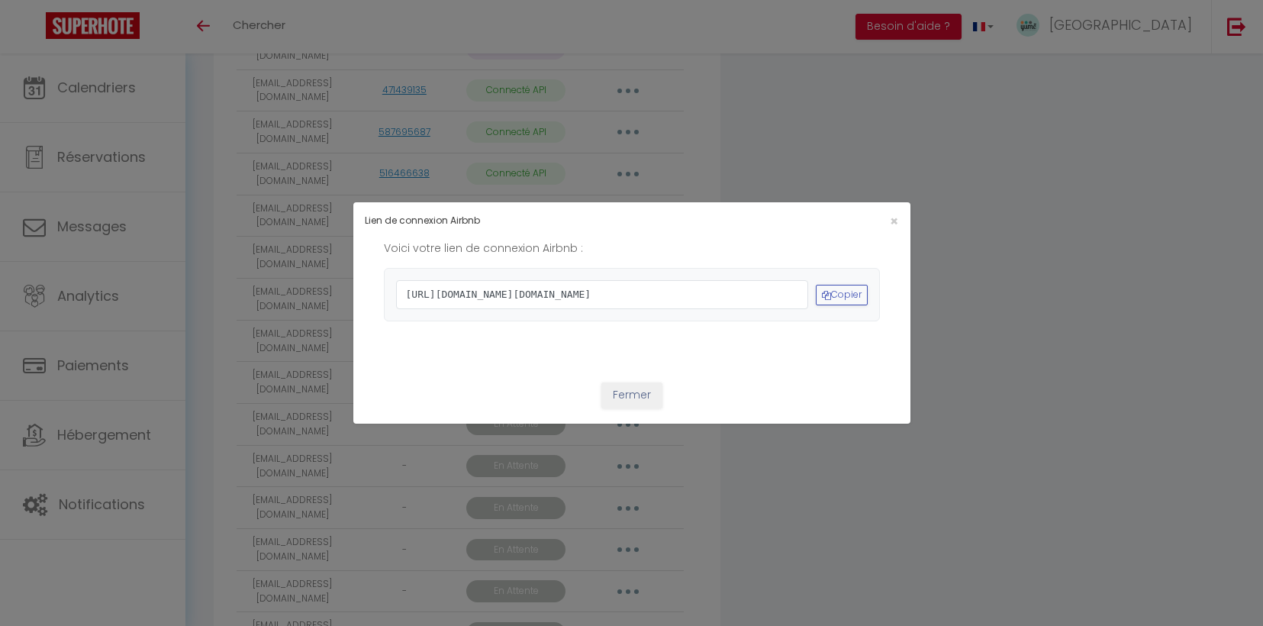
drag, startPoint x: 655, startPoint y: 336, endPoint x: 343, endPoint y: 245, distance: 325.2
click at [343, 245] on div "Lien de connexion Airbnb × Voici votre lien de connexion Airbnb : https://www.a…" at bounding box center [631, 313] width 1263 height 626
copy span "https://www.airbnb.com/oauth2/auth?client_id=41cohh4wmz0c6jjcf4i2t6tti&redirect…"
click at [904, 214] on div "×" at bounding box center [816, 221] width 185 height 14
click at [895, 211] on span "×" at bounding box center [894, 220] width 8 height 19
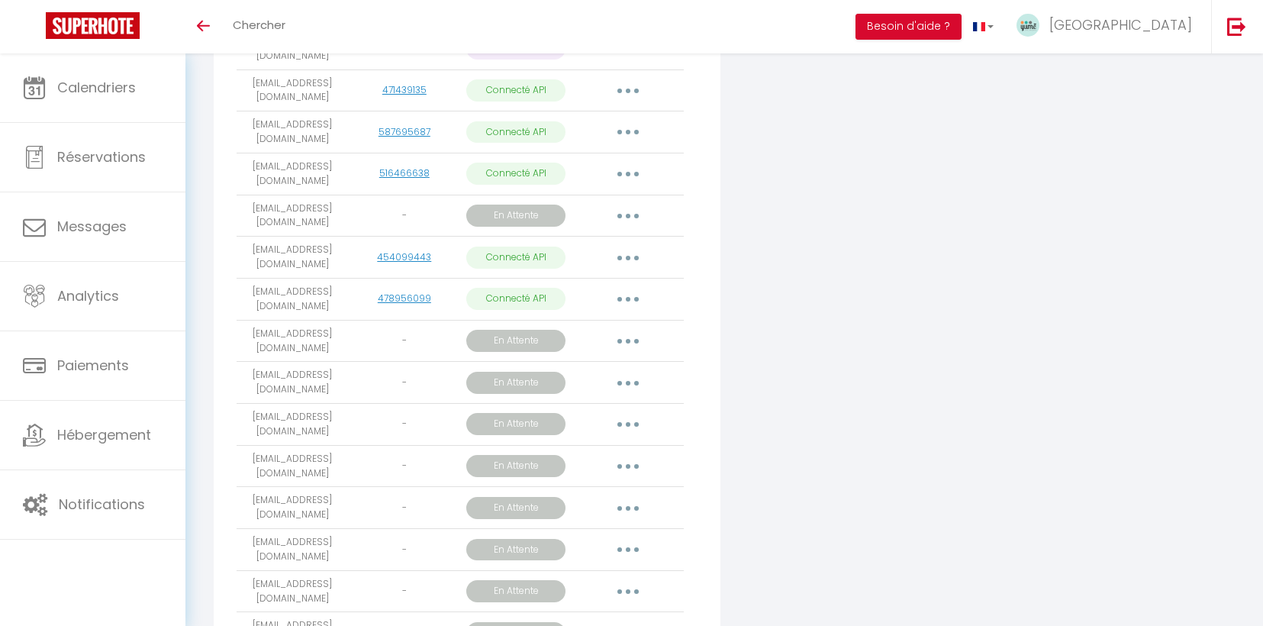
click at [321, 382] on td "tbarbault@gmail.com" at bounding box center [292, 383] width 111 height 42
drag, startPoint x: 313, startPoint y: 388, endPoint x: 249, endPoint y: 368, distance: 67.3
click at [249, 368] on td "tbarbault@gmail.com" at bounding box center [292, 383] width 111 height 42
drag, startPoint x: 245, startPoint y: 375, endPoint x: 307, endPoint y: 414, distance: 73.3
click at [307, 414] on tbody "yume.conciergerie@gmail.com 490638582 Connecté Importer les appartements Suppri…" at bounding box center [460, 361] width 447 height 668
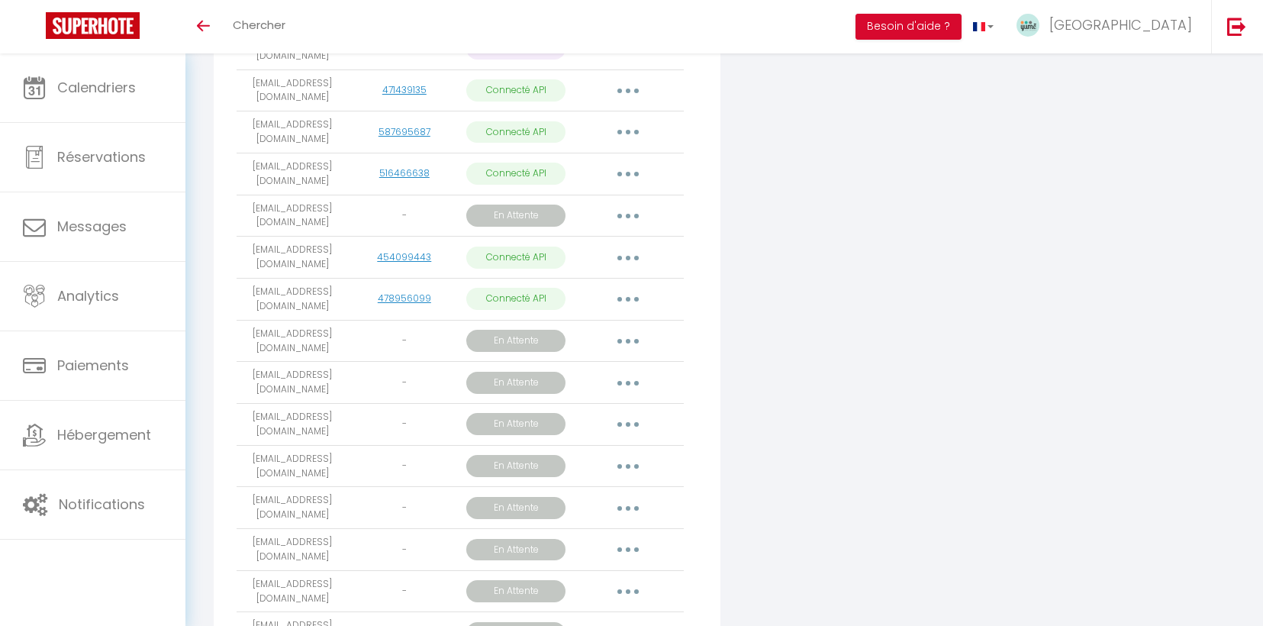
click at [308, 414] on td "xavierclopet38@gmail.com" at bounding box center [292, 425] width 111 height 42
drag, startPoint x: 311, startPoint y: 398, endPoint x: 240, endPoint y: 362, distance: 80.5
click at [240, 362] on td "tbarbault@gmail.com" at bounding box center [292, 383] width 111 height 42
copy td "tbarbault@gmail.com"
click at [619, 381] on button "button" at bounding box center [628, 382] width 43 height 24
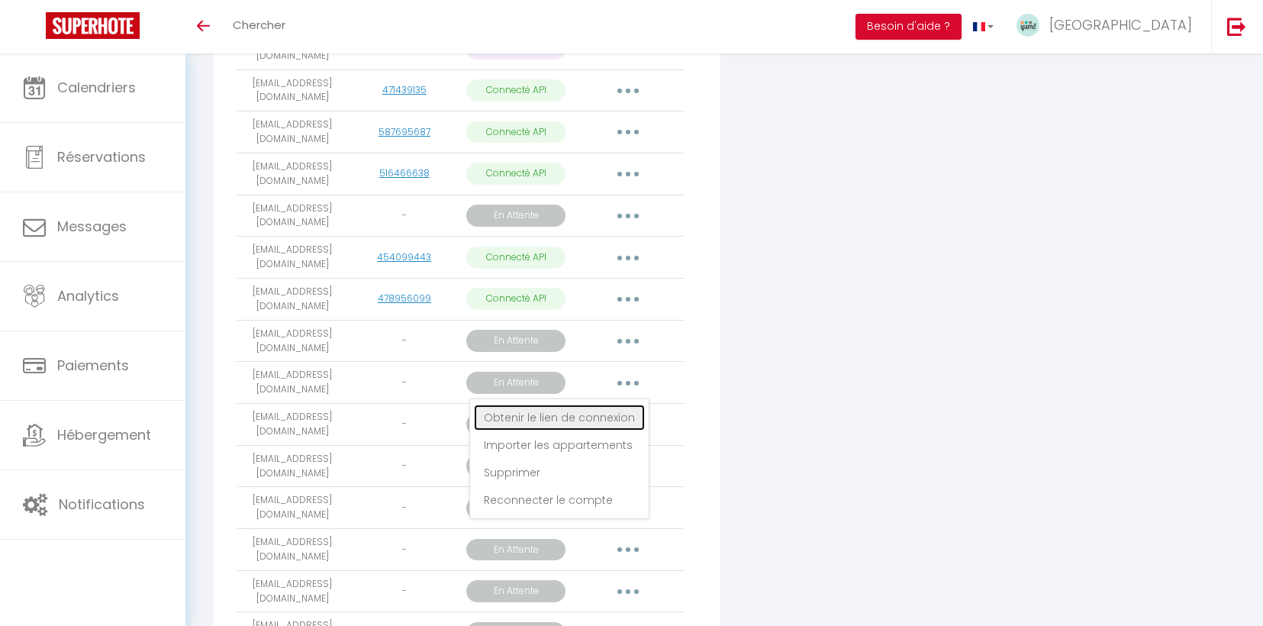
click at [594, 424] on link "Obtenir le lien de connexion" at bounding box center [559, 417] width 171 height 26
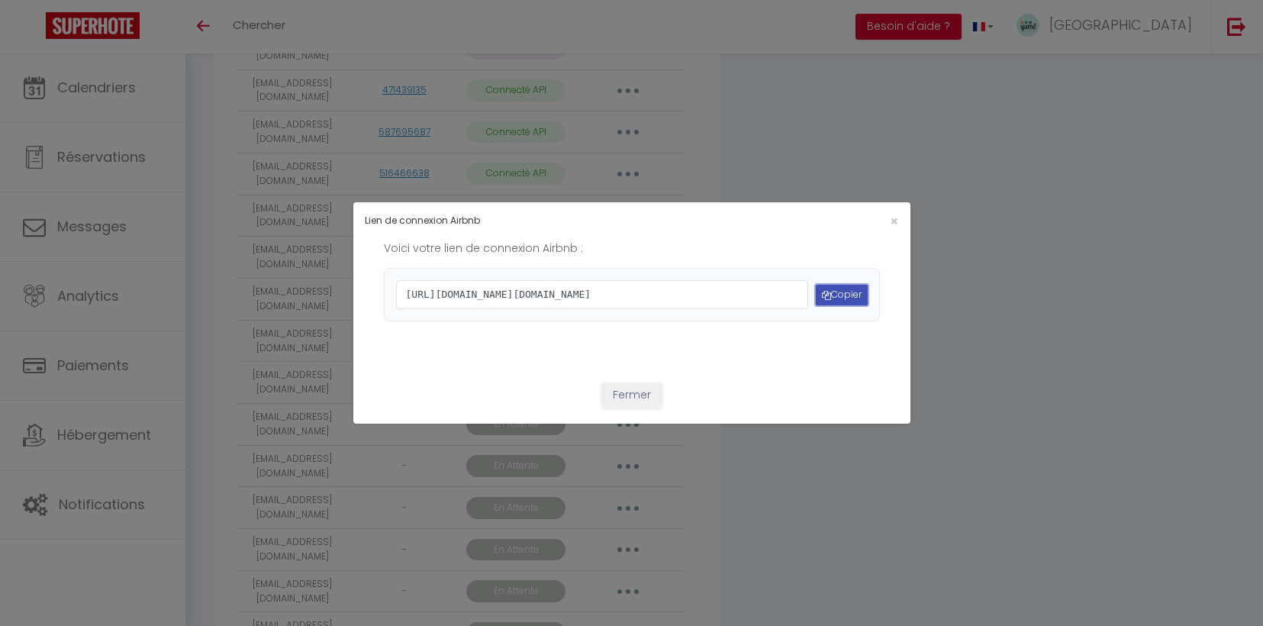
click at [851, 298] on button "Copier" at bounding box center [842, 295] width 52 height 21
click at [636, 408] on button "Fermer" at bounding box center [631, 395] width 61 height 26
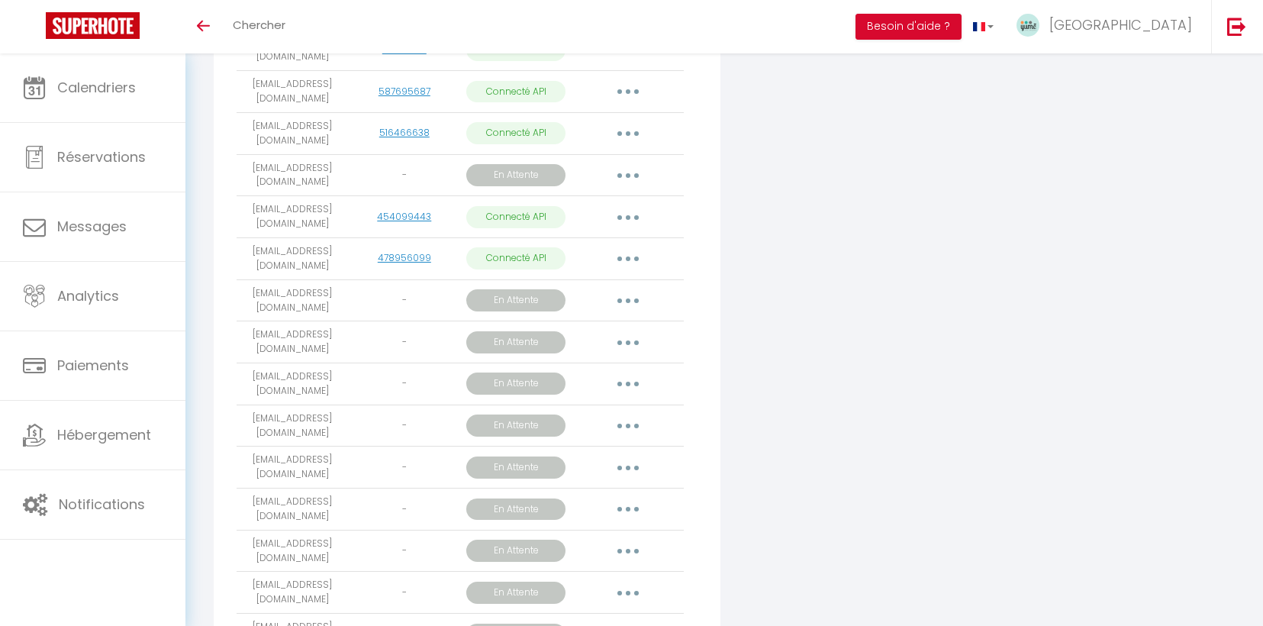
scroll to position [495, 0]
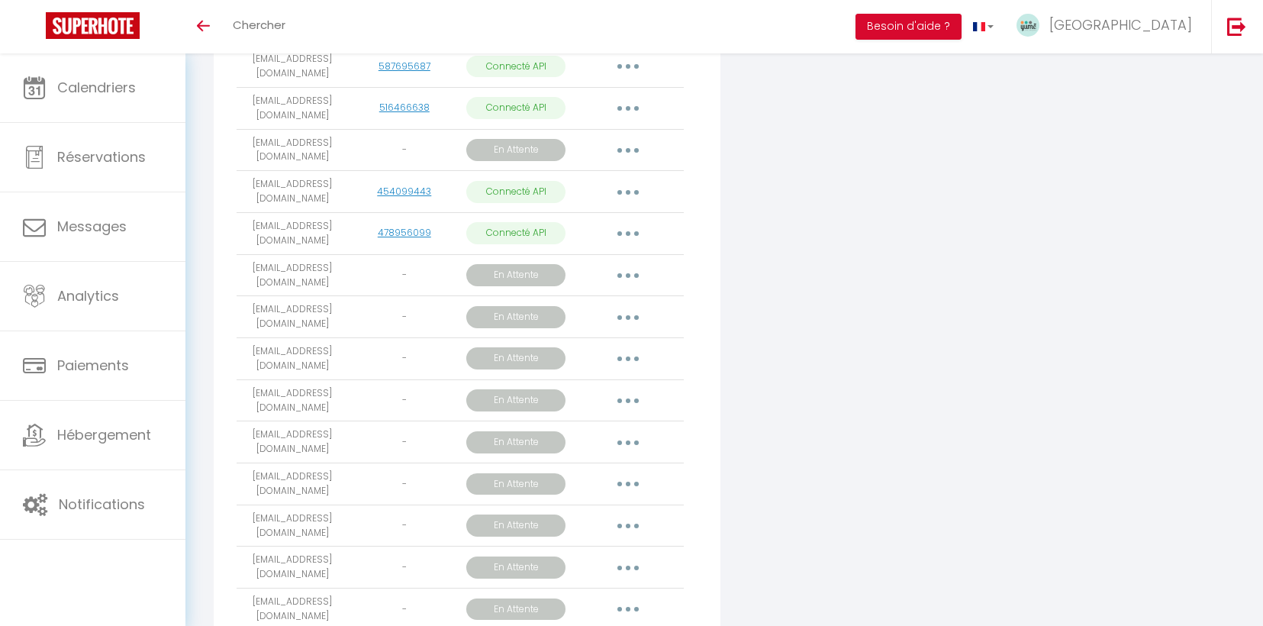
drag, startPoint x: 243, startPoint y: 350, endPoint x: 343, endPoint y: 361, distance: 99.8
click at [343, 361] on td "xavierclopet38@gmail.com" at bounding box center [292, 359] width 111 height 42
copy td "xavierclopet38@gmail.com"
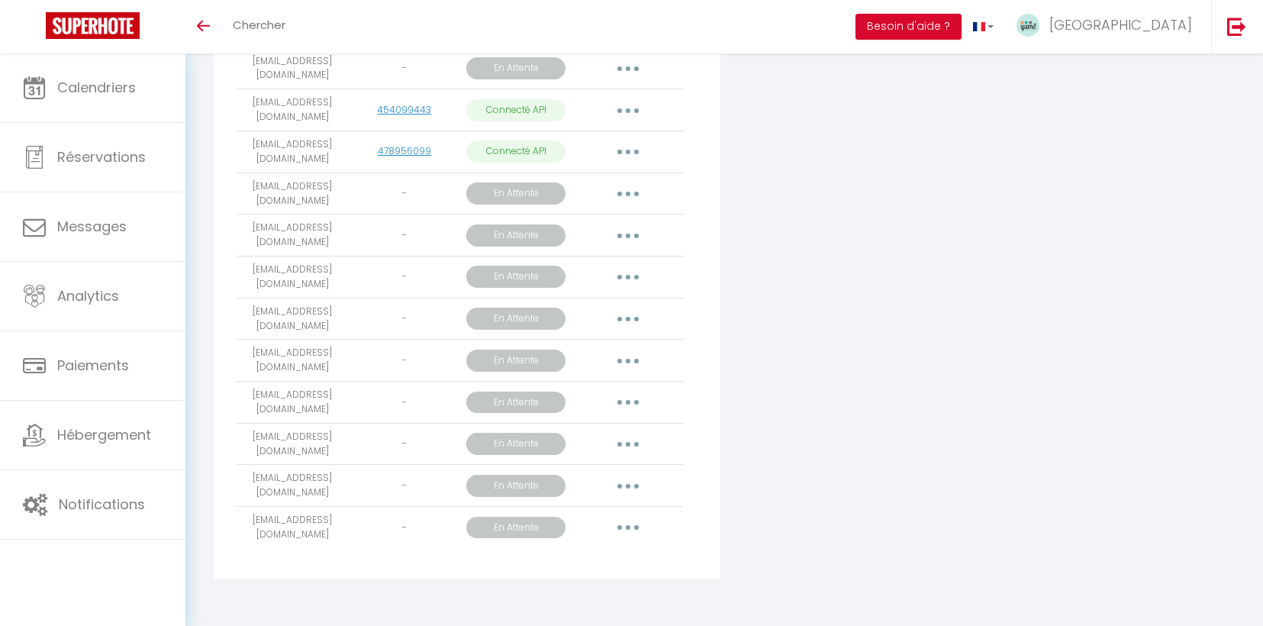
click at [626, 319] on icon "button" at bounding box center [628, 319] width 5 height 5
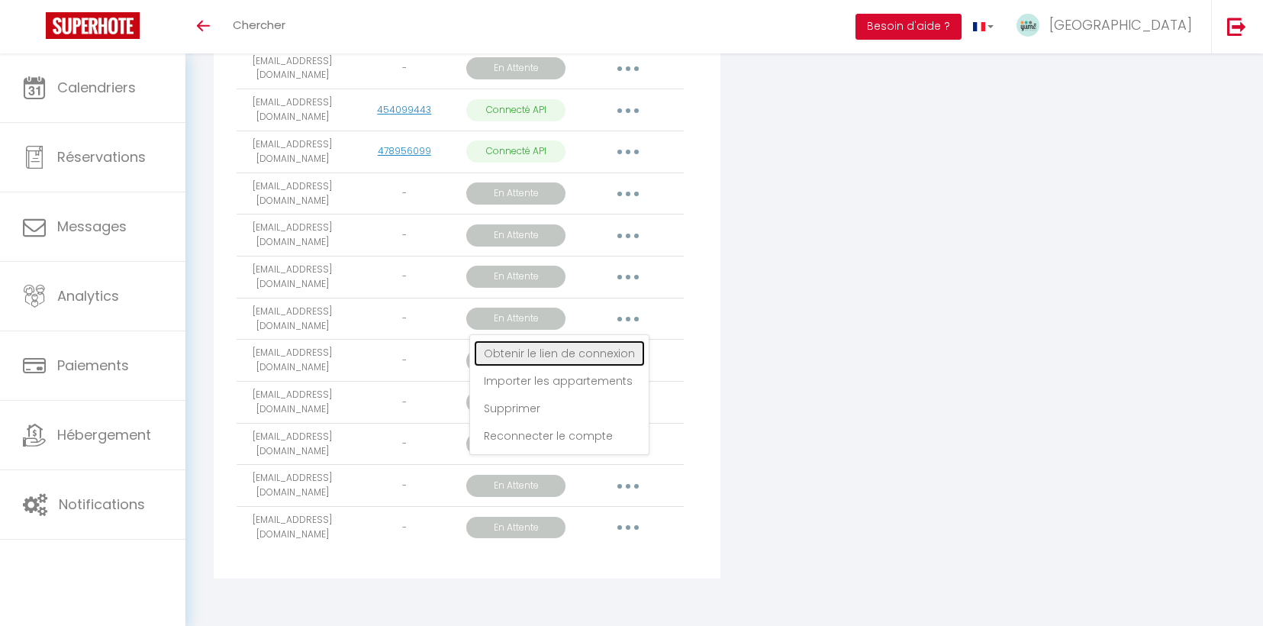
click at [594, 352] on link "Obtenir le lien de connexion" at bounding box center [559, 353] width 171 height 26
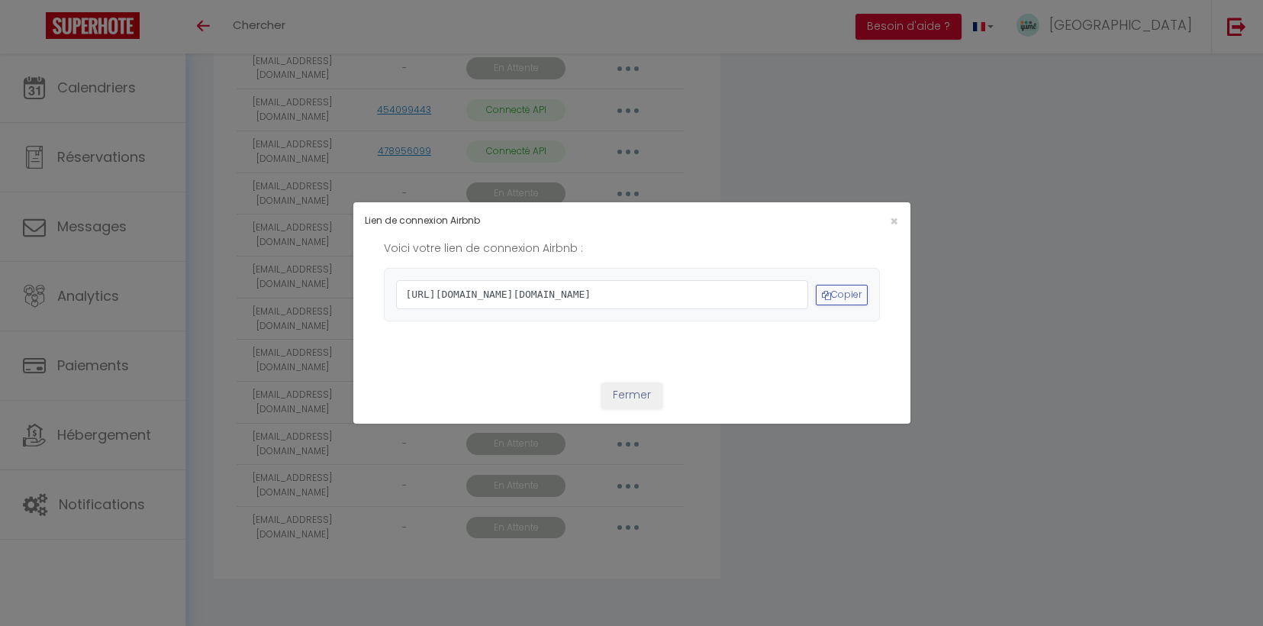
click at [615, 309] on span "https://www.airbnb.com/oauth2/auth?client_id=41cohh4wmz0c6jjcf4i2t6tti&redirect…" at bounding box center [602, 294] width 412 height 29
click at [856, 294] on button "Copier" at bounding box center [842, 295] width 52 height 21
click at [891, 211] on span "×" at bounding box center [894, 220] width 8 height 19
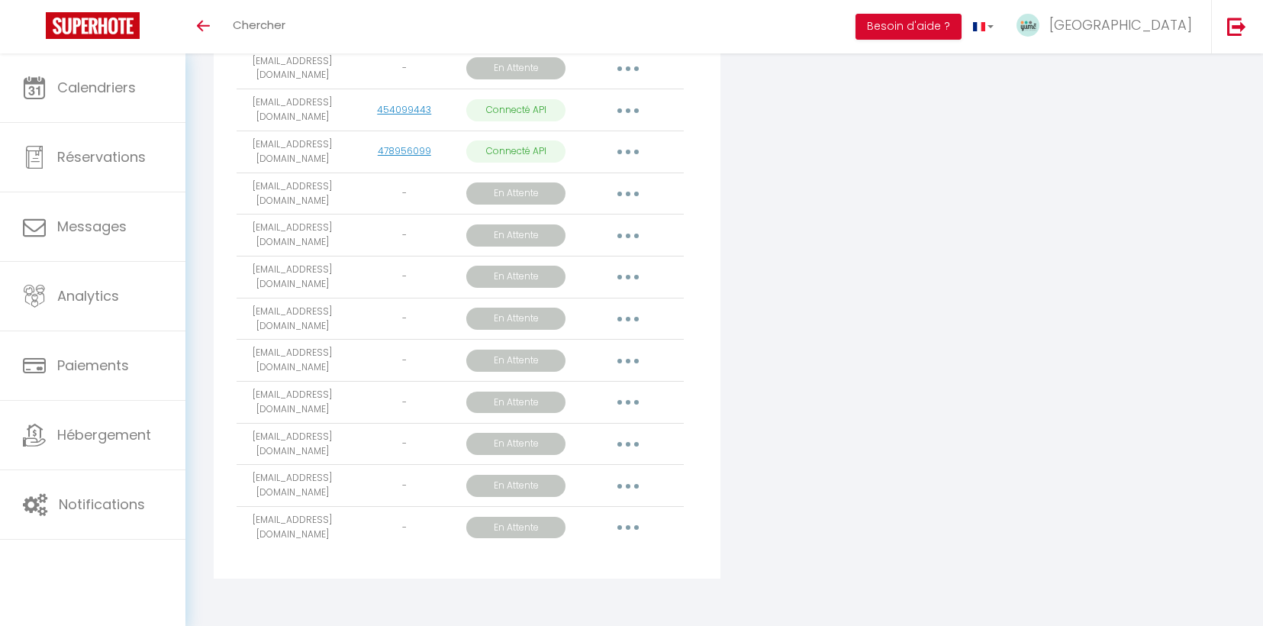
drag, startPoint x: 242, startPoint y: 308, endPoint x: 306, endPoint y: 324, distance: 65.9
click at [306, 324] on td "lemanoir.airbnb@gmail.com" at bounding box center [292, 319] width 111 height 42
copy td "lemanoir.airbnb@gmail.com"
drag, startPoint x: 243, startPoint y: 353, endPoint x: 312, endPoint y: 372, distance: 72.0
click at [312, 372] on td "rueparadoux@gmail.com" at bounding box center [292, 361] width 111 height 42
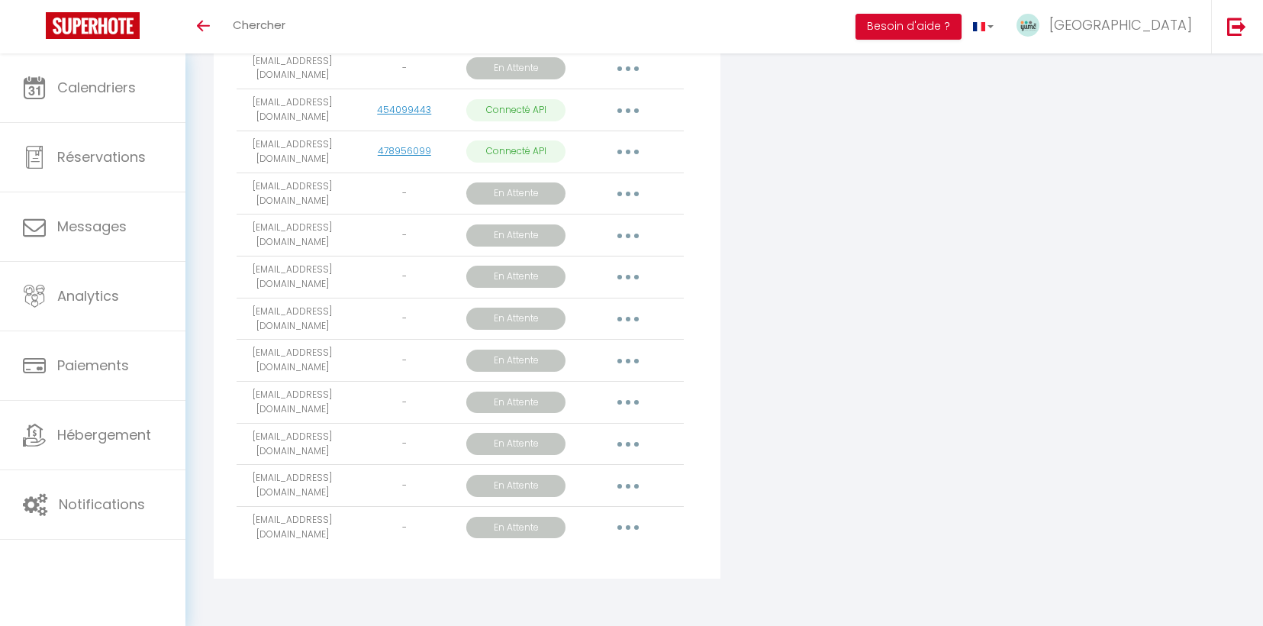
copy td "rueparadoux@gmail.com"
click at [334, 417] on td "pargaminieres49@gmail.com" at bounding box center [292, 403] width 111 height 42
drag, startPoint x: 244, startPoint y: 436, endPoint x: 316, endPoint y: 448, distance: 72.6
click at [316, 448] on td "clr.souchard@gmail.com" at bounding box center [292, 444] width 111 height 42
copy td "clr.souchard@gmail.com"
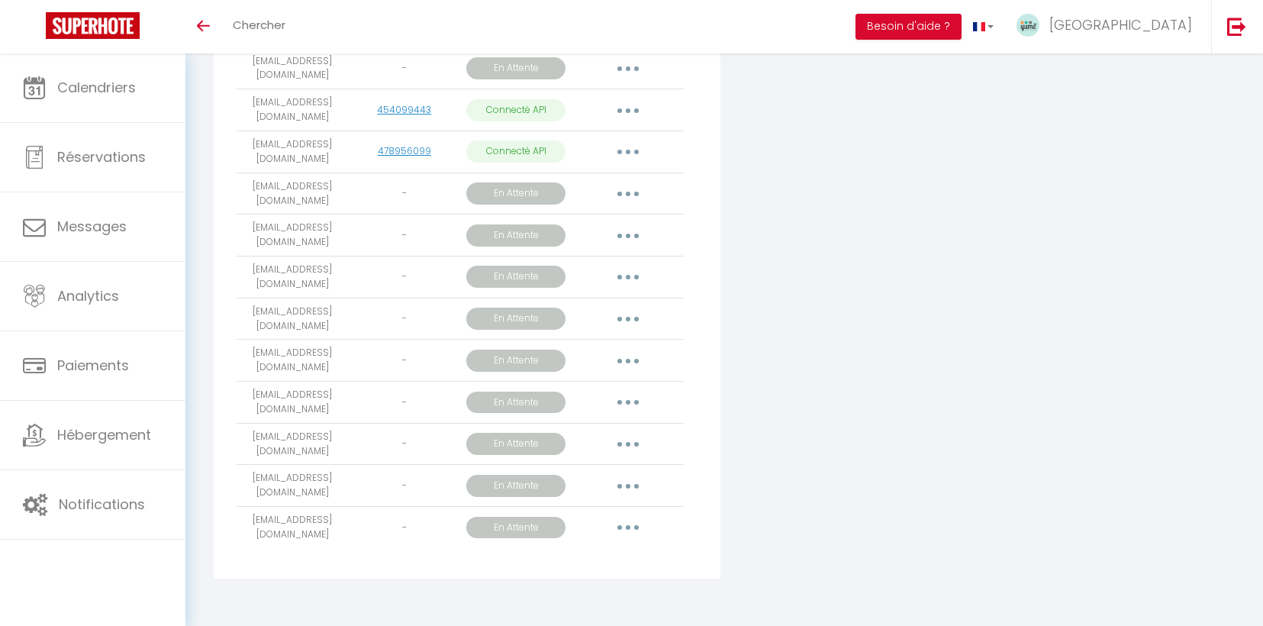
click at [634, 443] on button "button" at bounding box center [628, 444] width 43 height 24
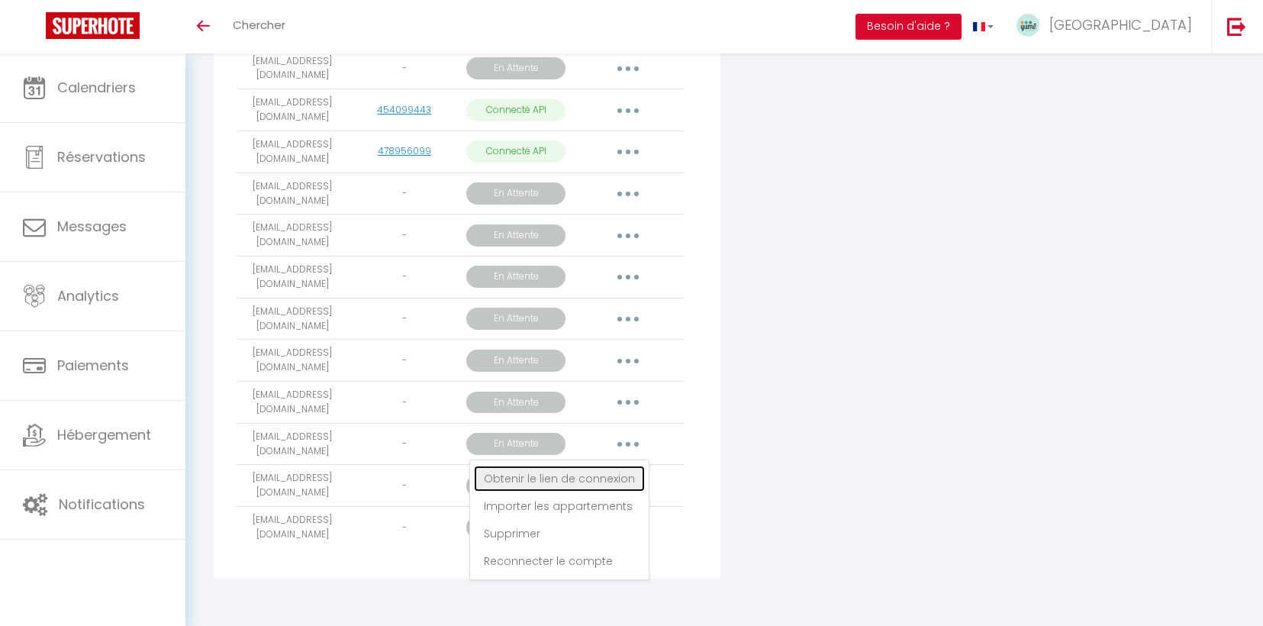
click at [595, 487] on link "Obtenir le lien de connexion" at bounding box center [559, 478] width 171 height 26
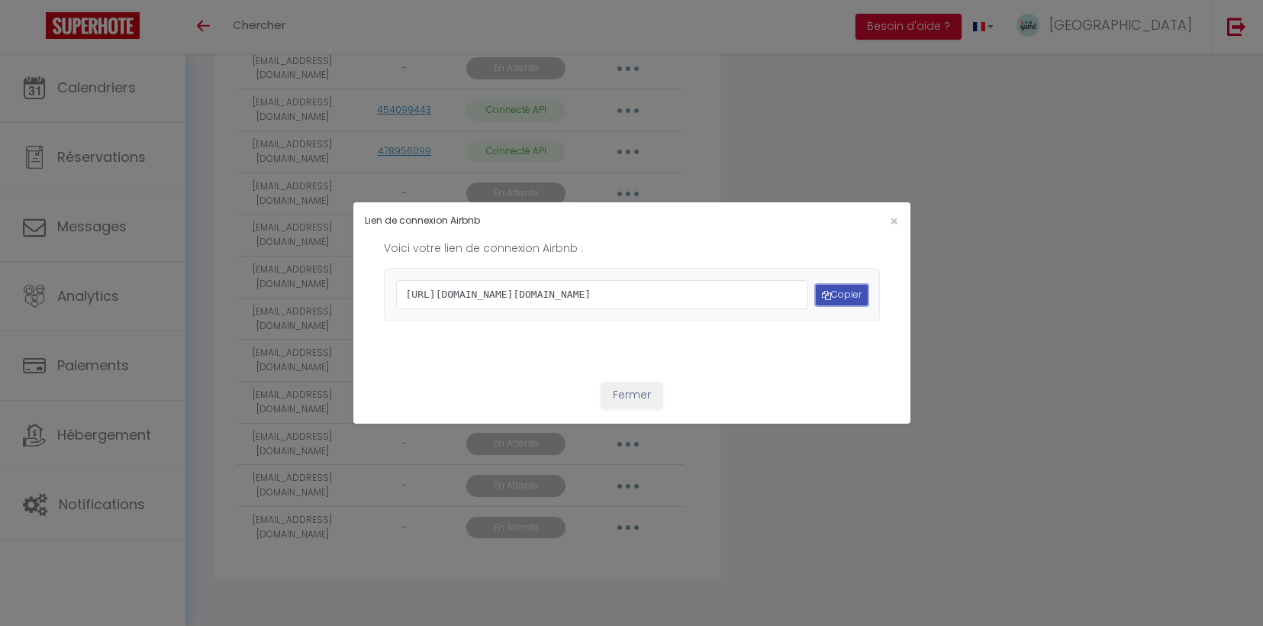
click at [842, 291] on button "Copier" at bounding box center [842, 295] width 52 height 21
click at [891, 211] on span "×" at bounding box center [894, 220] width 8 height 19
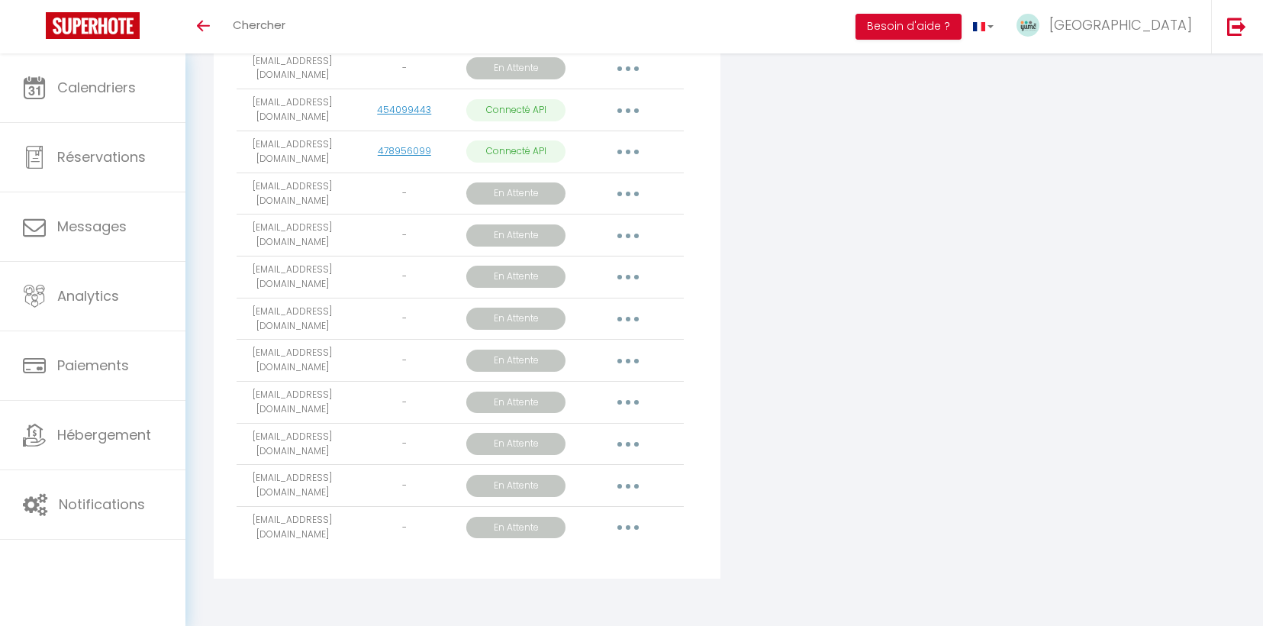
click at [637, 441] on button "button" at bounding box center [628, 444] width 43 height 24
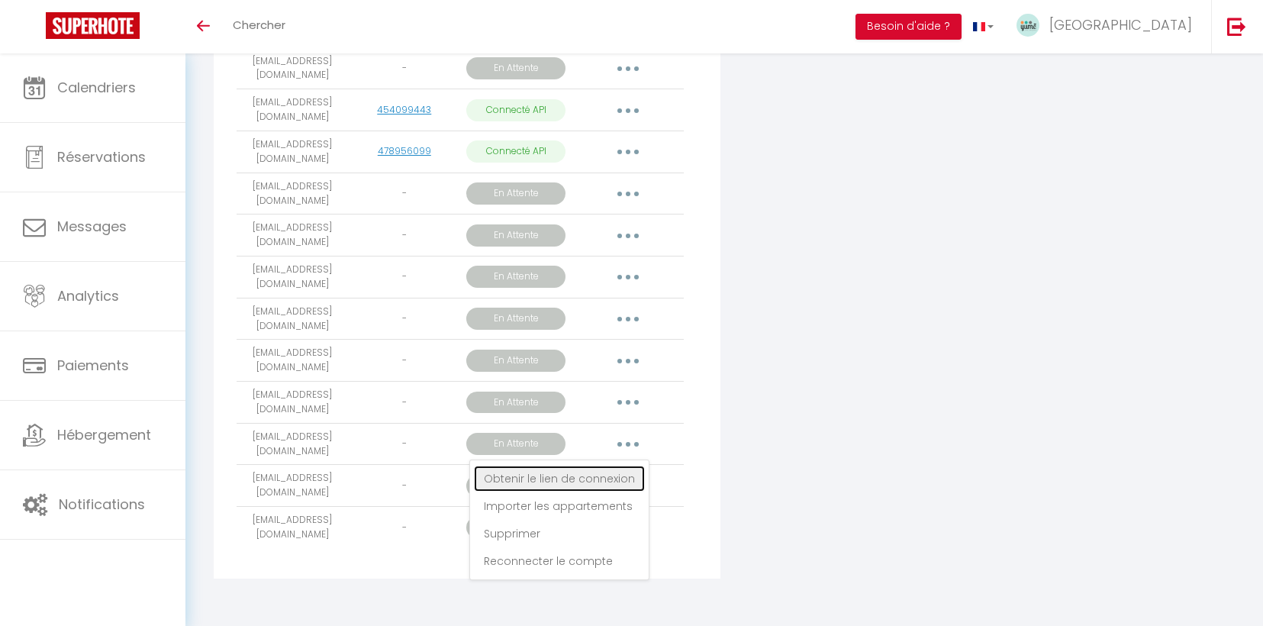
click at [589, 482] on link "Obtenir le lien de connexion" at bounding box center [559, 478] width 171 height 26
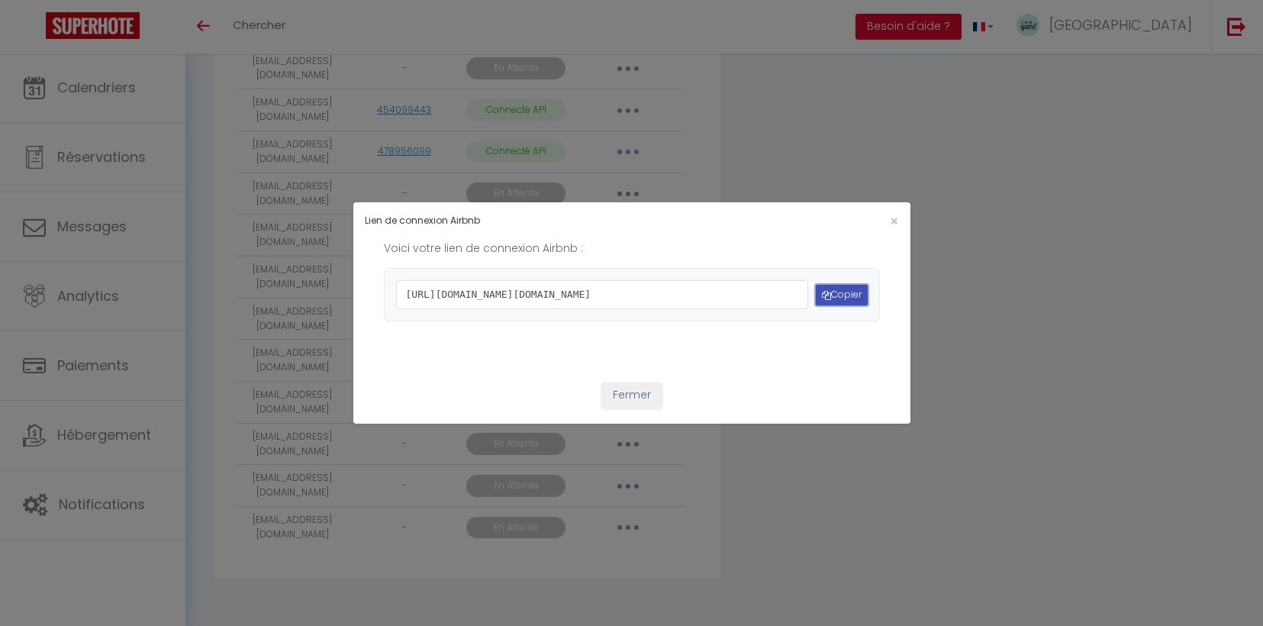
click at [846, 291] on button "Copier" at bounding box center [842, 295] width 52 height 21
click at [854, 289] on button "Copier" at bounding box center [842, 295] width 52 height 21
click at [824, 300] on button "Copier" at bounding box center [842, 295] width 52 height 21
click at [893, 211] on span "×" at bounding box center [894, 220] width 8 height 19
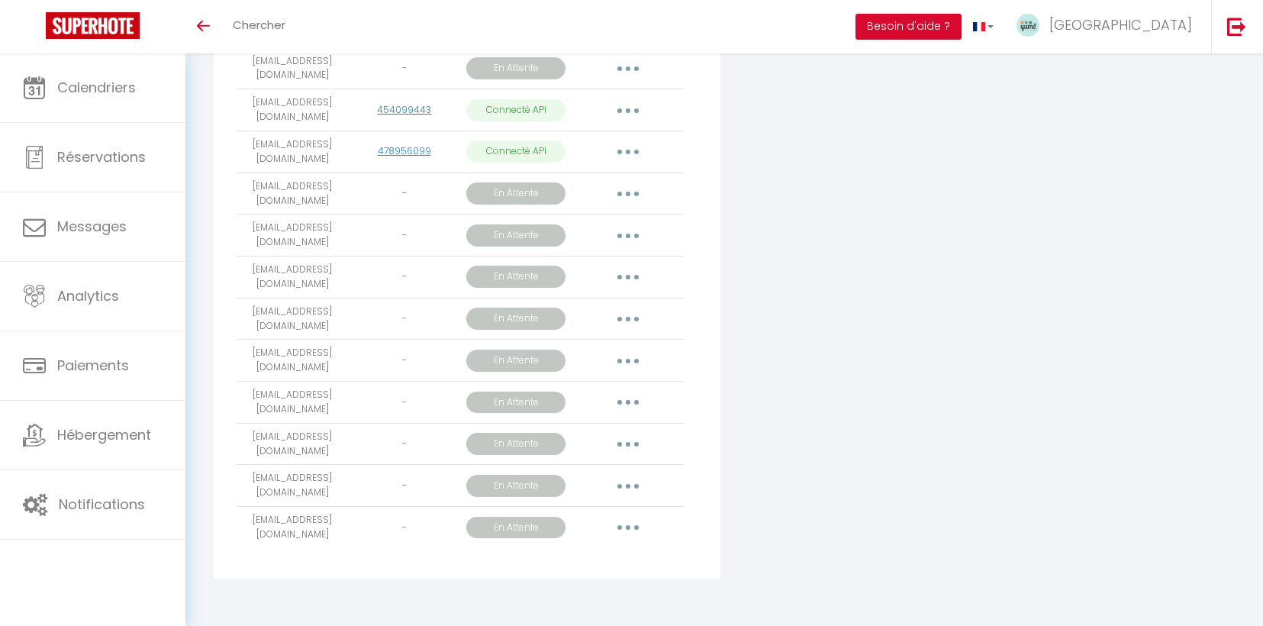
click at [618, 279] on button "button" at bounding box center [628, 277] width 43 height 24
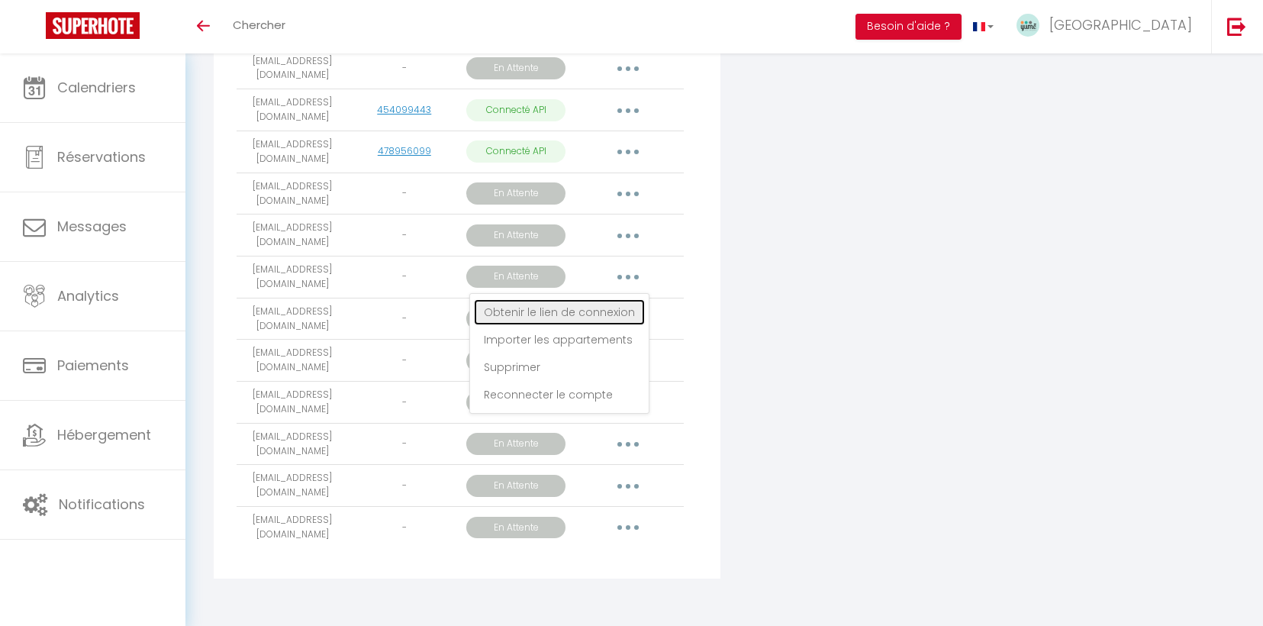
click at [611, 308] on link "Obtenir le lien de connexion" at bounding box center [559, 312] width 171 height 26
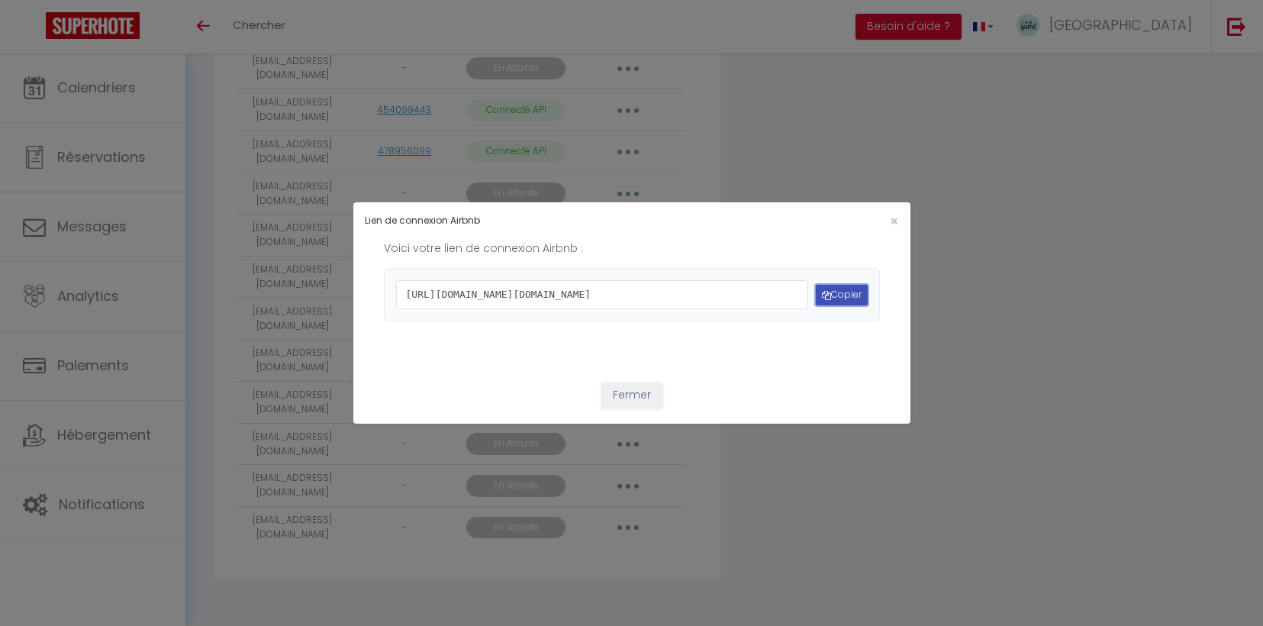
click at [855, 298] on button "Copier" at bounding box center [842, 295] width 52 height 21
click at [866, 295] on button "Copier" at bounding box center [842, 295] width 52 height 21
click at [839, 298] on button "Copier" at bounding box center [842, 295] width 52 height 21
click at [891, 211] on span "×" at bounding box center [894, 220] width 8 height 19
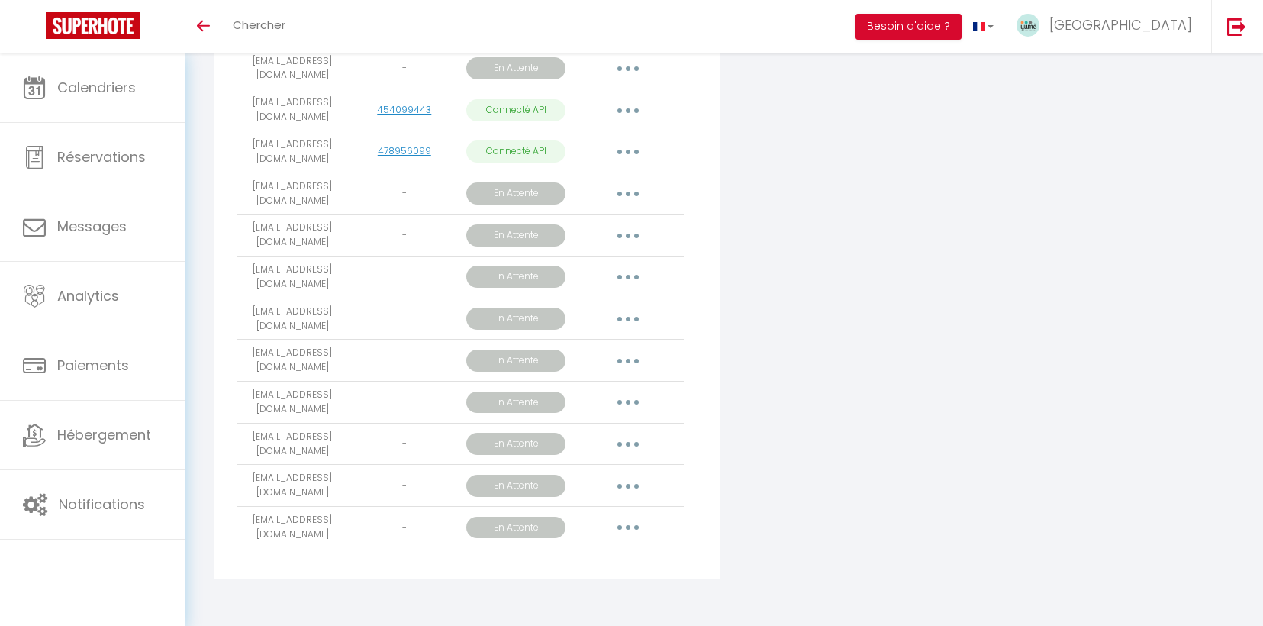
click at [636, 443] on button "button" at bounding box center [628, 444] width 43 height 24
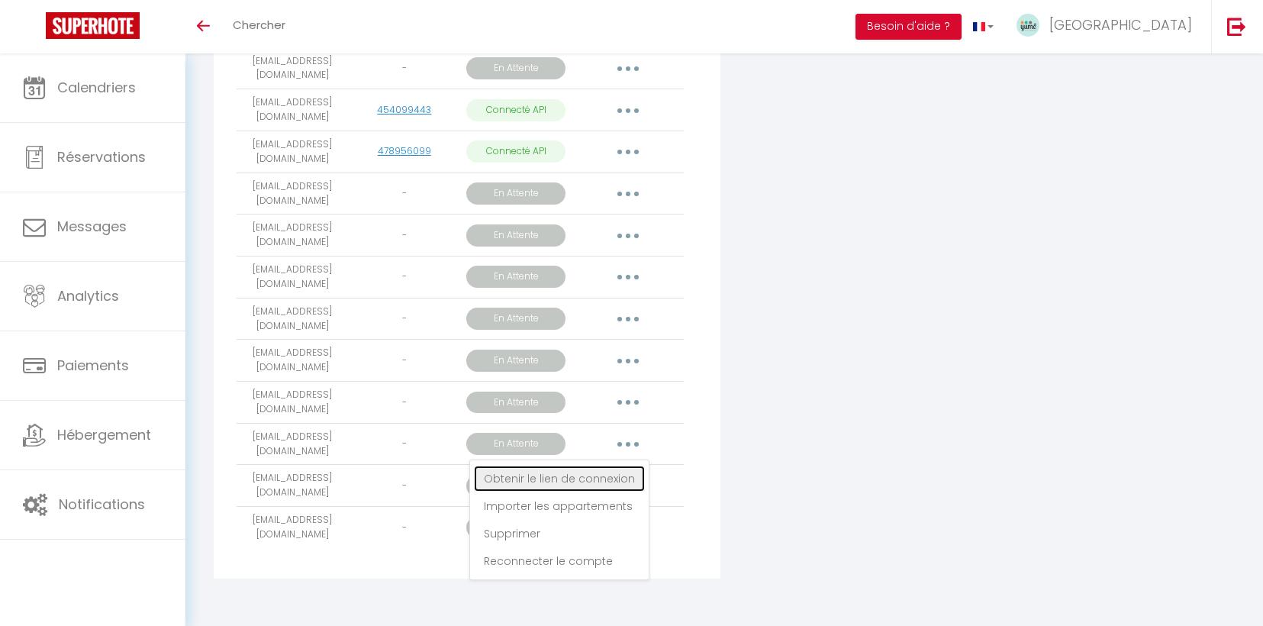
click at [589, 480] on link "Obtenir le lien de connexion" at bounding box center [559, 478] width 171 height 26
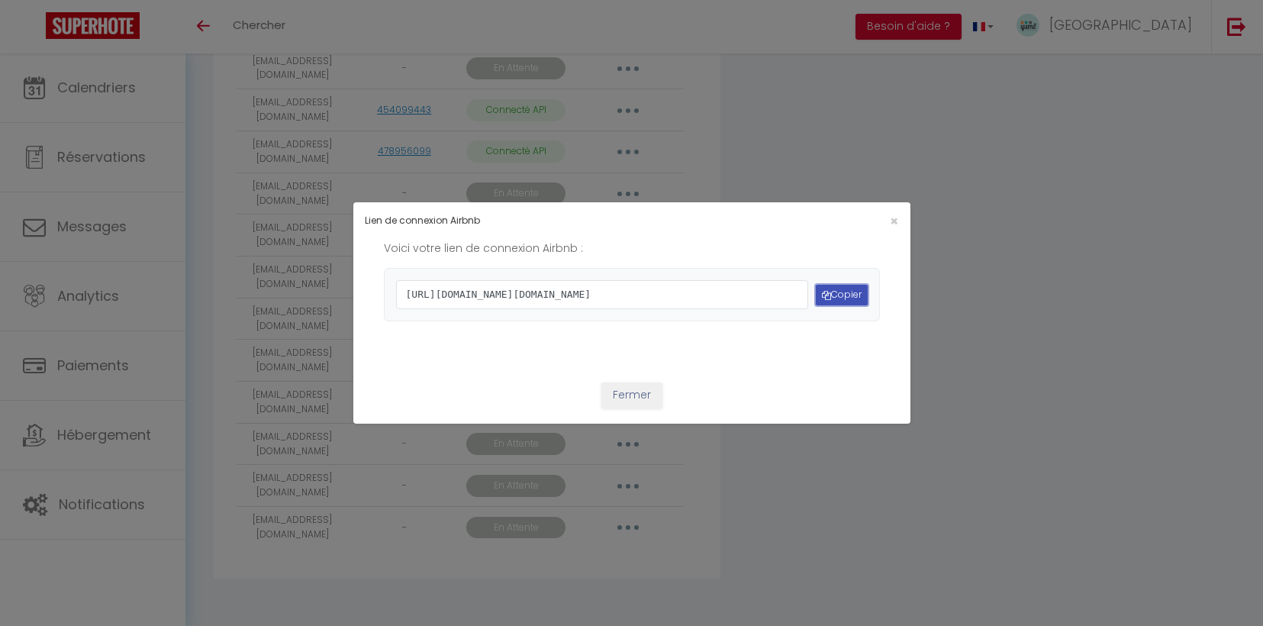
click at [839, 292] on button "Copier" at bounding box center [842, 295] width 52 height 21
click at [897, 211] on span "×" at bounding box center [894, 220] width 8 height 19
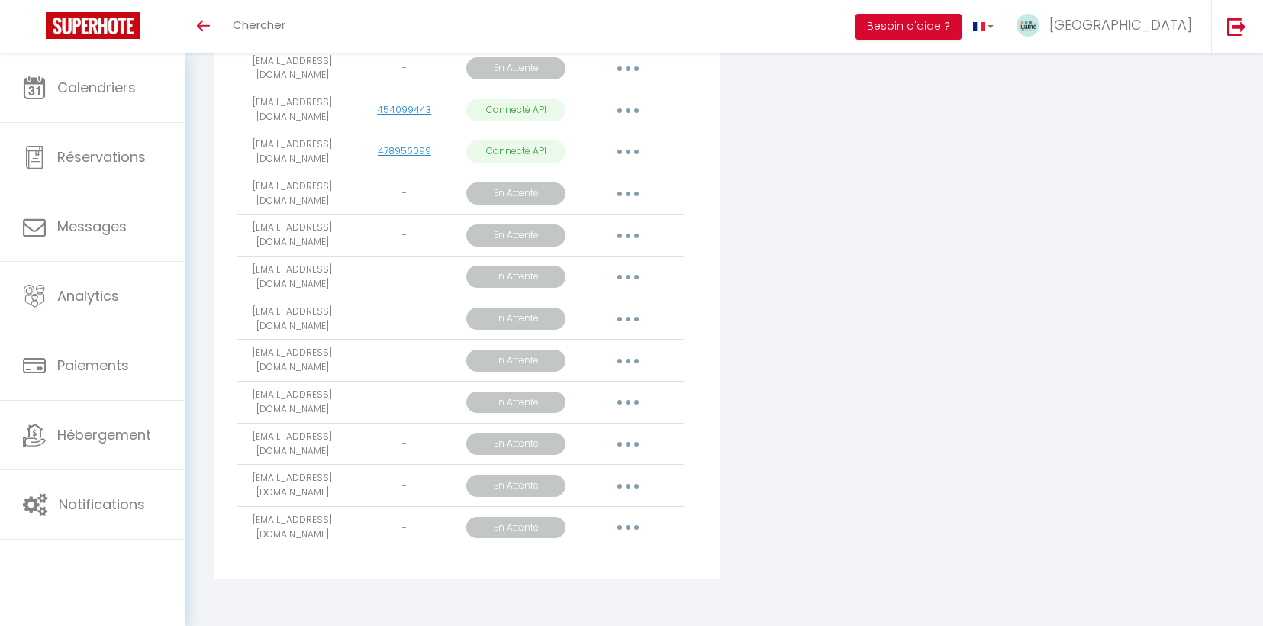
drag, startPoint x: 238, startPoint y: 435, endPoint x: 318, endPoint y: 447, distance: 81.0
click at [318, 447] on td "[EMAIL_ADDRESS][DOMAIN_NAME]" at bounding box center [292, 444] width 111 height 42
copy td "[EMAIL_ADDRESS][DOMAIN_NAME]"
click at [625, 438] on button "button" at bounding box center [628, 444] width 43 height 24
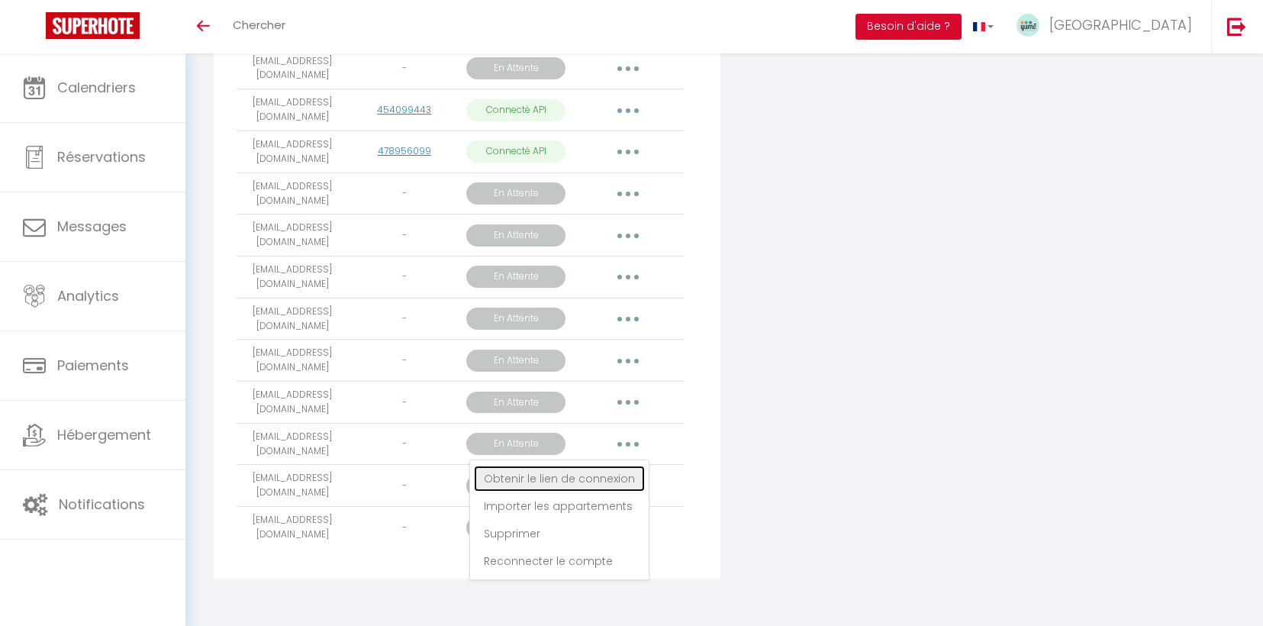
click at [601, 482] on link "Obtenir le lien de connexion" at bounding box center [559, 478] width 171 height 26
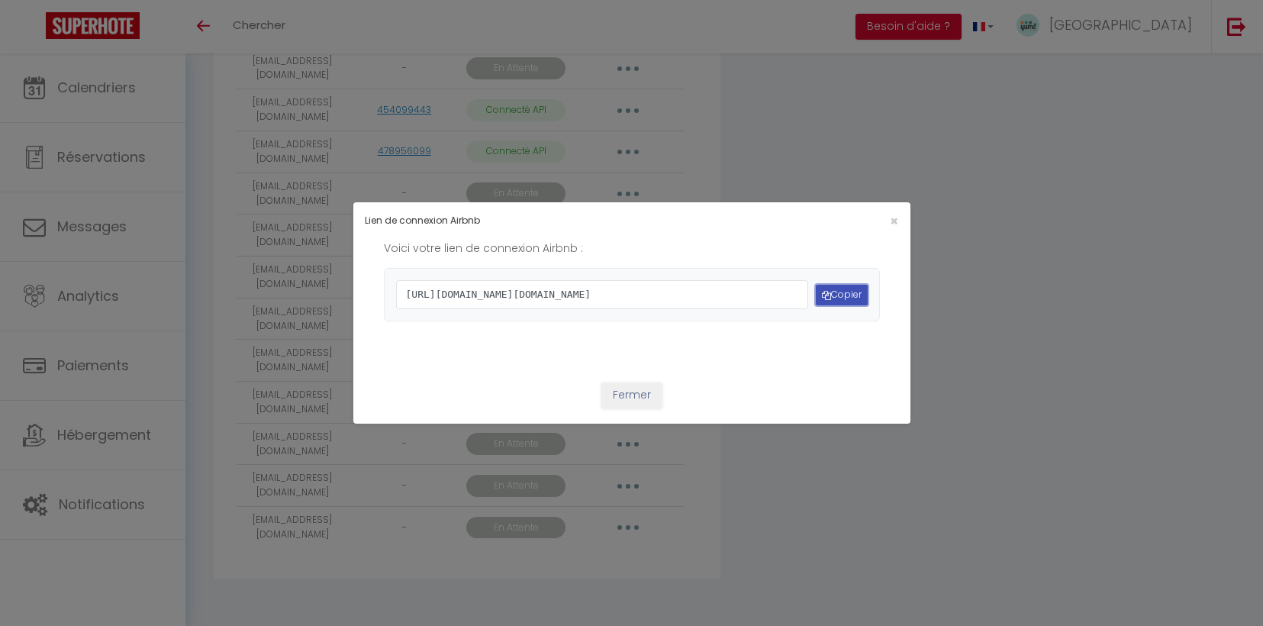
click at [852, 301] on button "Copier" at bounding box center [842, 295] width 52 height 21
click at [859, 298] on button "Copier" at bounding box center [842, 295] width 52 height 21
click at [894, 211] on span "×" at bounding box center [894, 220] width 8 height 19
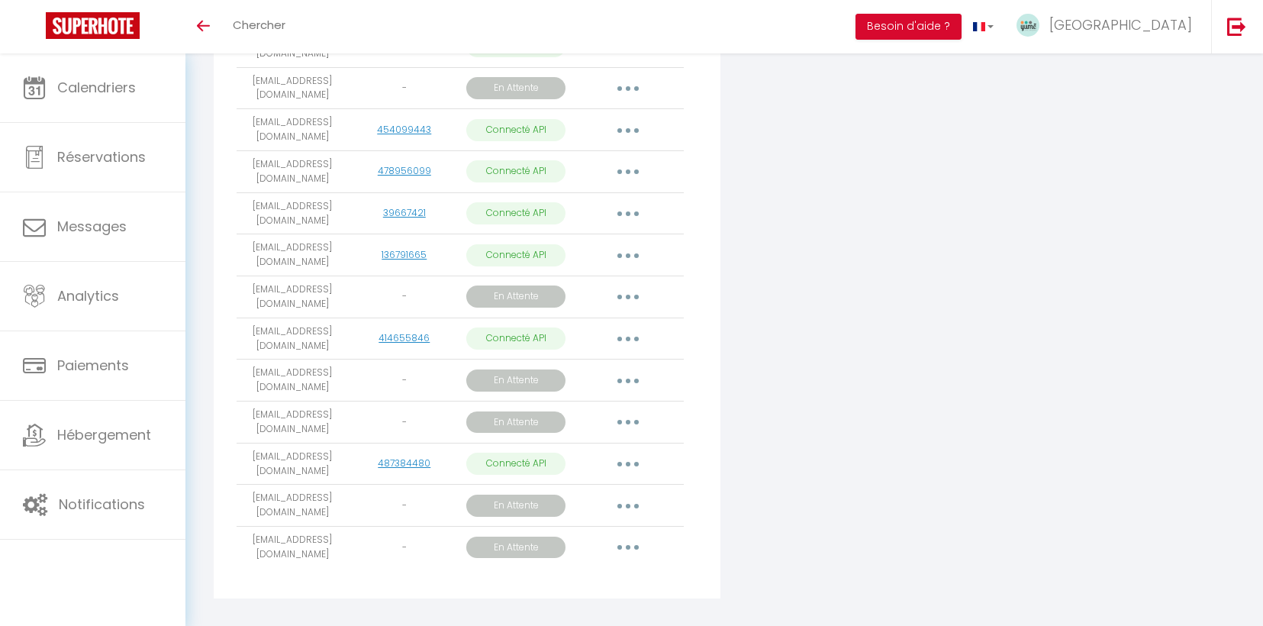
scroll to position [577, 0]
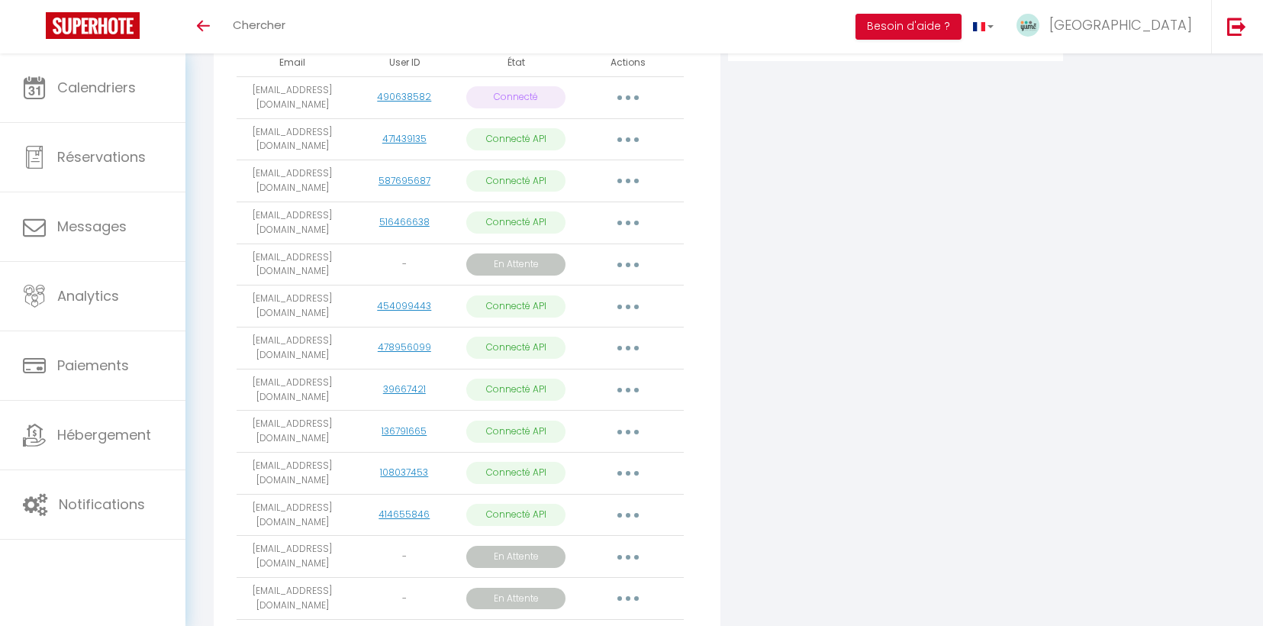
scroll to position [577, 0]
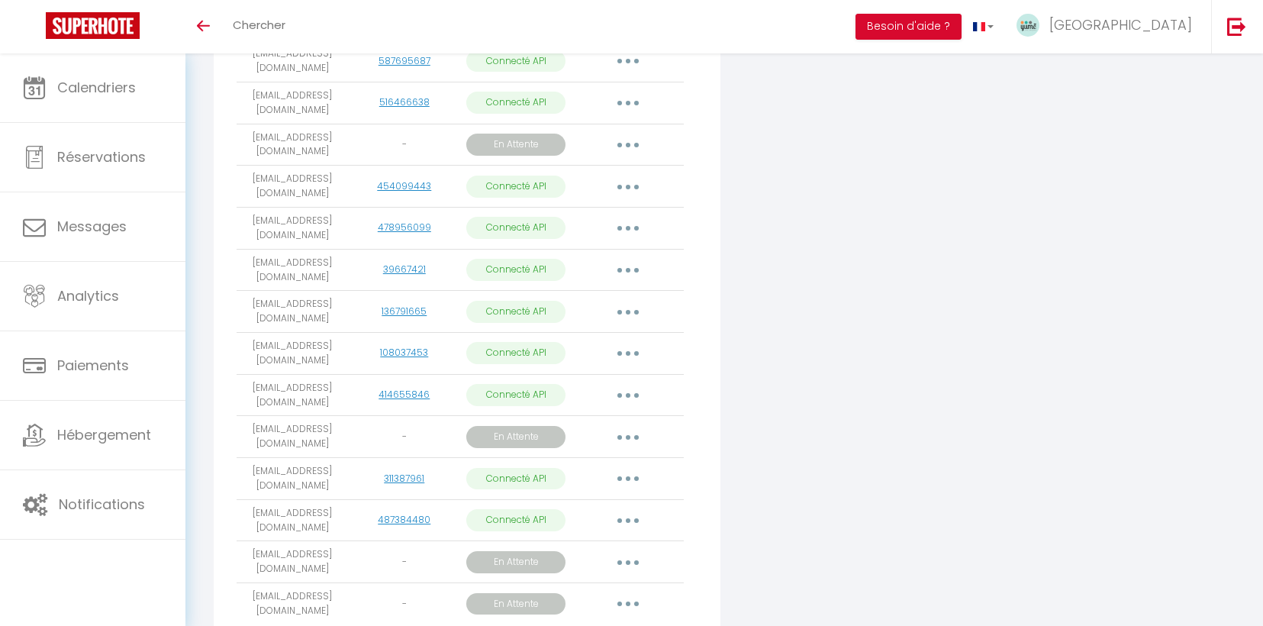
scroll to position [497, 0]
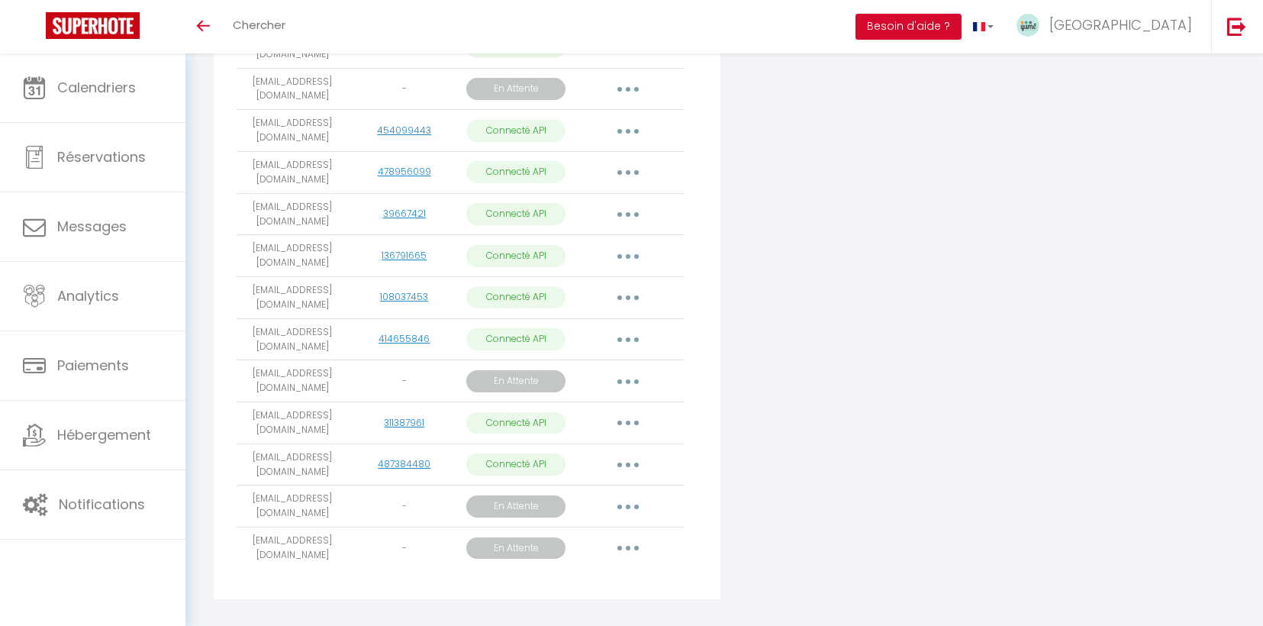
scroll to position [577, 0]
